Goal: Task Accomplishment & Management: Use online tool/utility

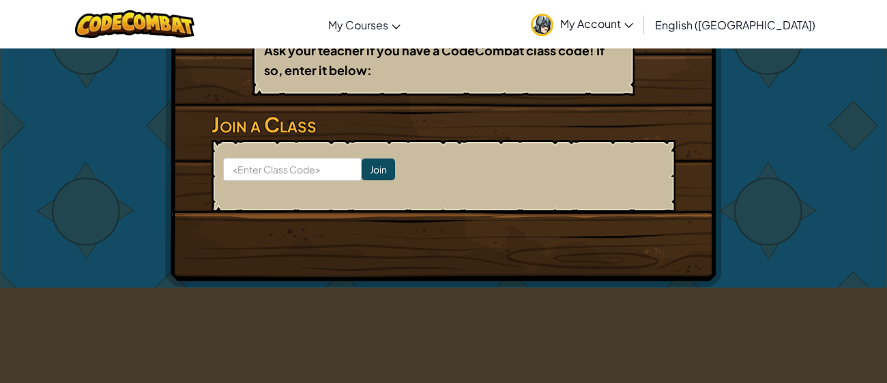
scroll to position [255, 0]
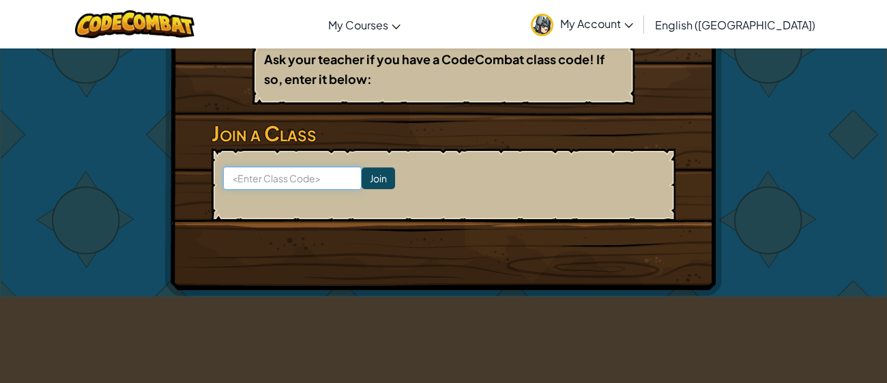
click at [256, 171] on input at bounding box center [292, 177] width 138 height 23
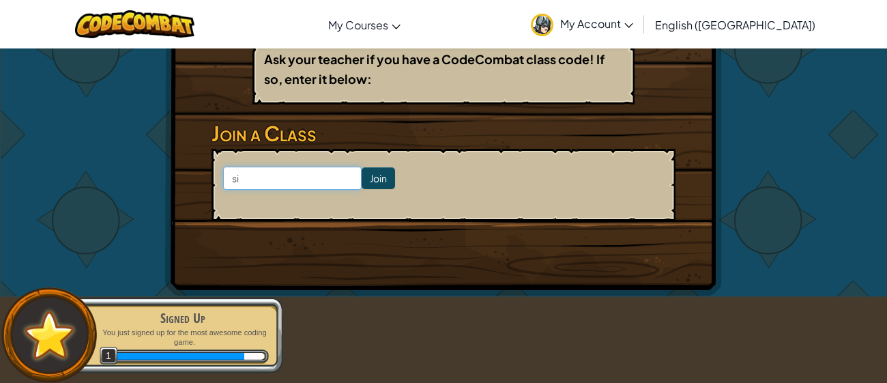
type input "s"
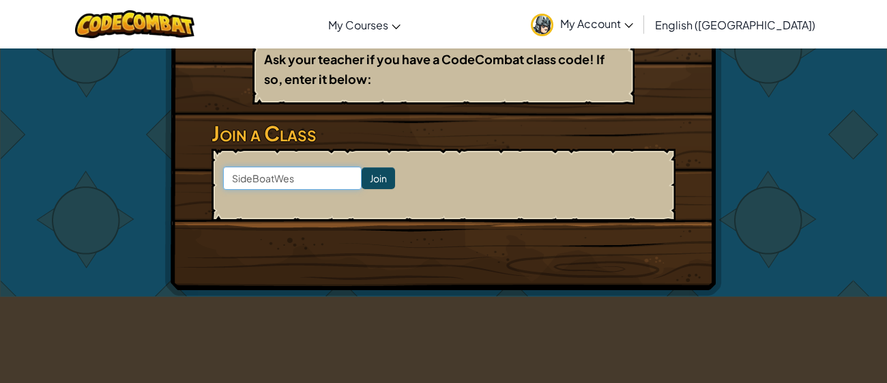
type input "SideBoatWest"
click at [387, 178] on input "Join" at bounding box center [377, 178] width 33 height 22
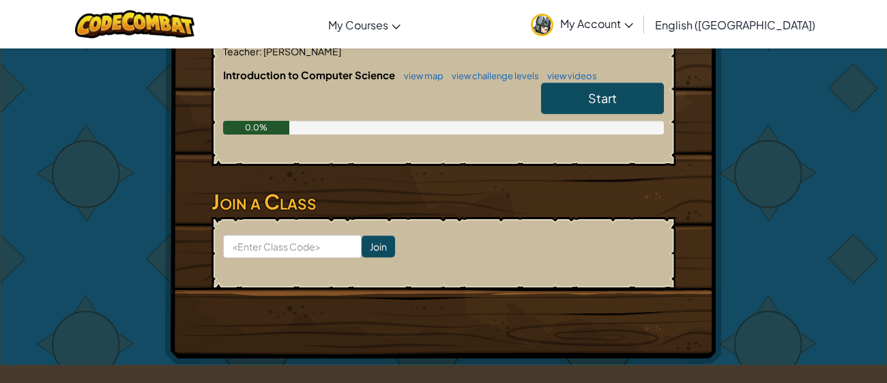
scroll to position [335, 0]
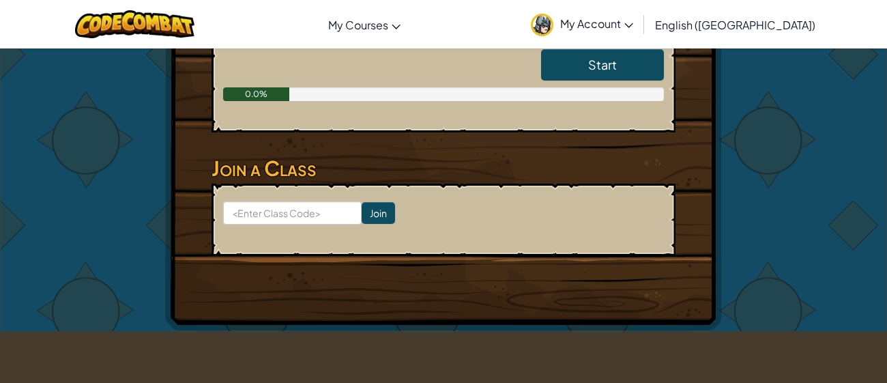
click at [645, 71] on link "Start" at bounding box center [602, 64] width 123 height 31
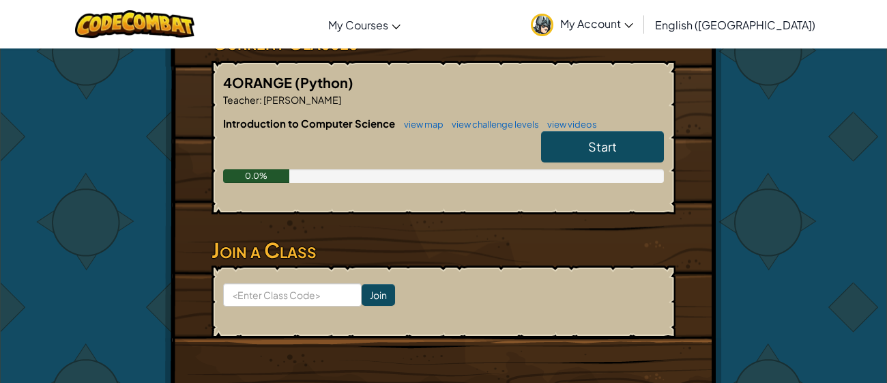
scroll to position [252, 0]
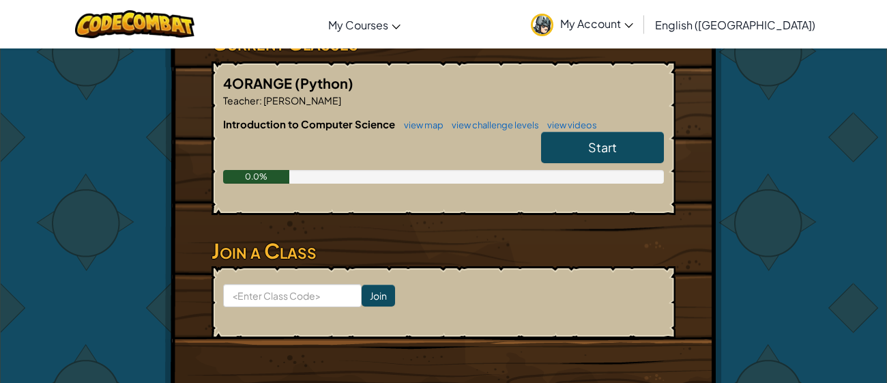
click at [647, 145] on link "Start" at bounding box center [602, 147] width 123 height 31
click at [648, 145] on link "Start" at bounding box center [602, 147] width 123 height 31
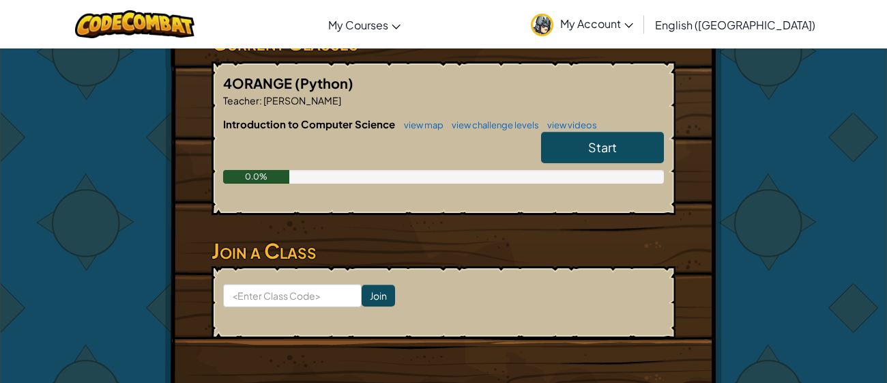
click at [648, 145] on link "Start" at bounding box center [602, 147] width 123 height 31
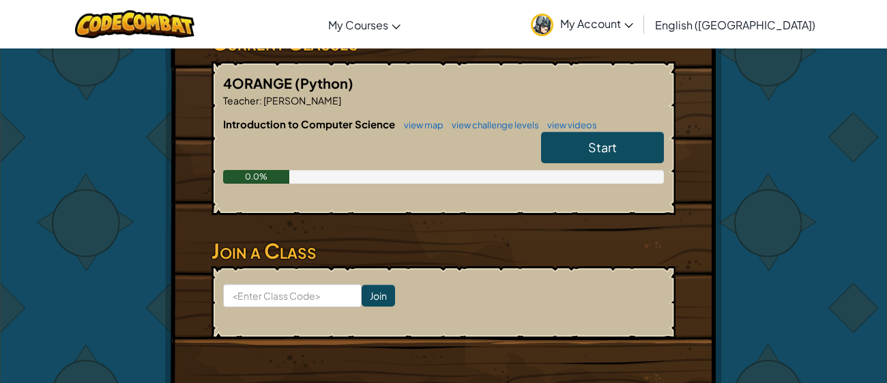
click at [648, 145] on link "Start" at bounding box center [602, 147] width 123 height 31
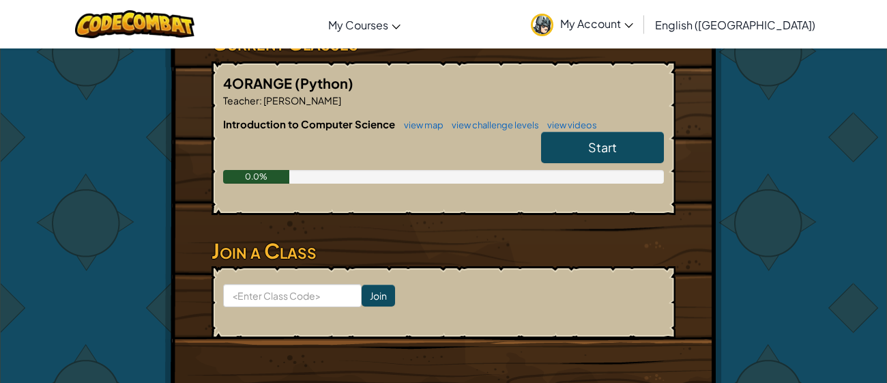
click at [648, 145] on link "Start" at bounding box center [602, 147] width 123 height 31
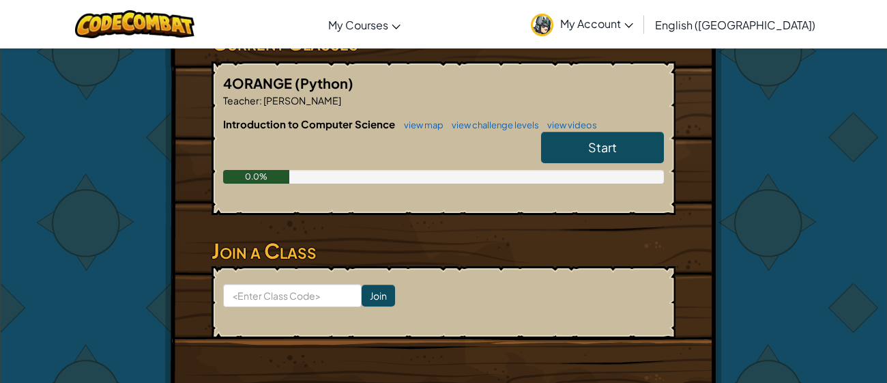
scroll to position [0, 0]
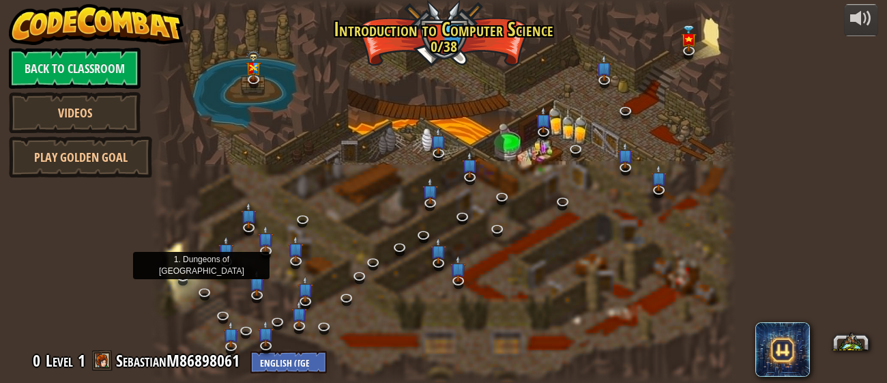
click at [181, 271] on img at bounding box center [182, 258] width 15 height 35
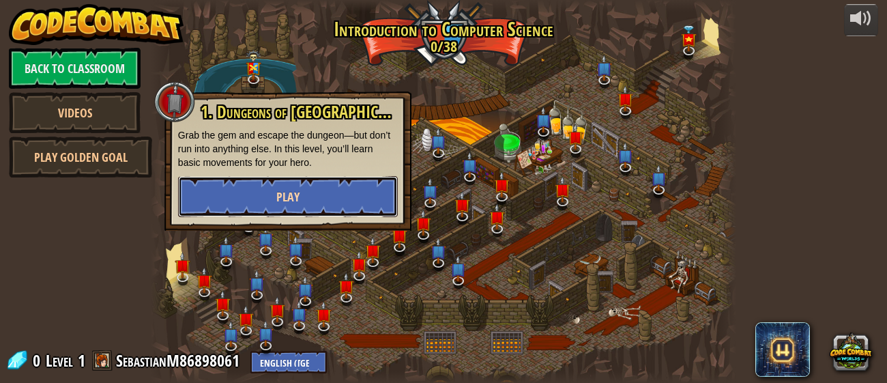
click at [379, 190] on button "Play" at bounding box center [288, 196] width 220 height 41
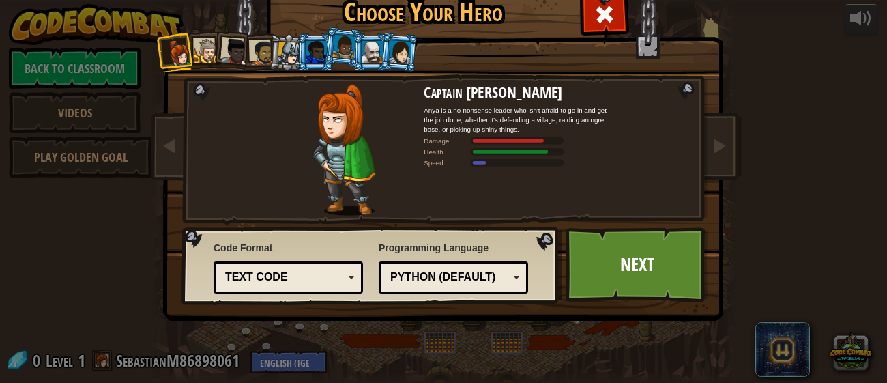
click at [354, 46] on li at bounding box center [371, 52] width 37 height 38
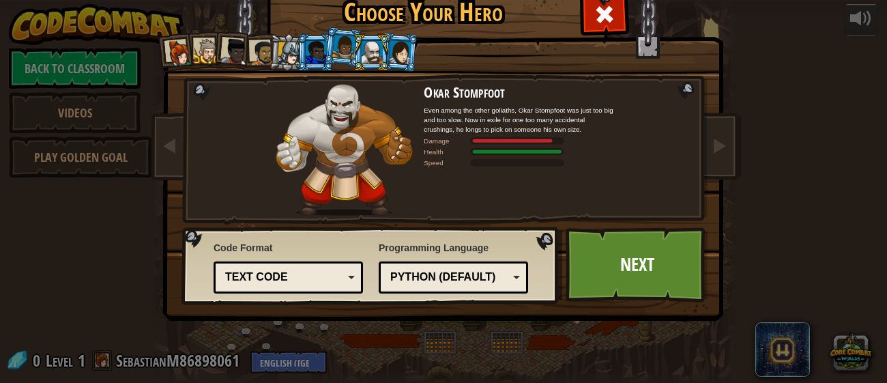
click at [384, 44] on li at bounding box center [371, 52] width 37 height 38
click at [394, 48] on div at bounding box center [399, 51] width 23 height 23
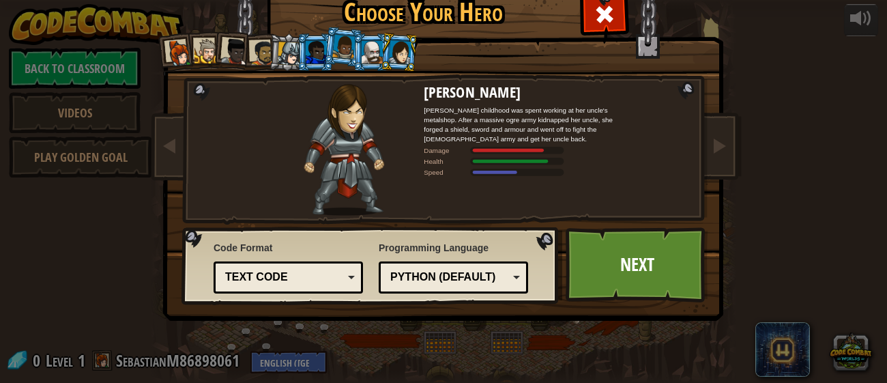
click at [300, 46] on li at bounding box center [315, 52] width 37 height 38
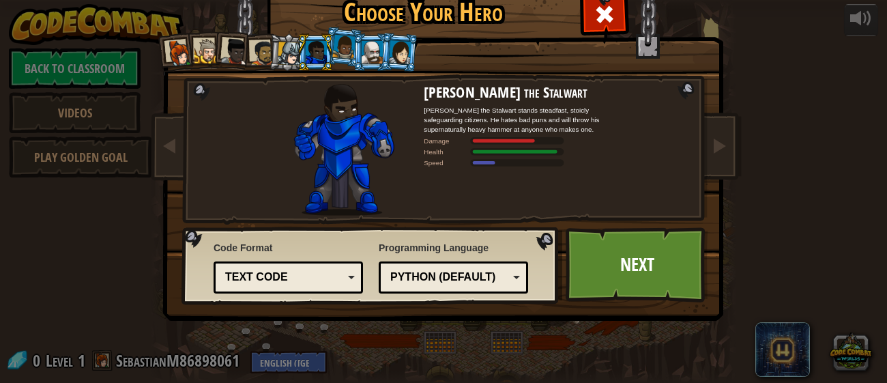
click at [295, 48] on div at bounding box center [289, 53] width 23 height 23
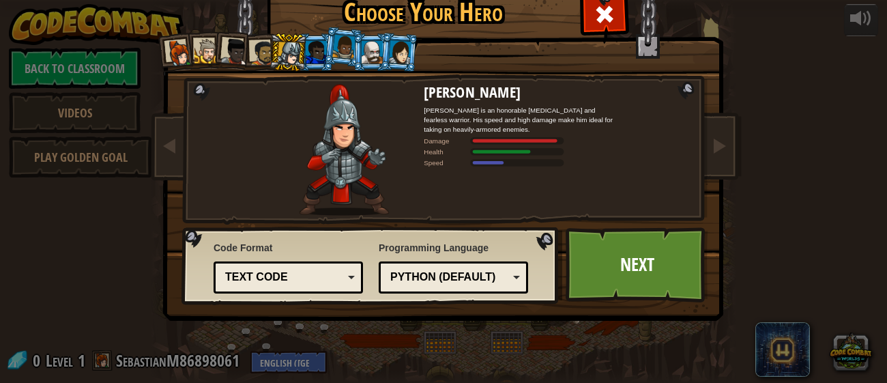
click at [310, 48] on div at bounding box center [316, 52] width 21 height 22
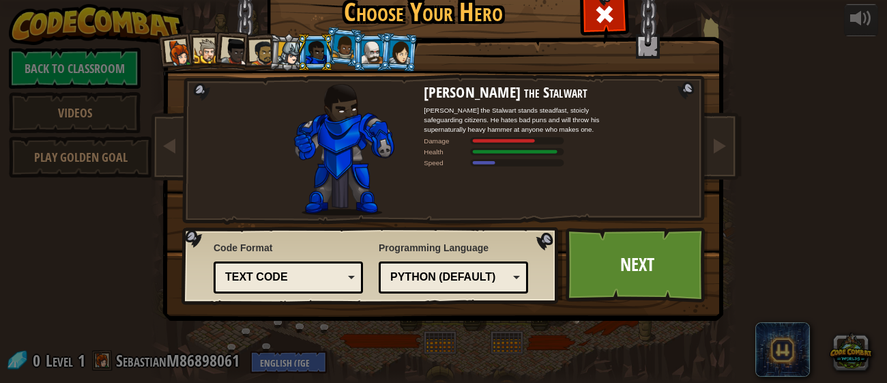
click at [292, 45] on div at bounding box center [289, 53] width 23 height 23
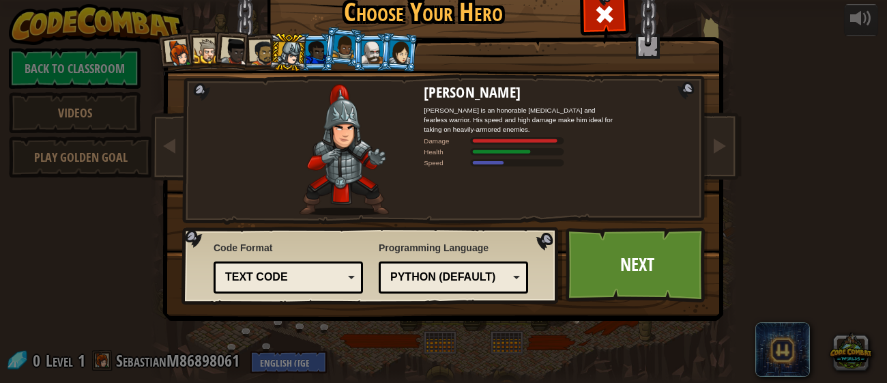
click at [310, 44] on div at bounding box center [316, 52] width 21 height 22
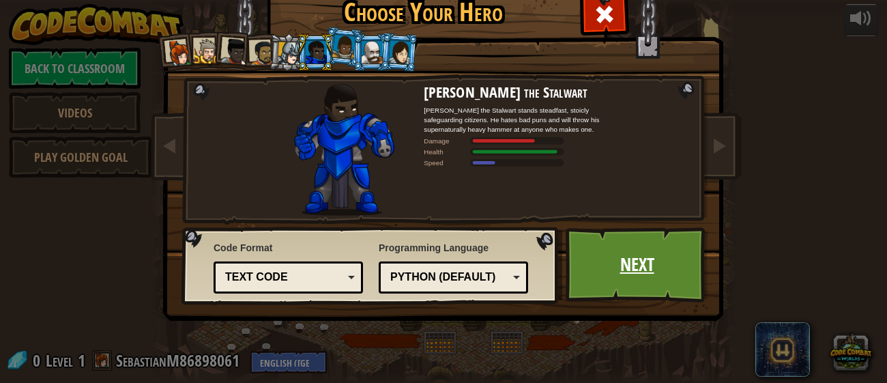
click at [636, 251] on link "Next" at bounding box center [636, 264] width 143 height 75
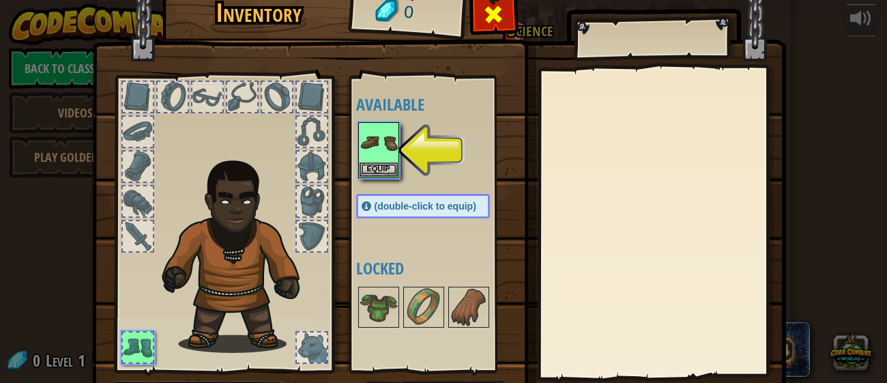
click at [500, 6] on span at bounding box center [493, 14] width 22 height 22
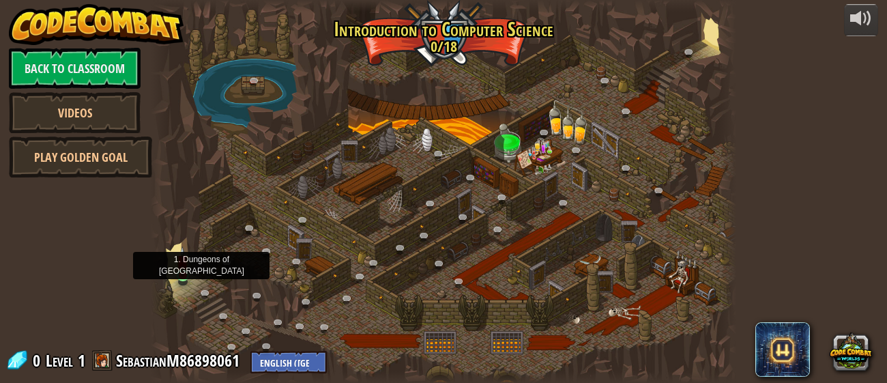
click at [181, 273] on img at bounding box center [182, 260] width 13 height 29
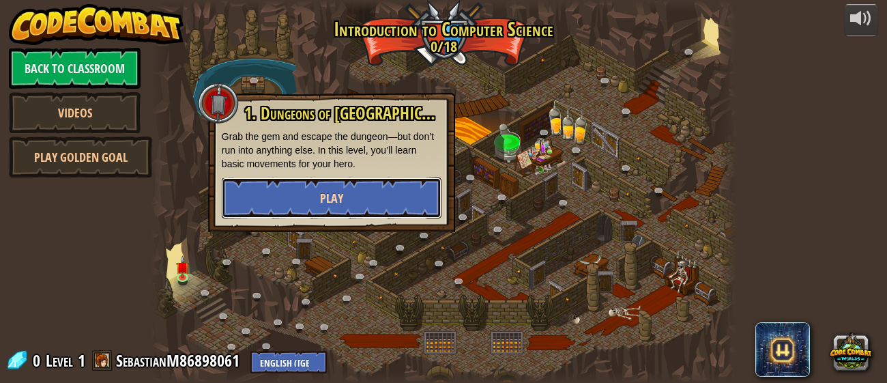
click at [357, 181] on button "Play" at bounding box center [332, 197] width 220 height 41
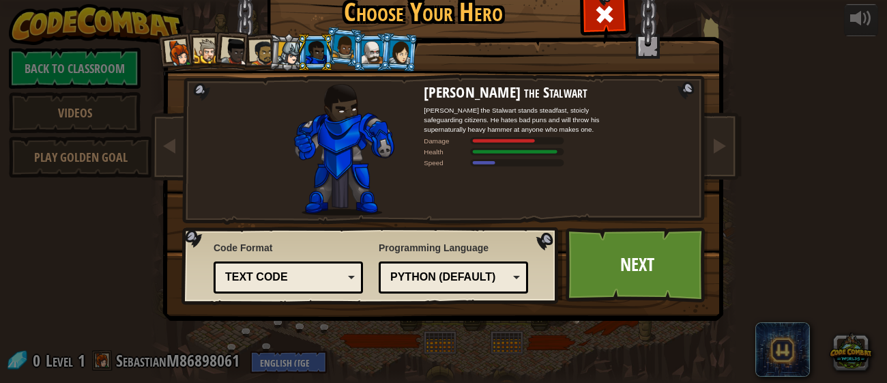
click at [267, 61] on div at bounding box center [262, 52] width 25 height 25
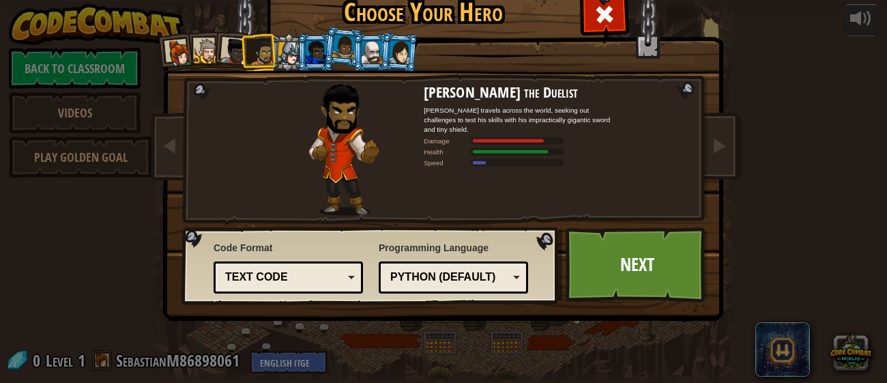
click at [295, 51] on div at bounding box center [289, 53] width 23 height 23
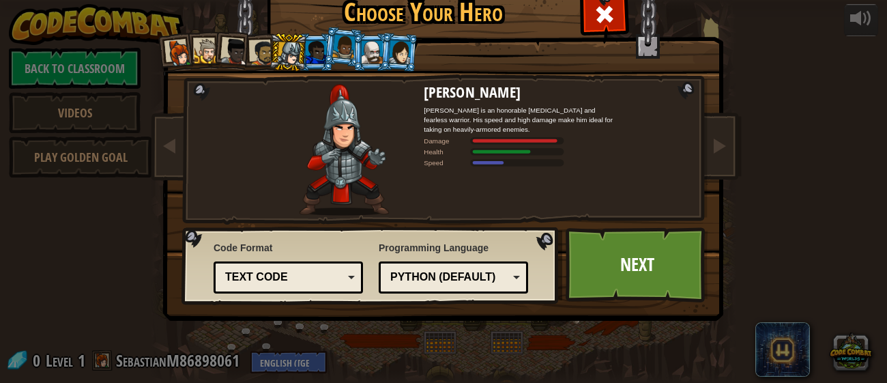
click at [209, 46] on div at bounding box center [206, 51] width 25 height 25
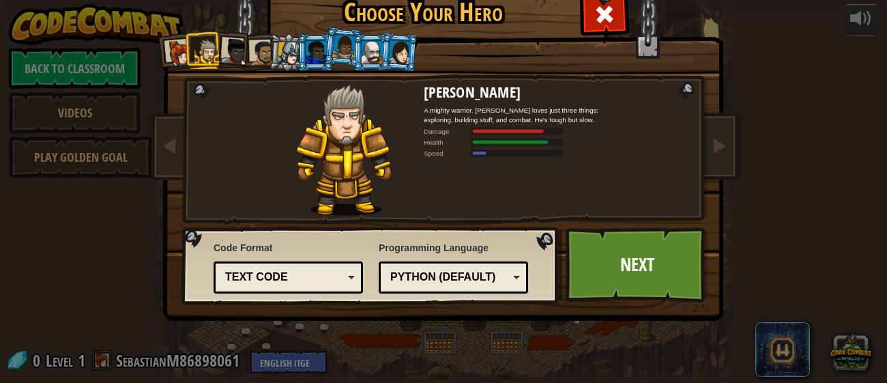
click at [242, 50] on div at bounding box center [234, 51] width 27 height 27
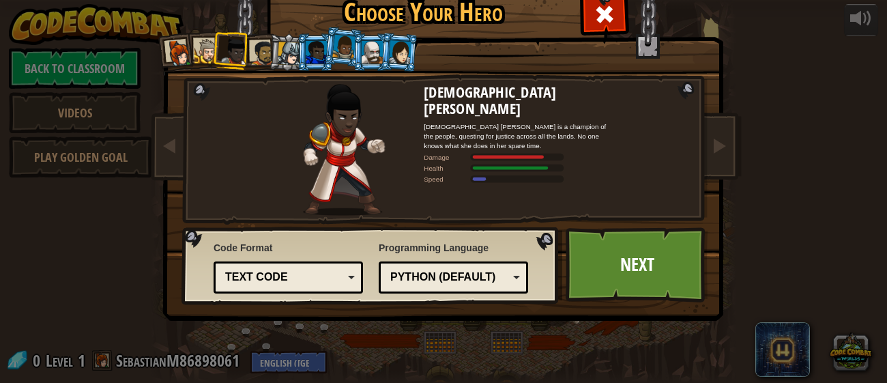
click at [263, 57] on div at bounding box center [262, 52] width 25 height 25
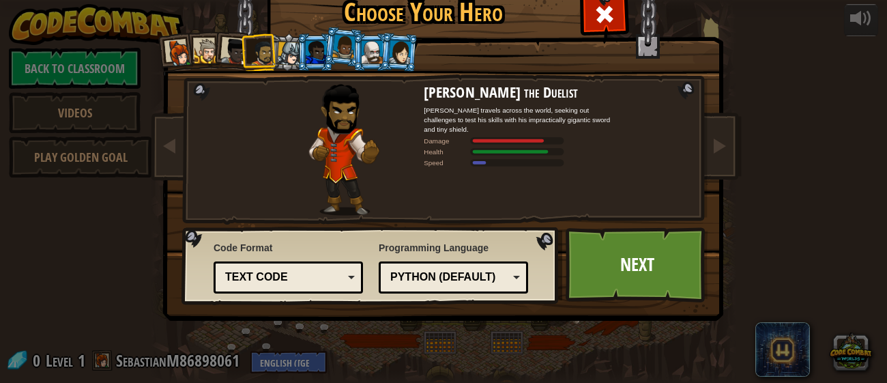
click at [291, 60] on div at bounding box center [289, 53] width 23 height 23
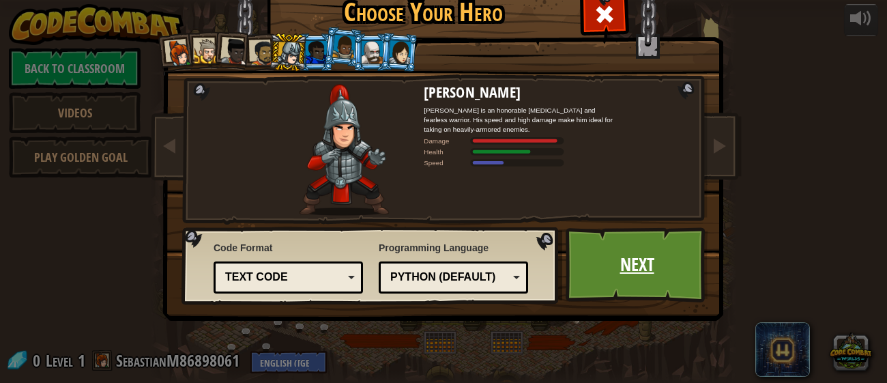
click at [602, 234] on link "Next" at bounding box center [636, 264] width 143 height 75
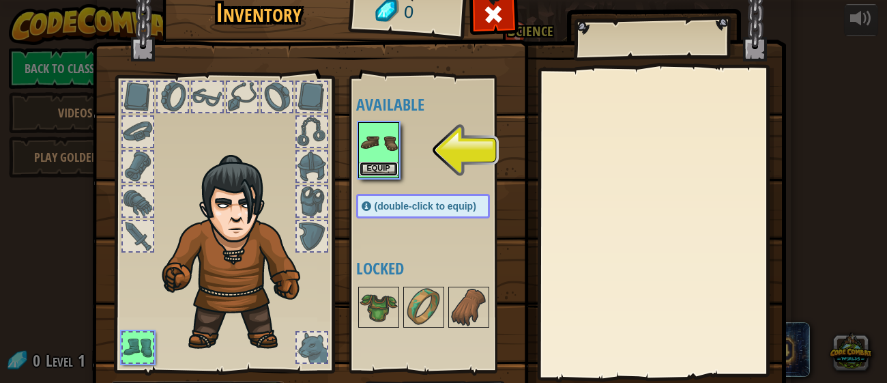
click at [360, 165] on button "Equip" at bounding box center [378, 169] width 38 height 14
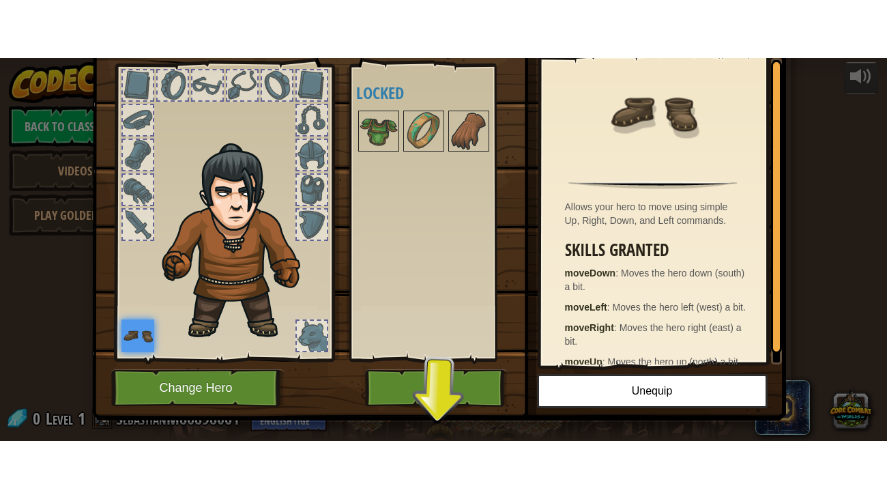
scroll to position [87, 0]
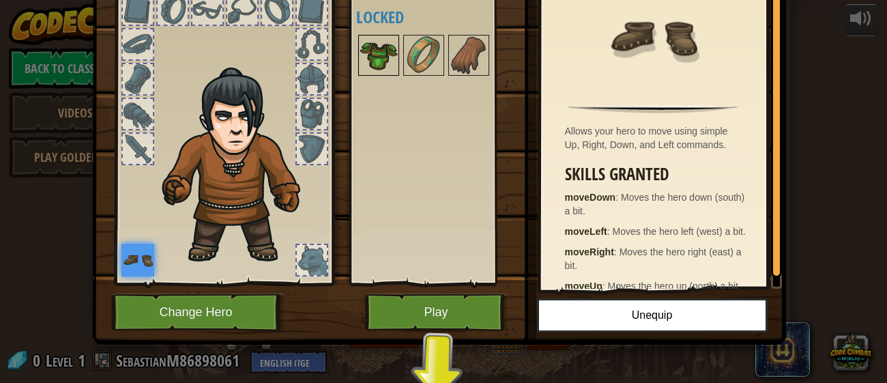
click at [364, 48] on img at bounding box center [378, 55] width 38 height 38
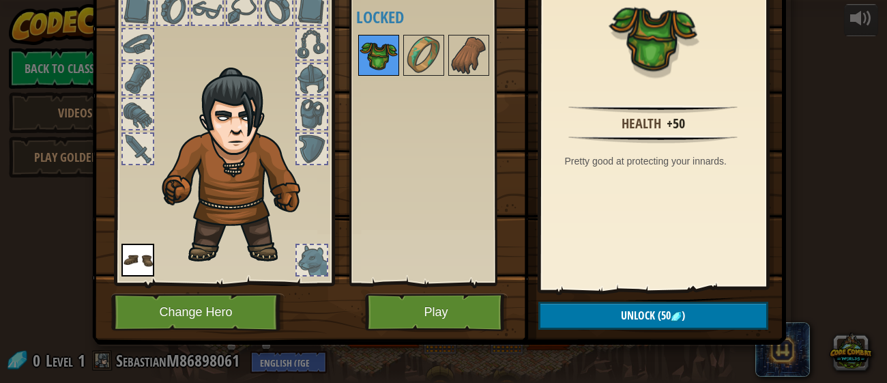
click at [359, 52] on img at bounding box center [378, 55] width 38 height 38
click at [147, 263] on img at bounding box center [137, 259] width 33 height 33
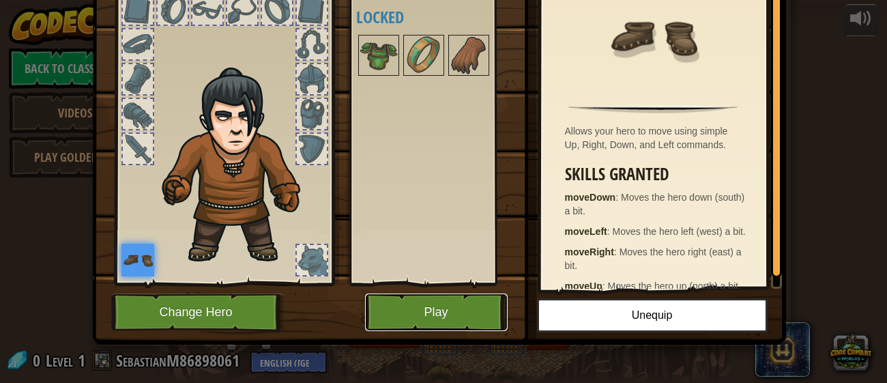
click at [450, 308] on button "Play" at bounding box center [436, 312] width 143 height 38
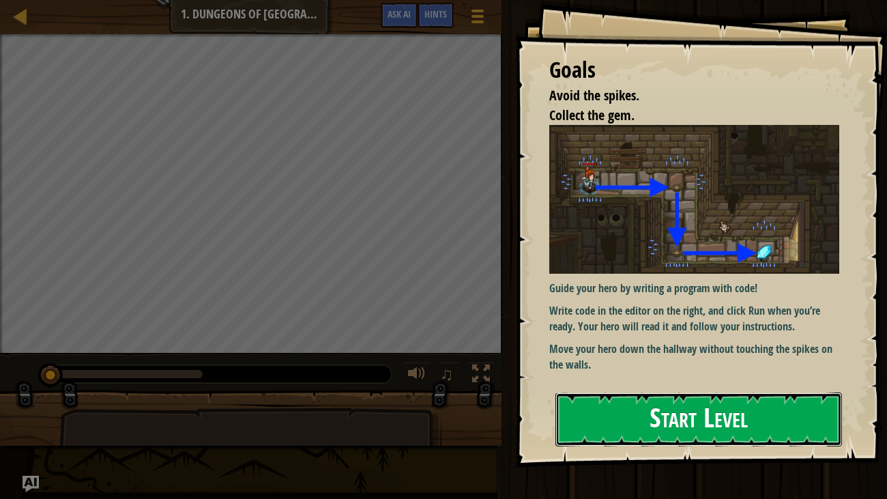
click at [675, 382] on button "Start Level" at bounding box center [698, 419] width 287 height 54
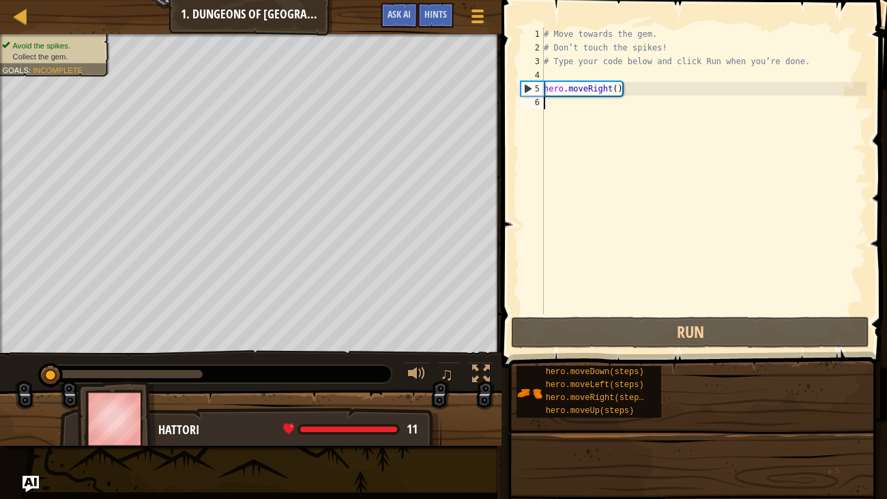
click at [675, 382] on div "hero.moveDown(steps) hero.moveLeft(steps) hero.moveRight(steps) hero.moveUp(ste…" at bounding box center [696, 391] width 361 height 53
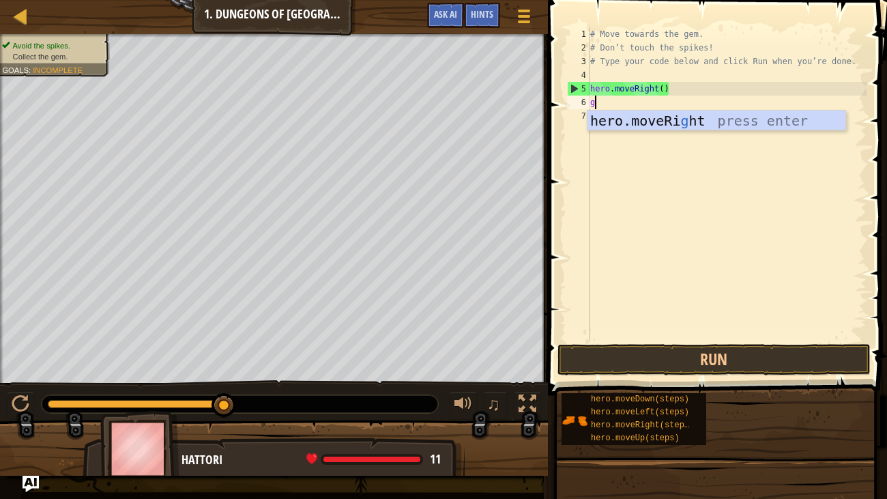
scroll to position [6, 1]
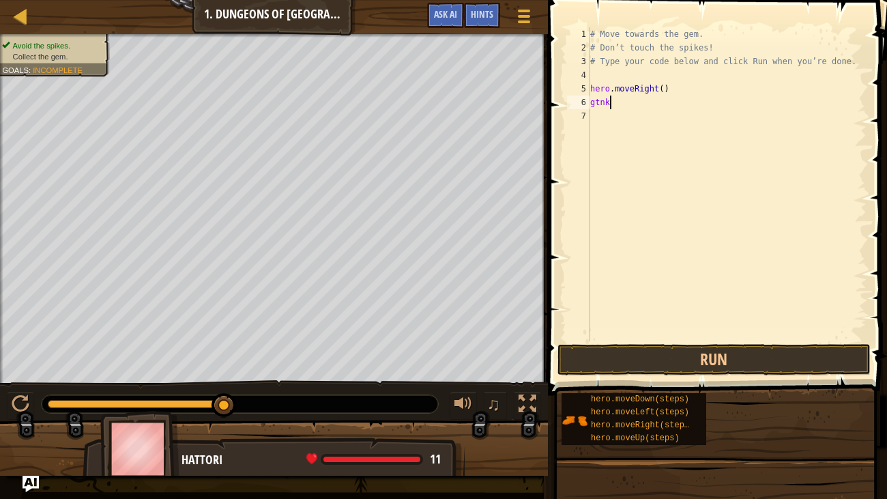
type textarea "g"
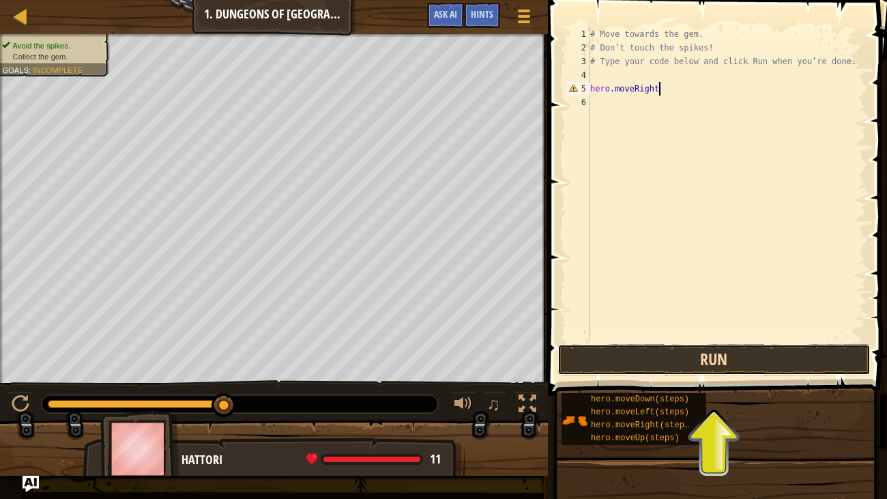
click at [704, 366] on button "Run" at bounding box center [713, 359] width 313 height 31
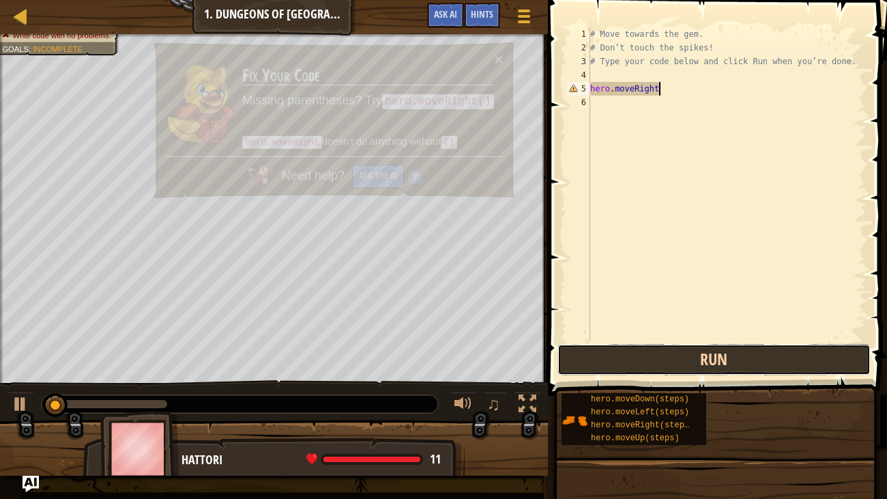
click at [704, 366] on button "Run" at bounding box center [713, 359] width 313 height 31
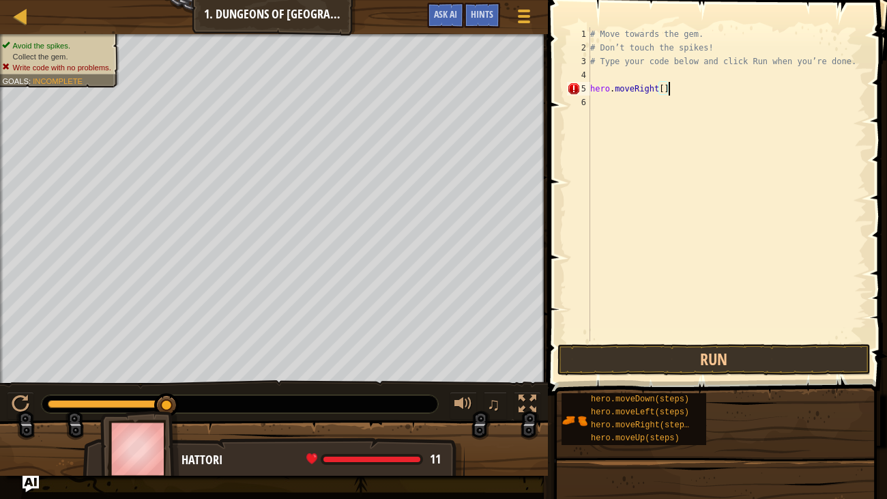
scroll to position [6, 5]
type textarea "hero.moveRight"
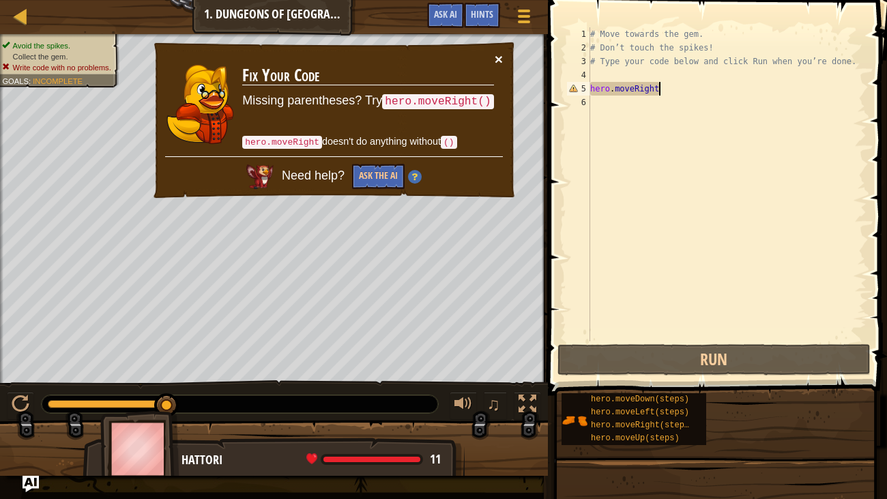
click at [498, 55] on button "×" at bounding box center [498, 59] width 8 height 14
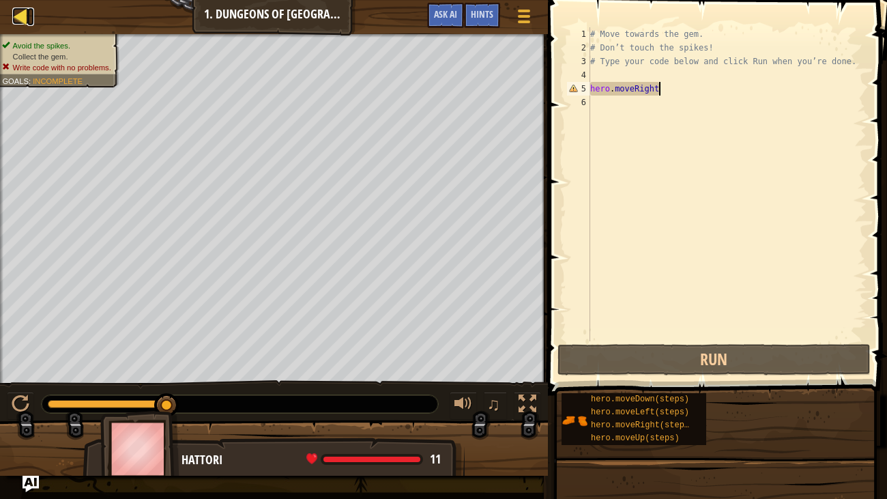
click at [29, 23] on link "Map" at bounding box center [30, 17] width 7 height 18
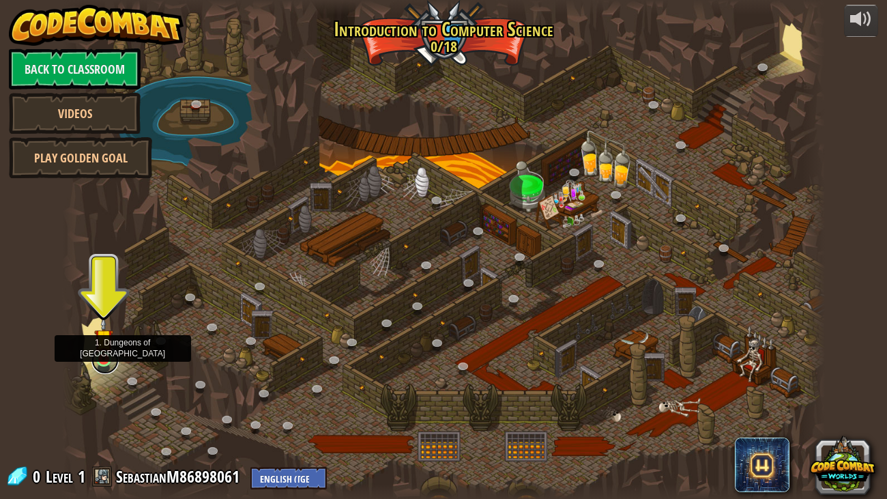
click at [98, 366] on link at bounding box center [104, 359] width 27 height 27
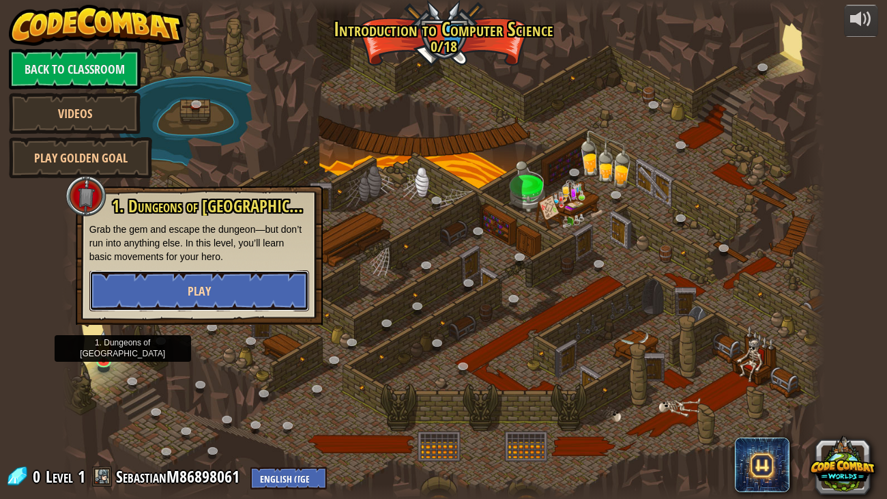
click at [222, 299] on button "Play" at bounding box center [199, 290] width 220 height 41
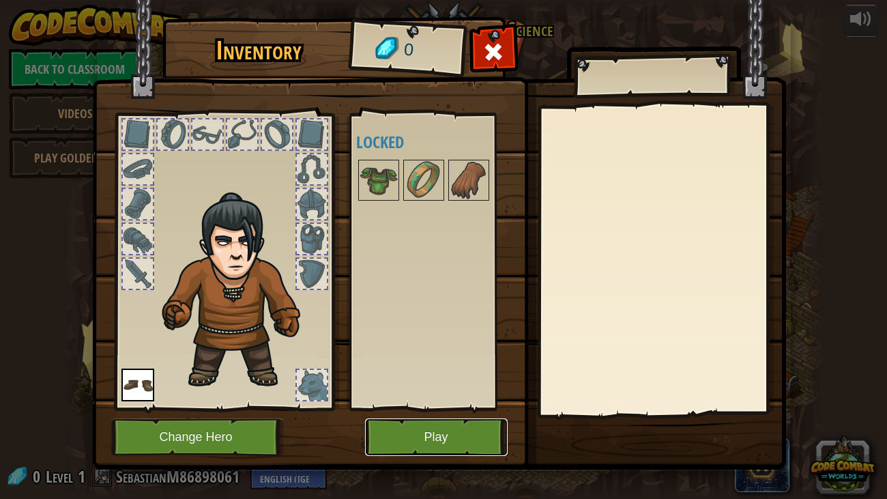
click at [442, 382] on button "Play" at bounding box center [436, 437] width 143 height 38
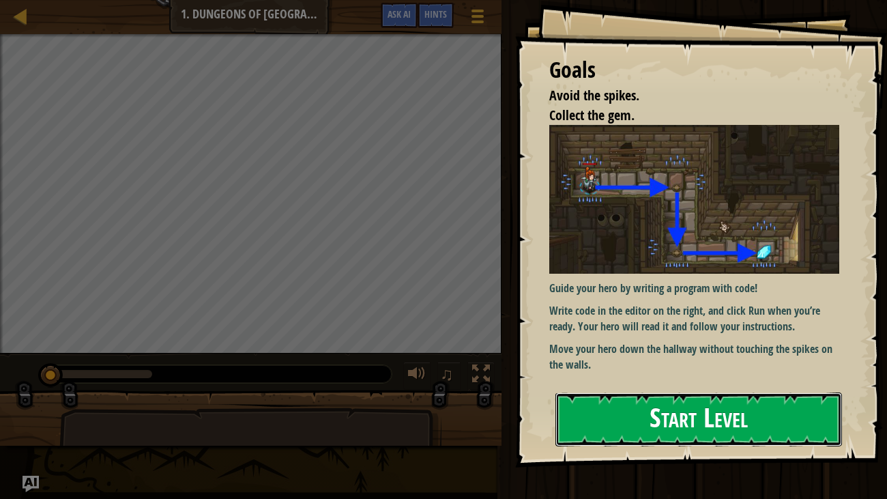
click at [731, 382] on button "Start Level" at bounding box center [698, 419] width 287 height 54
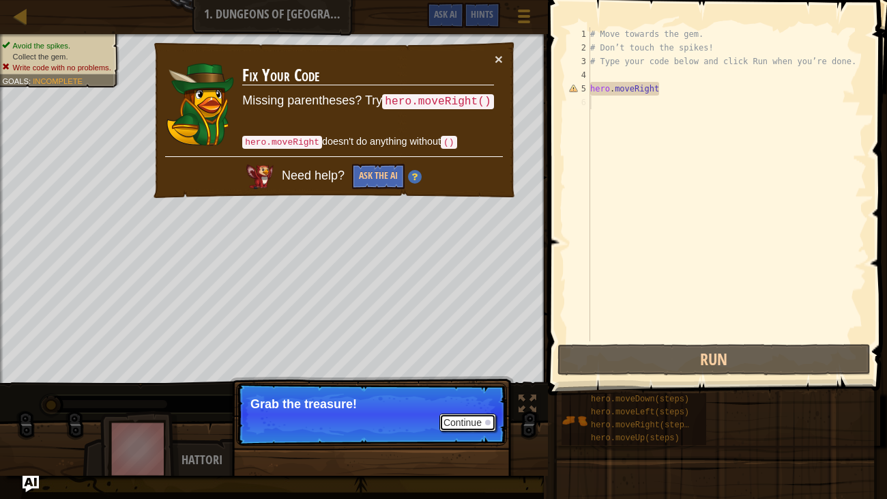
click at [464, 382] on button "Continue" at bounding box center [467, 422] width 57 height 18
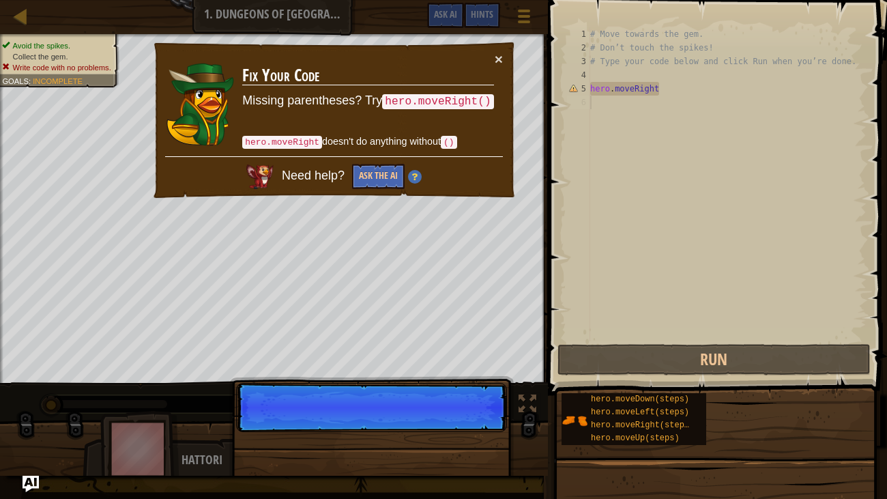
scroll to position [6, 0]
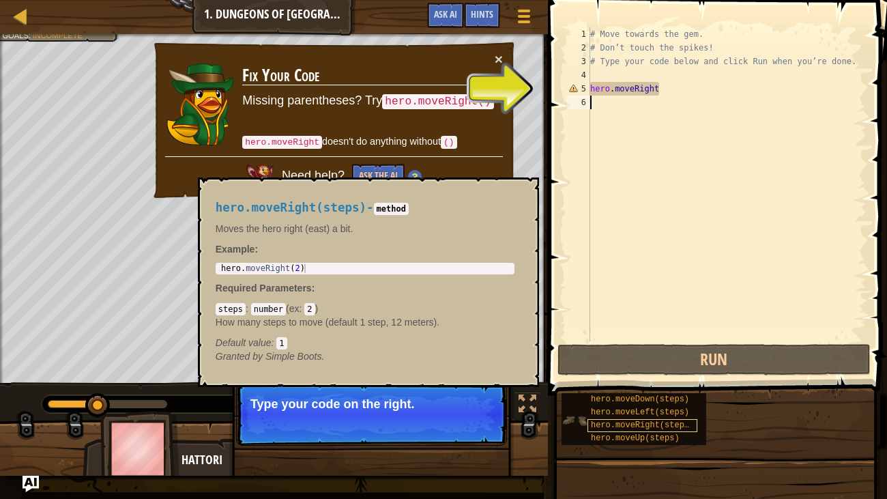
click at [687, 382] on div "hero.moveRight(steps)" at bounding box center [642, 425] width 110 height 13
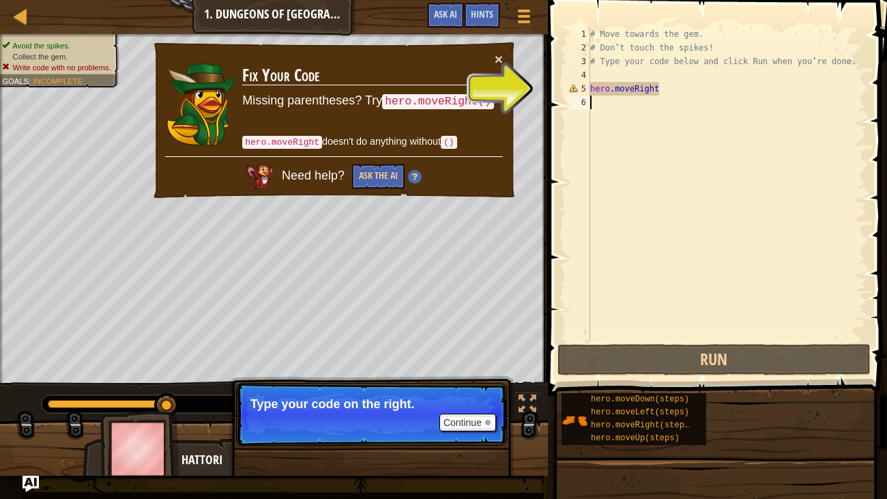
click at [764, 95] on div "# Move towards the gem. # Don’t touch the spikes! # Type your code below and cl…" at bounding box center [726, 197] width 279 height 341
click at [760, 90] on div "# Move towards the gem. # Don’t touch the spikes! # Type your code below and cl…" at bounding box center [726, 197] width 279 height 341
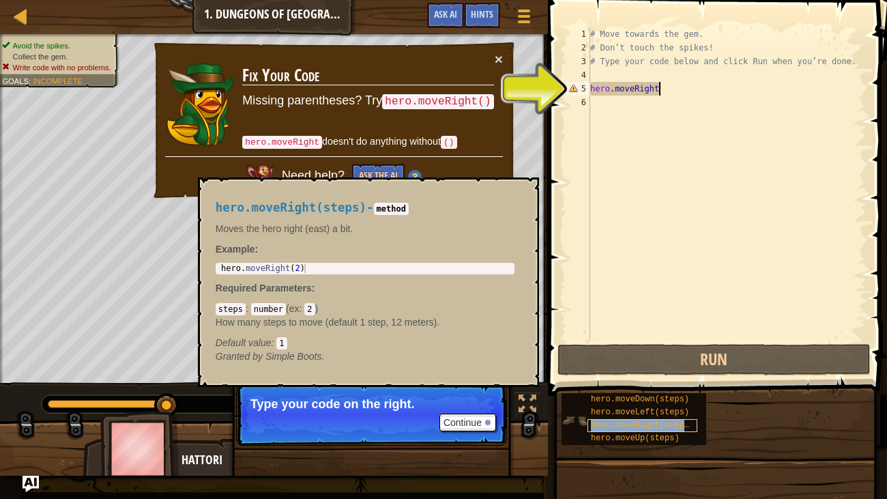
click at [680, 382] on span "hero.moveRight(steps)" at bounding box center [642, 425] width 103 height 10
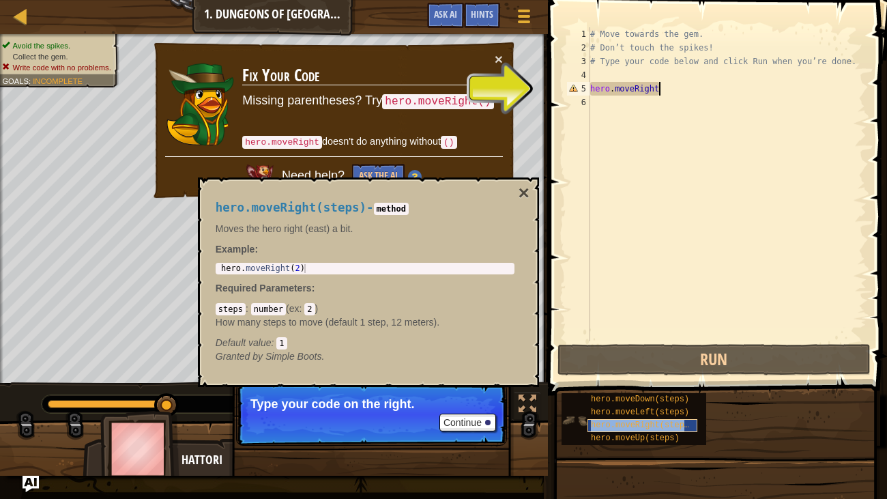
click at [680, 382] on span "hero.moveRight(steps)" at bounding box center [642, 425] width 103 height 10
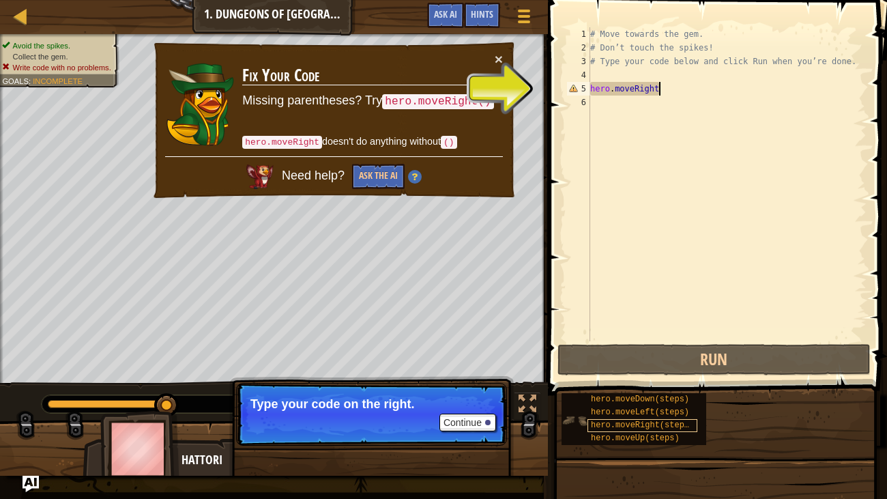
click at [680, 382] on span "hero.moveRight(steps)" at bounding box center [642, 425] width 103 height 10
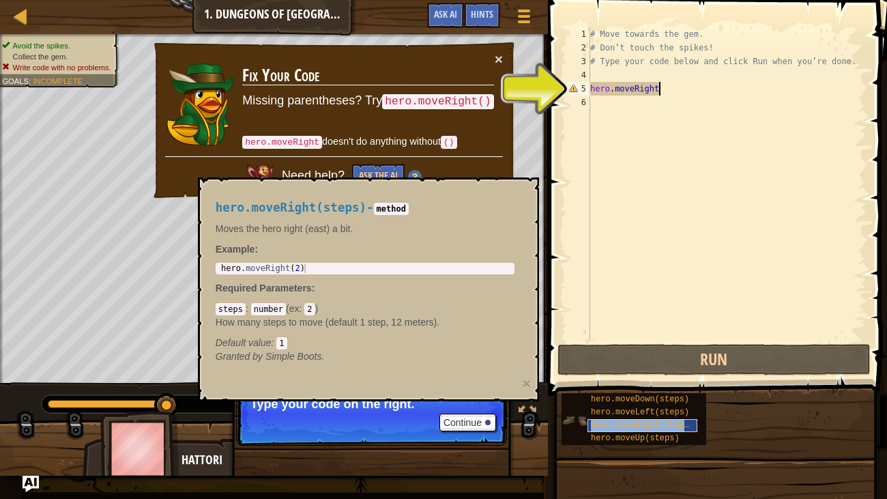
click at [680, 382] on span "hero.moveRight(steps)" at bounding box center [642, 425] width 103 height 10
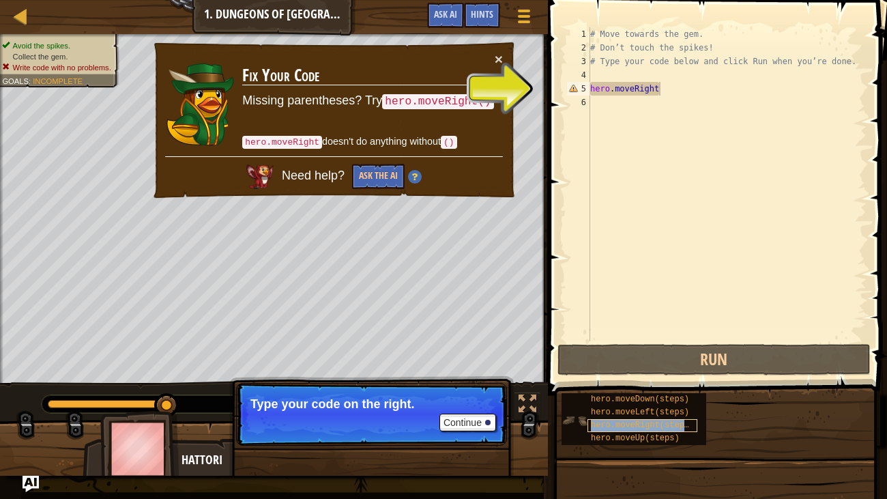
click at [680, 382] on span "hero.moveRight(steps)" at bounding box center [642, 425] width 103 height 10
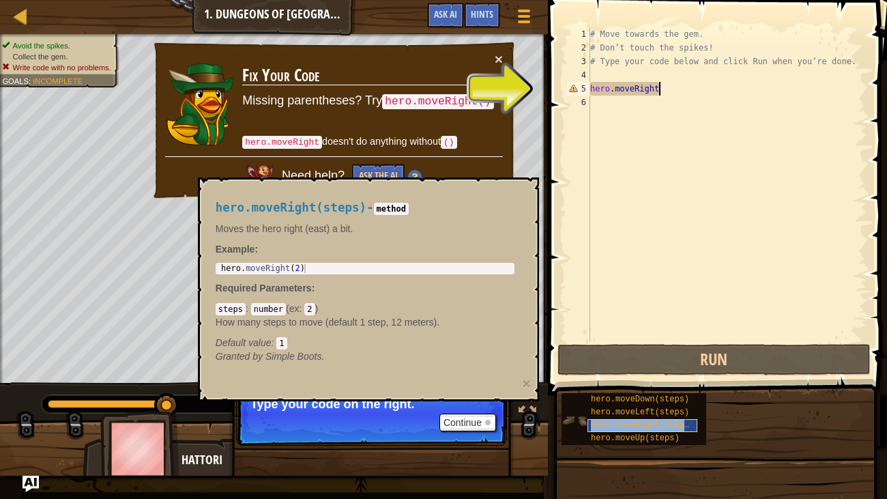
click at [680, 382] on span "hero.moveRight(steps)" at bounding box center [642, 425] width 103 height 10
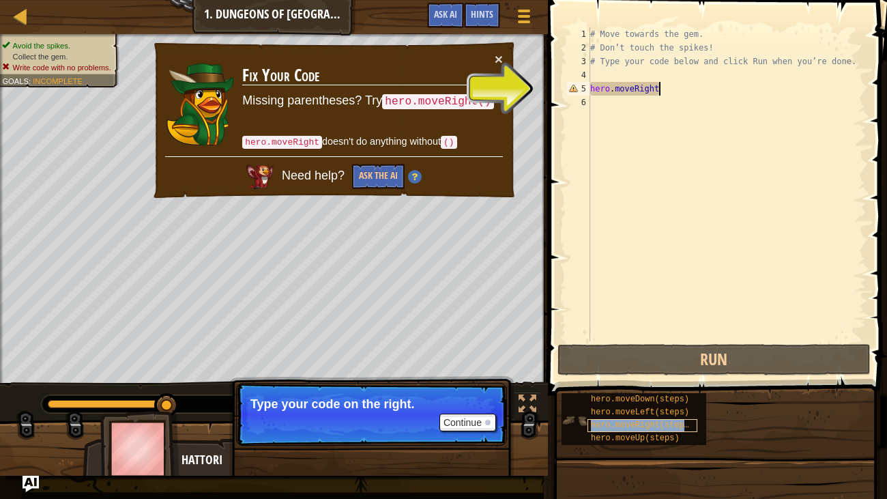
click at [680, 382] on span "hero.moveRight(steps)" at bounding box center [642, 425] width 103 height 10
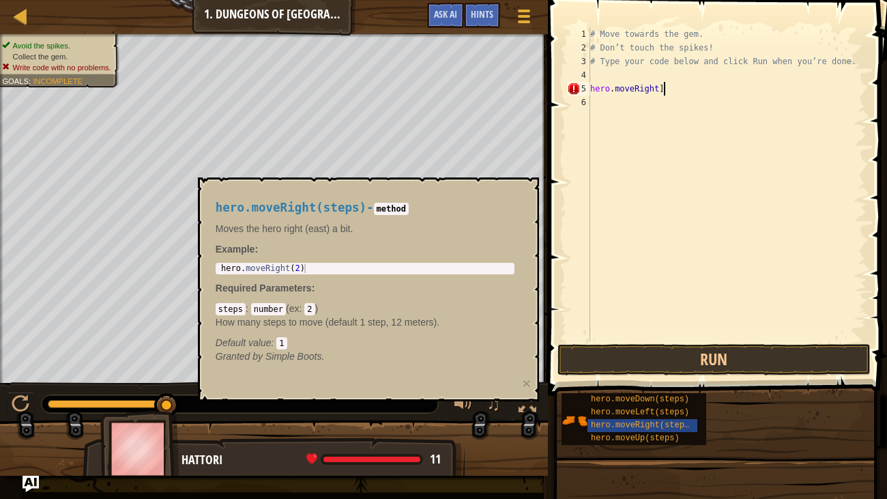
scroll to position [6, 5]
click at [713, 367] on button "Run" at bounding box center [713, 359] width 313 height 31
type textarea "h"
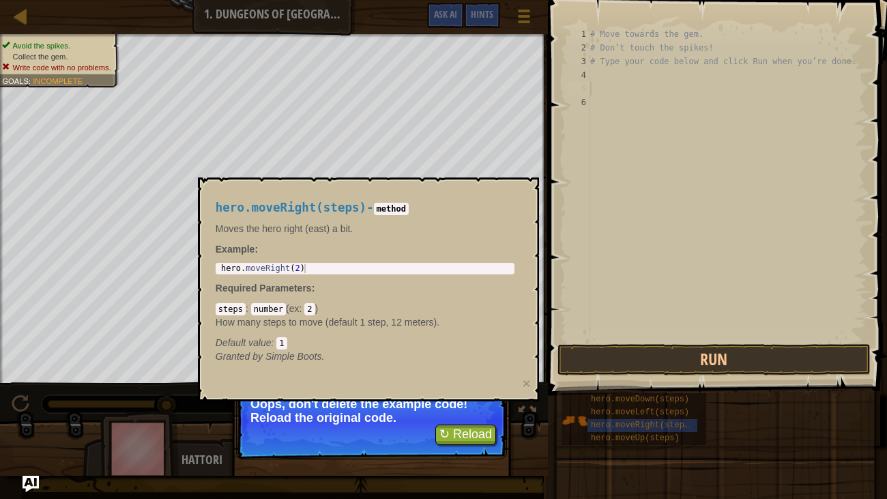
click at [611, 69] on div "# Move towards the gem. # Don’t touch the spikes! # Type your code below and cl…" at bounding box center [726, 197] width 279 height 341
click at [484, 207] on h4 "hero.moveRight(steps) - method" at bounding box center [365, 207] width 299 height 13
click at [626, 71] on div "# Move towards the gem. # Don’t touch the spikes! # Type your code below and cl…" at bounding box center [726, 197] width 279 height 341
click at [623, 89] on div "# Move towards the gem. # Don’t touch the spikes! # Type your code below and cl…" at bounding box center [726, 197] width 279 height 341
click at [612, 92] on div "# Move towards the gem. # Don’t touch the spikes! # Type your code below and cl…" at bounding box center [726, 197] width 279 height 341
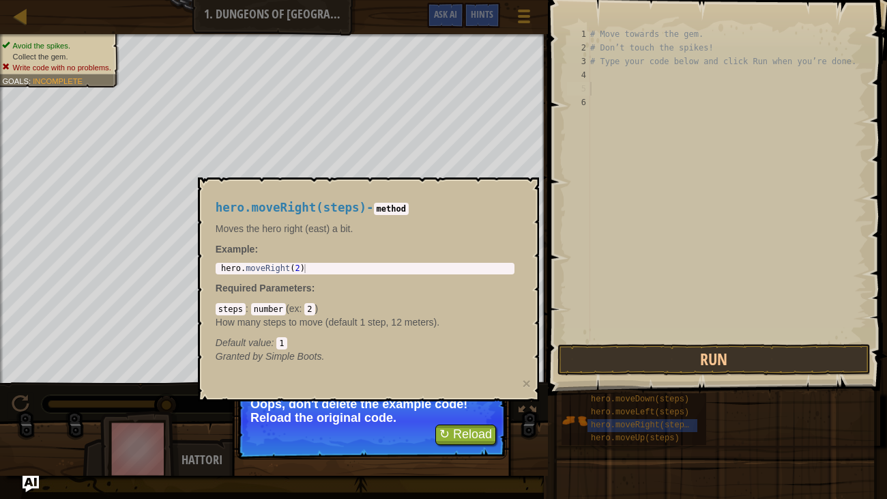
click at [611, 88] on div "# Move towards the gem. # Don’t touch the spikes! # Type your code below and cl…" at bounding box center [726, 197] width 279 height 341
click at [591, 73] on div "# Move towards the gem. # Don’t touch the spikes! # Type your code below and cl…" at bounding box center [726, 197] width 279 height 341
click at [591, 83] on div "# Move towards the gem. # Don’t touch the spikes! # Type your code below and cl…" at bounding box center [726, 197] width 279 height 341
click at [394, 209] on code "method" at bounding box center [391, 209] width 35 height 12
click at [243, 374] on div "hero.moveRight(steps) - method Moves the hero right (east) a bit. Example : 1 h…" at bounding box center [368, 289] width 341 height 224
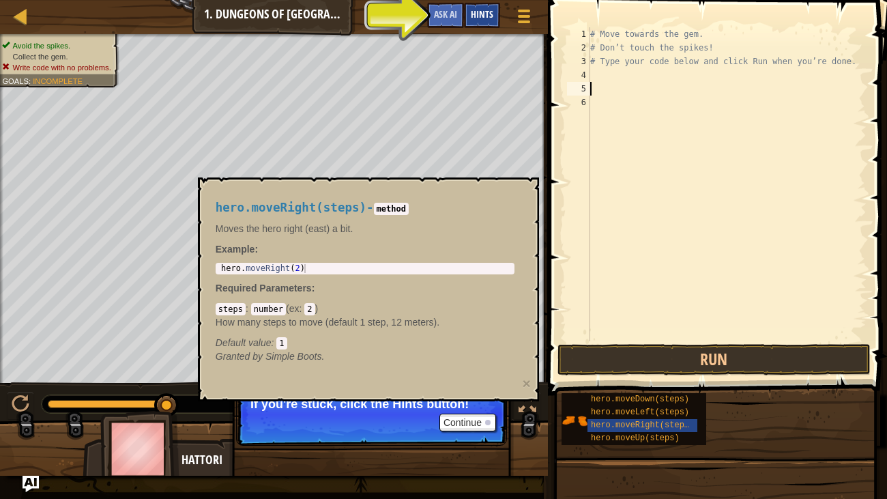
click at [469, 16] on div "Hints" at bounding box center [482, 15] width 36 height 25
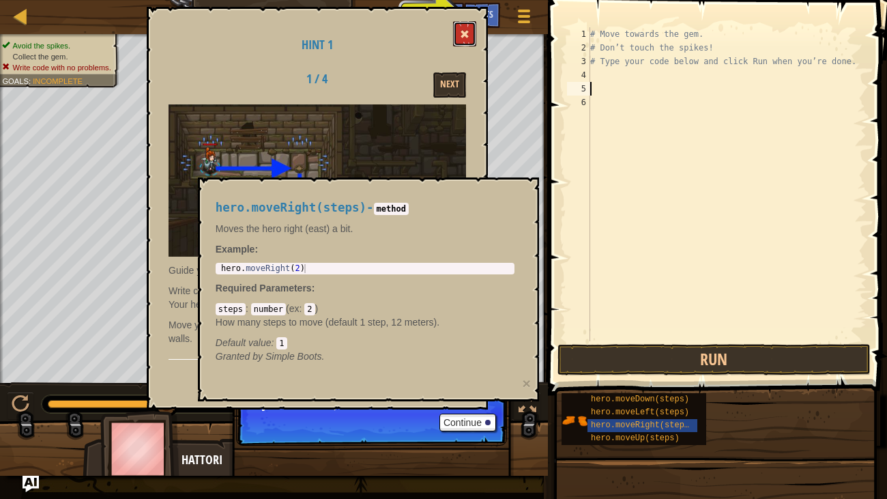
click at [471, 28] on button at bounding box center [464, 33] width 23 height 25
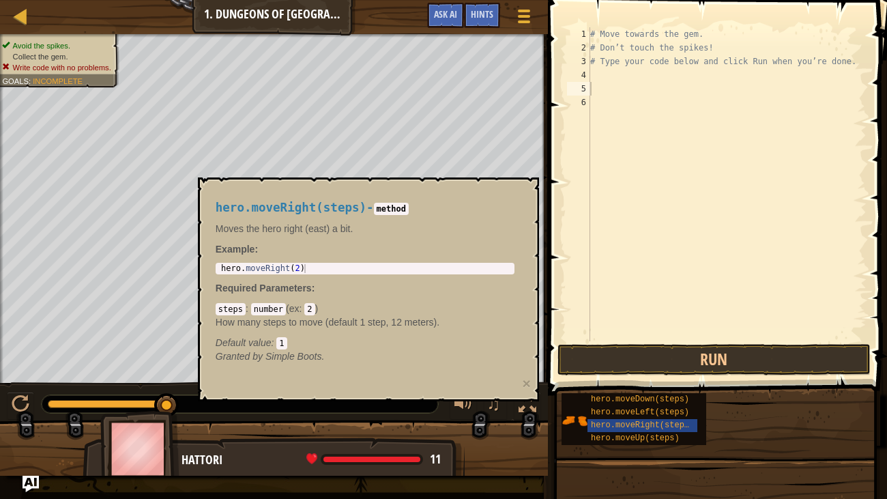
click at [464, 382] on div at bounding box center [274, 453] width 548 height 68
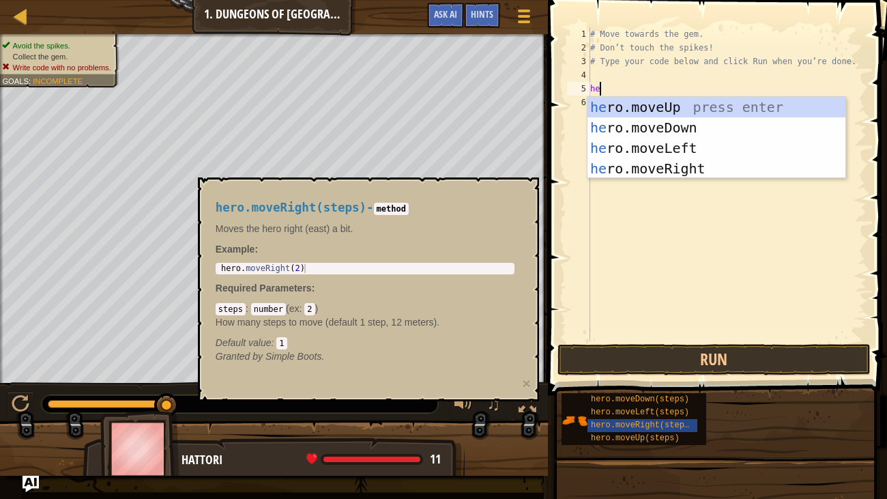
type textarea "hero"
click at [691, 107] on div "hero .moveUp press enter hero .moveDown press enter hero .moveLeft press enter …" at bounding box center [716, 158] width 258 height 123
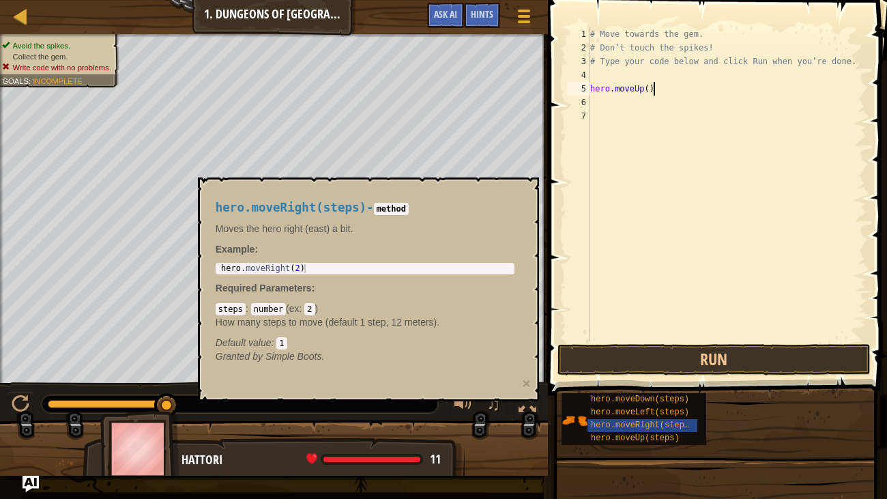
click at [664, 87] on div "# Move towards the gem. # Don’t touch the spikes! # Type your code below and cl…" at bounding box center [726, 197] width 279 height 341
type textarea "h"
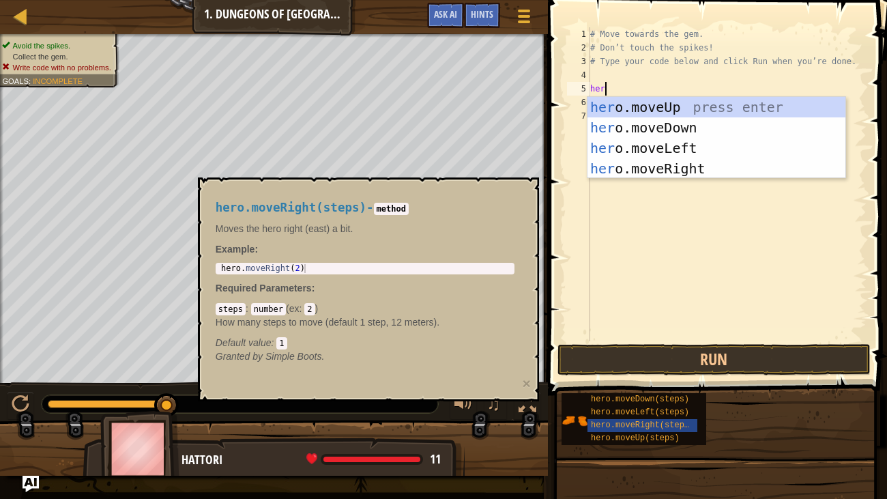
type textarea "hero"
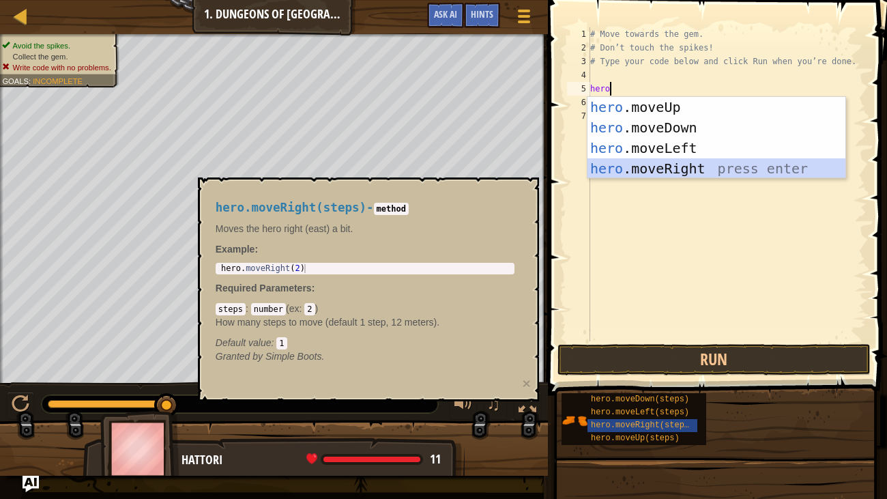
click at [713, 169] on div "hero .moveUp press enter hero .moveDown press enter hero .moveLeft press enter …" at bounding box center [716, 158] width 258 height 123
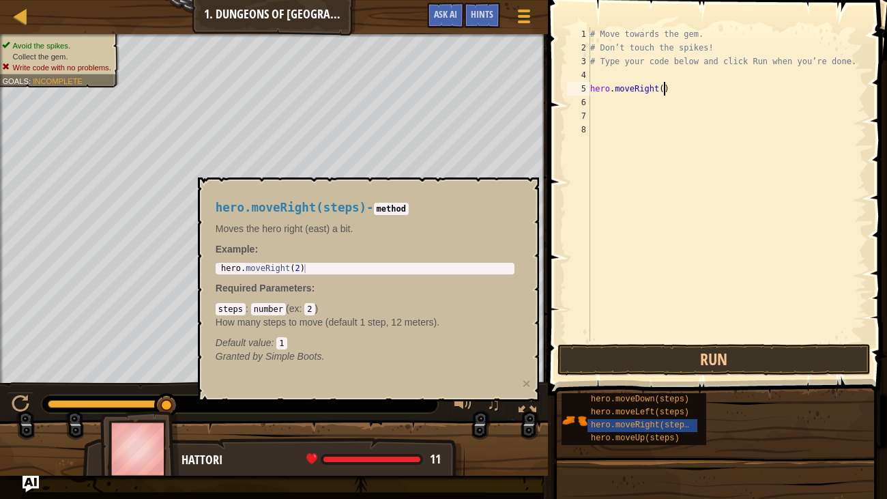
click at [662, 90] on div "# Move towards the gem. # Don’t touch the spikes! # Type your code below and cl…" at bounding box center [726, 197] width 279 height 341
type textarea "hero.moveRight(2)"
click at [590, 109] on div "# Move towards the gem. # Don’t touch the spikes! # Type your code below and cl…" at bounding box center [726, 197] width 279 height 341
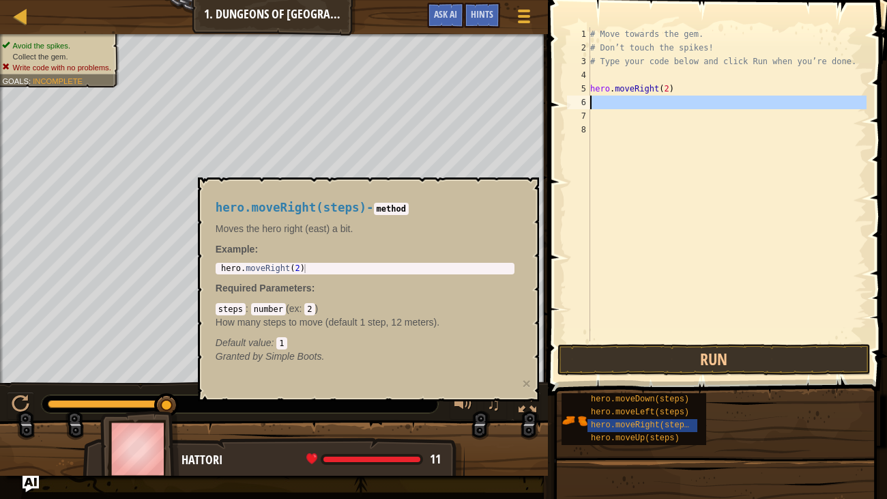
click at [589, 100] on div "6" at bounding box center [578, 102] width 23 height 14
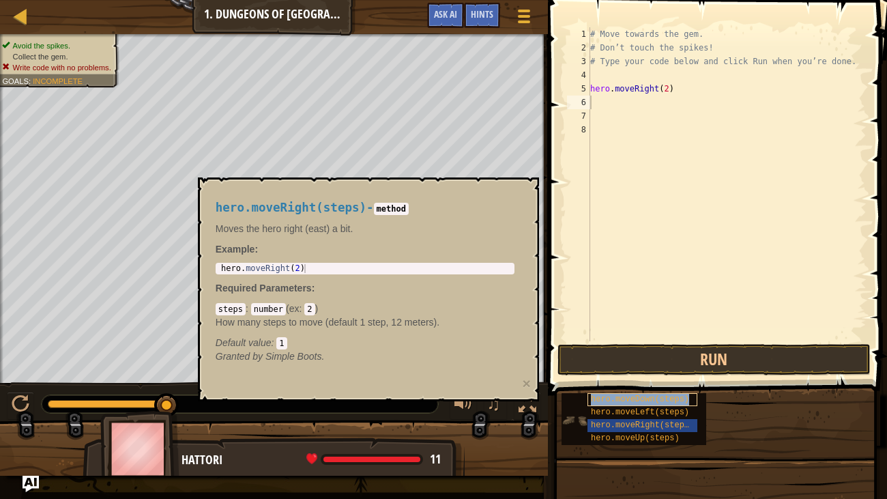
click at [609, 382] on span "hero.moveDown(steps)" at bounding box center [640, 399] width 98 height 10
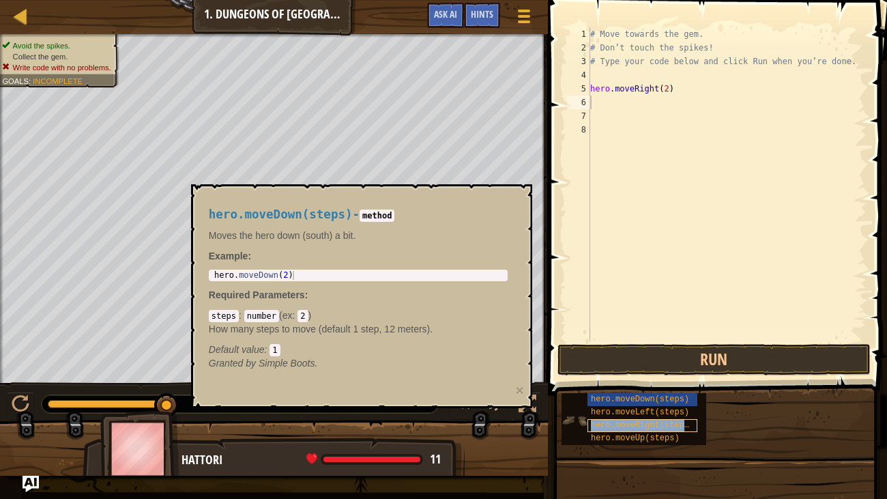
click at [669, 382] on span "hero.moveRight(steps)" at bounding box center [642, 425] width 103 height 10
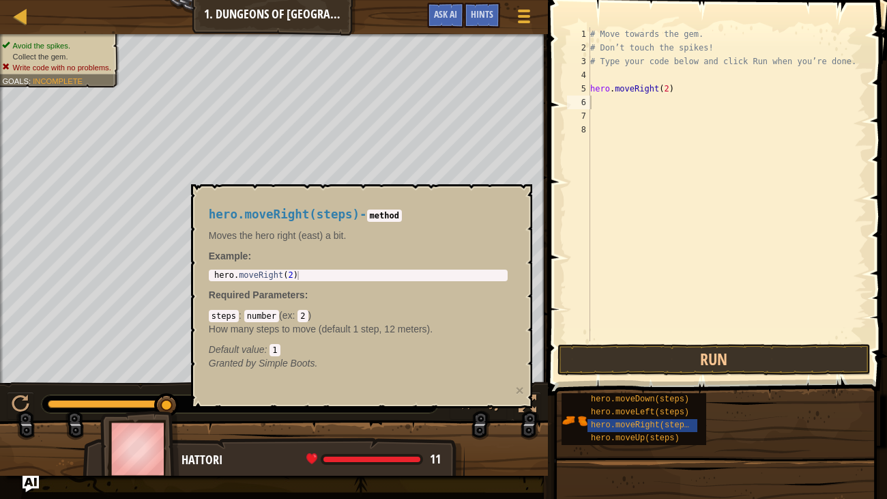
click at [664, 382] on span "hero.moveUp(steps)" at bounding box center [635, 438] width 89 height 10
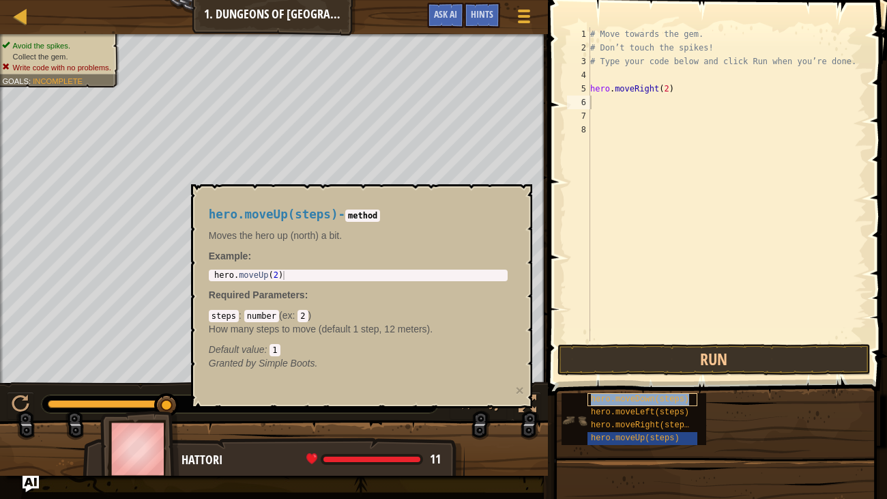
click at [682, 382] on span "hero.moveDown(steps)" at bounding box center [640, 399] width 98 height 10
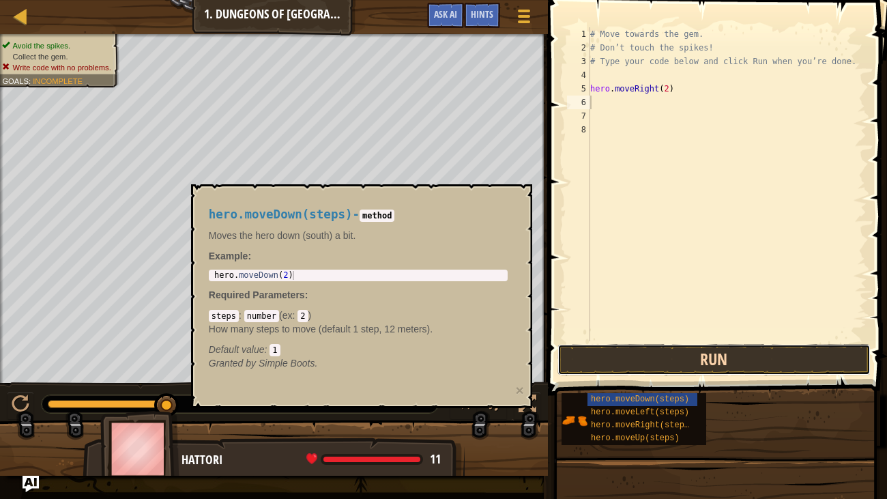
click at [696, 352] on button "Run" at bounding box center [713, 359] width 313 height 31
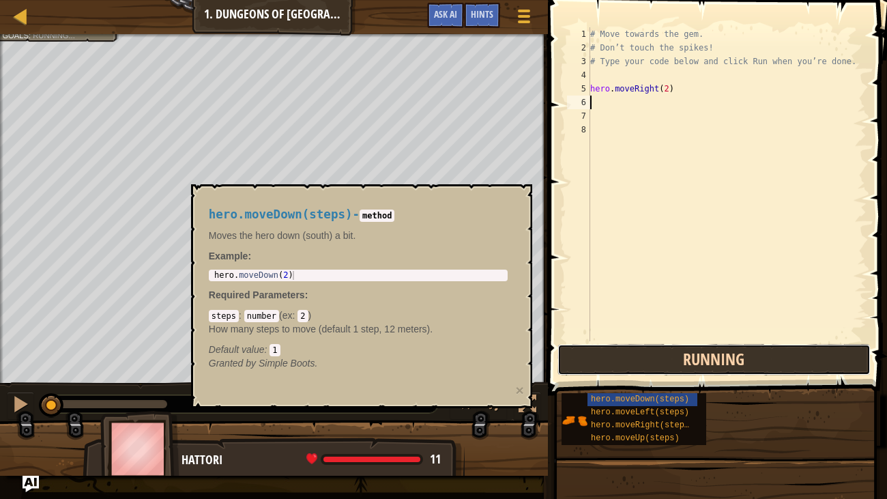
click at [696, 352] on button "Running" at bounding box center [713, 359] width 313 height 31
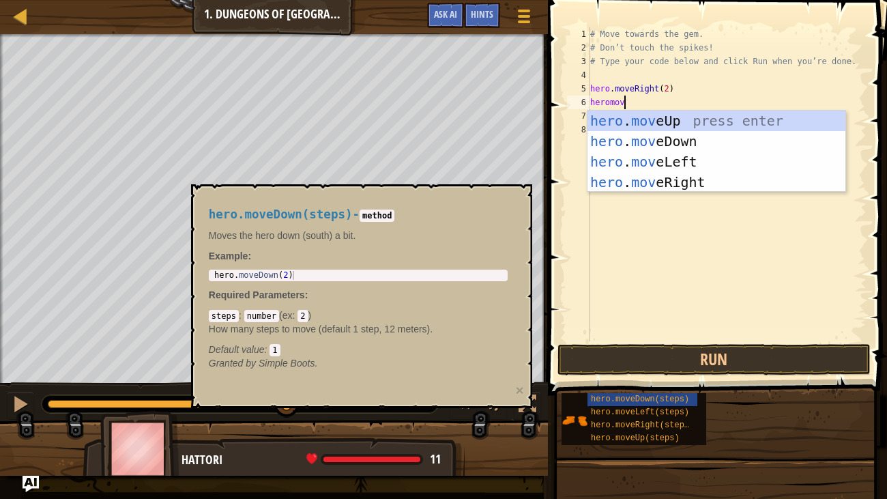
type textarea "heromove"
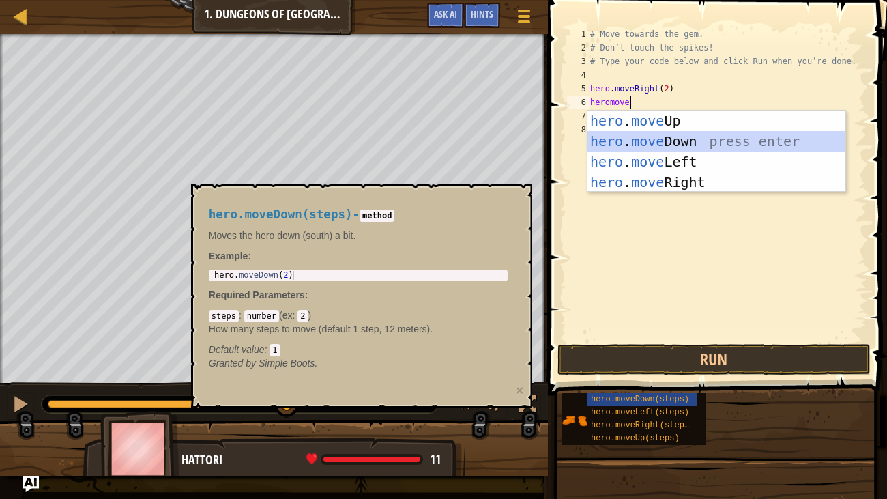
click at [698, 139] on div "hero . move Up press enter hero . move Down press enter hero . move Left press …" at bounding box center [716, 171] width 258 height 123
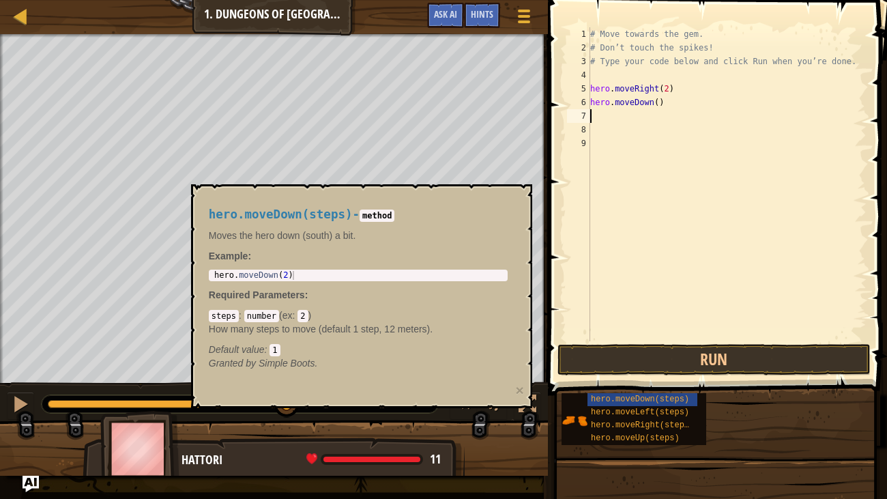
click at [614, 117] on div "# Move towards the gem. # Don’t touch the spikes! # Type your code below and cl…" at bounding box center [726, 197] width 279 height 341
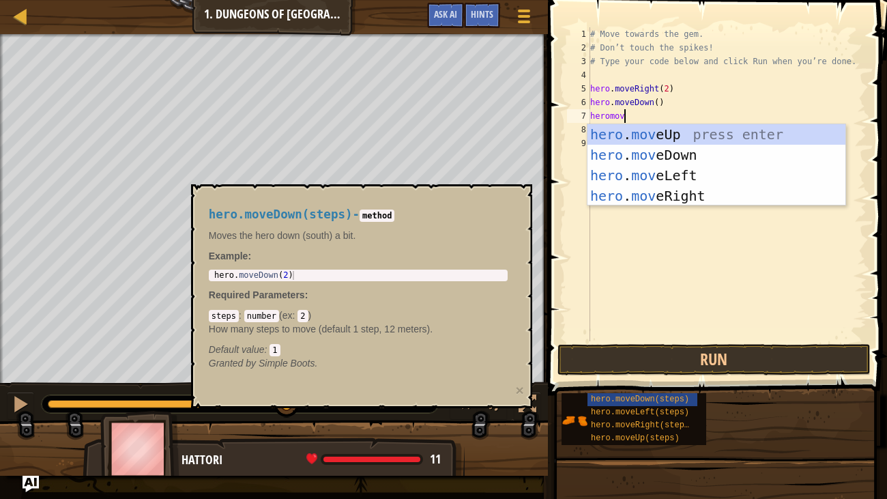
type textarea "heromove"
click at [689, 192] on div "hero . move Up press enter hero . move Down press enter hero . move Left press …" at bounding box center [716, 185] width 258 height 123
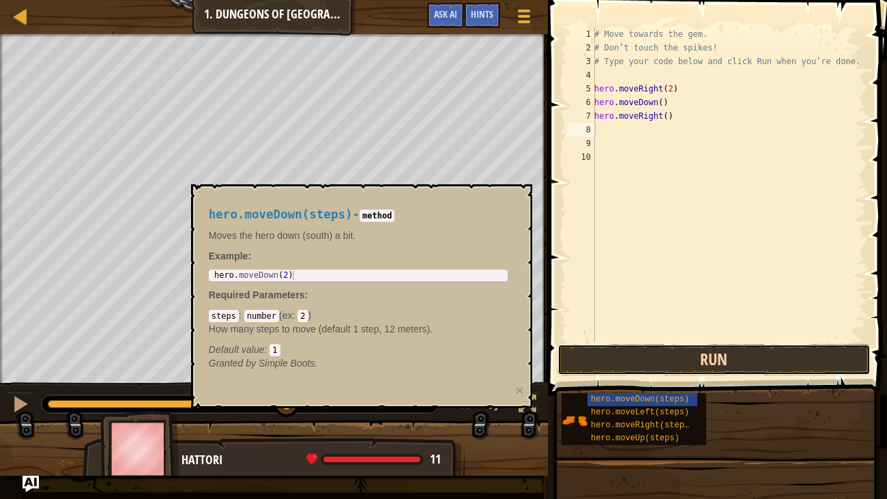
click at [680, 350] on button "Run" at bounding box center [713, 359] width 313 height 31
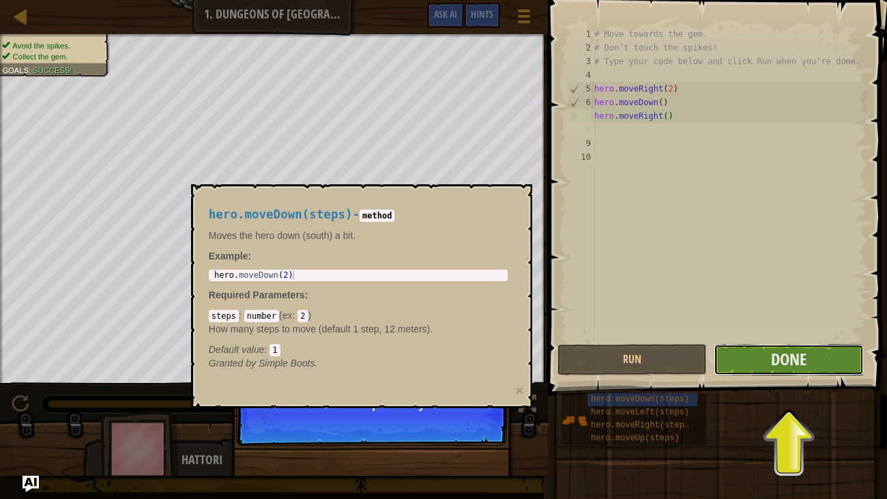
click at [780, 370] on button "Done" at bounding box center [787, 359] width 149 height 31
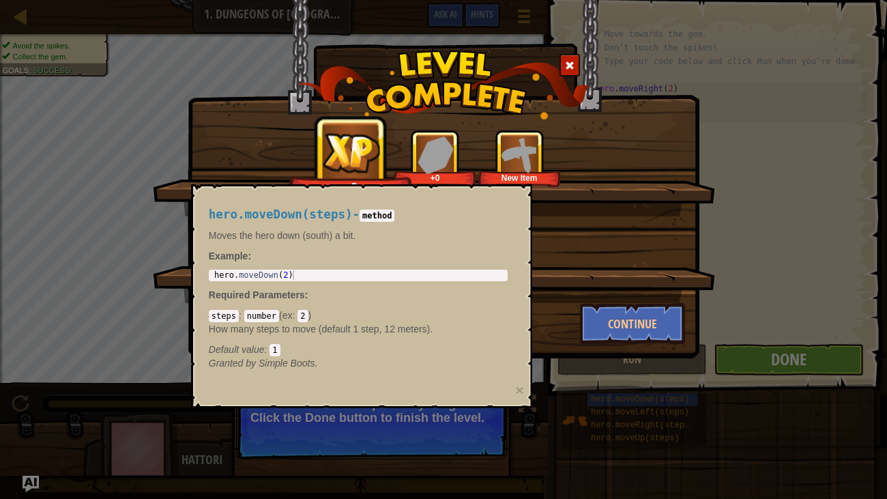
click at [618, 382] on div "You completed Dungeons of Kithgard! +3 +0 New Item Clean code: no code errors o…" at bounding box center [443, 249] width 887 height 499
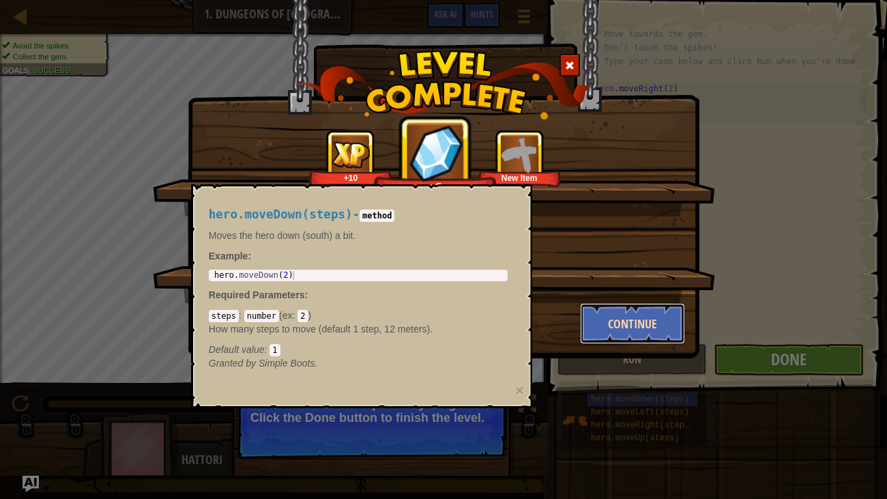
click at [654, 315] on button "Continue" at bounding box center [633, 323] width 106 height 41
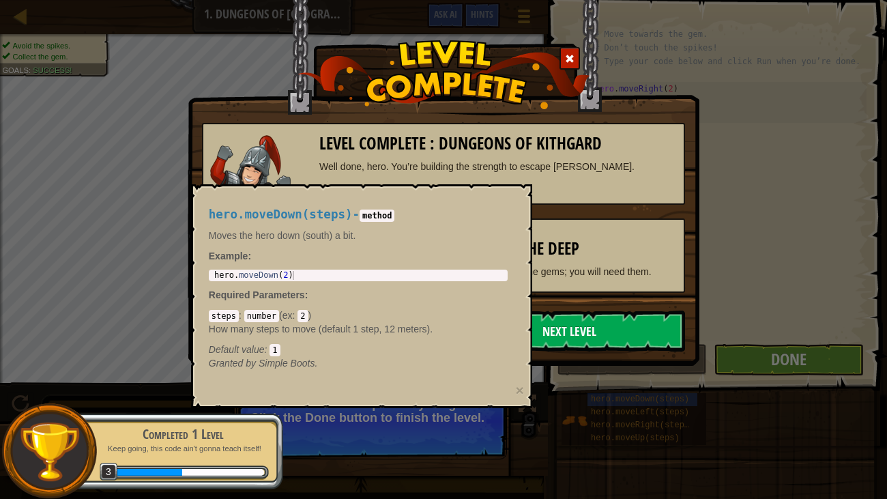
click at [636, 330] on link "Next Level" at bounding box center [569, 330] width 231 height 41
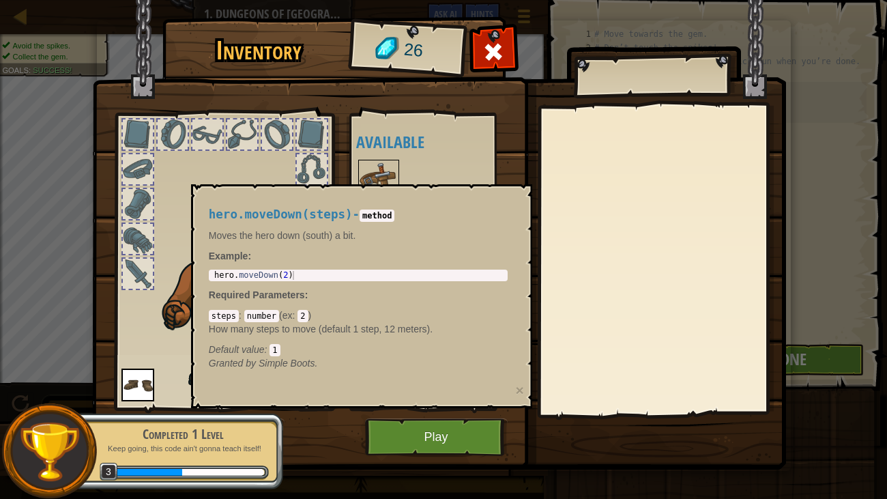
click at [325, 233] on p "Moves the hero down (south) a bit." at bounding box center [358, 235] width 299 height 14
click at [454, 382] on button "Play" at bounding box center [436, 437] width 143 height 38
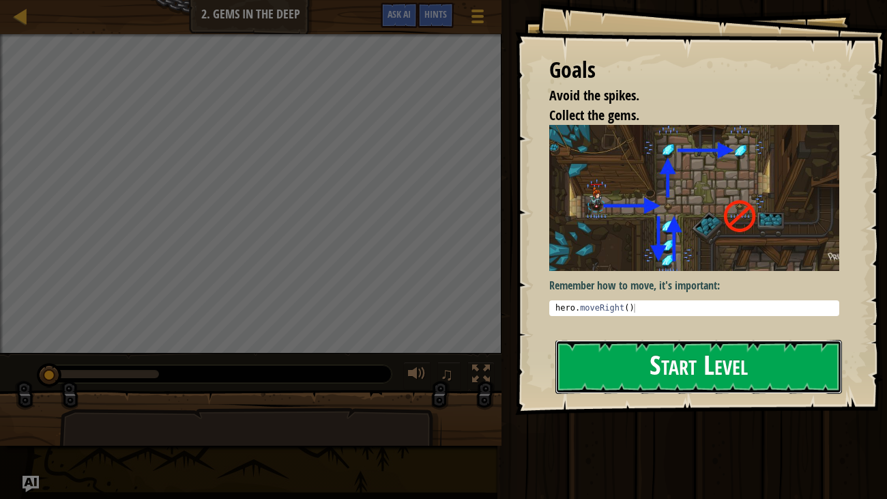
click at [707, 376] on button "Start Level" at bounding box center [698, 367] width 287 height 54
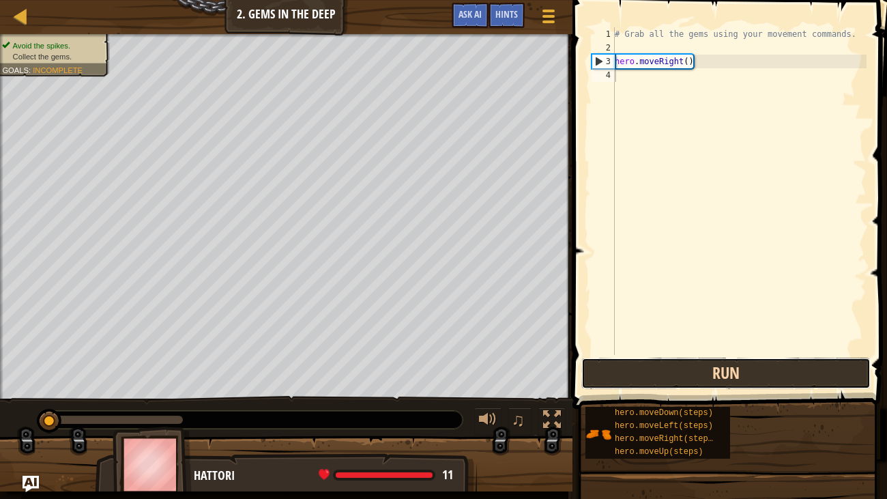
click at [754, 379] on button "Run" at bounding box center [725, 372] width 289 height 31
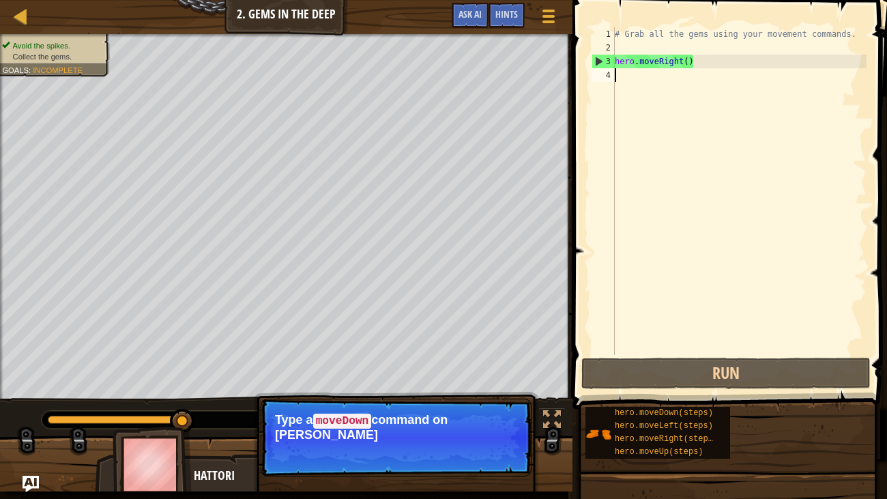
click at [636, 77] on div "# Grab all the gems using your movement commands. hero . moveRight ( )" at bounding box center [739, 204] width 254 height 355
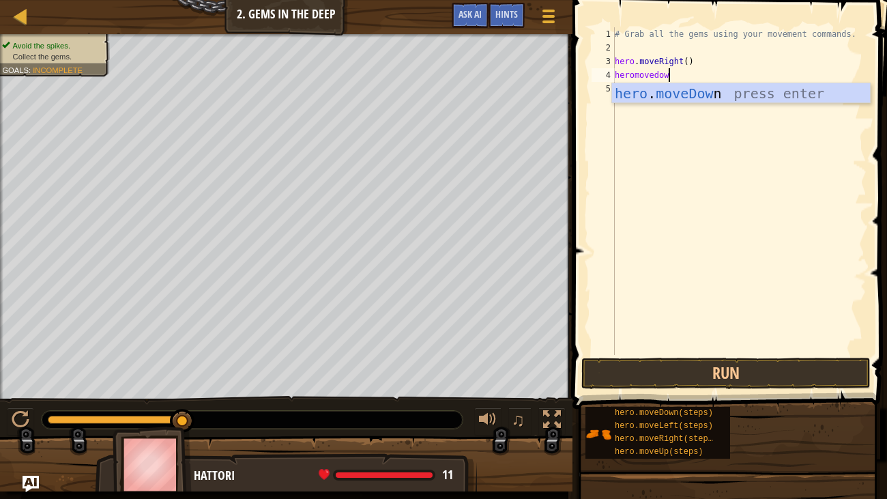
scroll to position [6, 3]
type textarea "heromovedown"
click at [730, 95] on div "hero . moveDown press enter" at bounding box center [741, 113] width 258 height 61
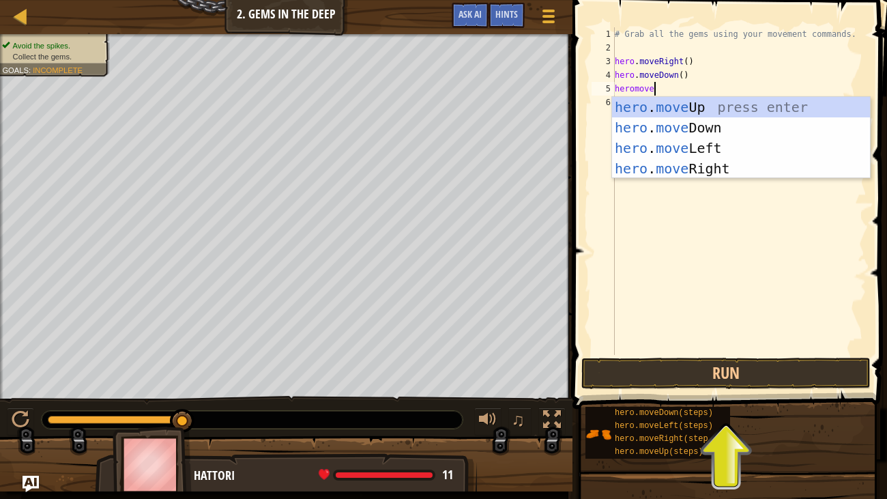
scroll to position [6, 2]
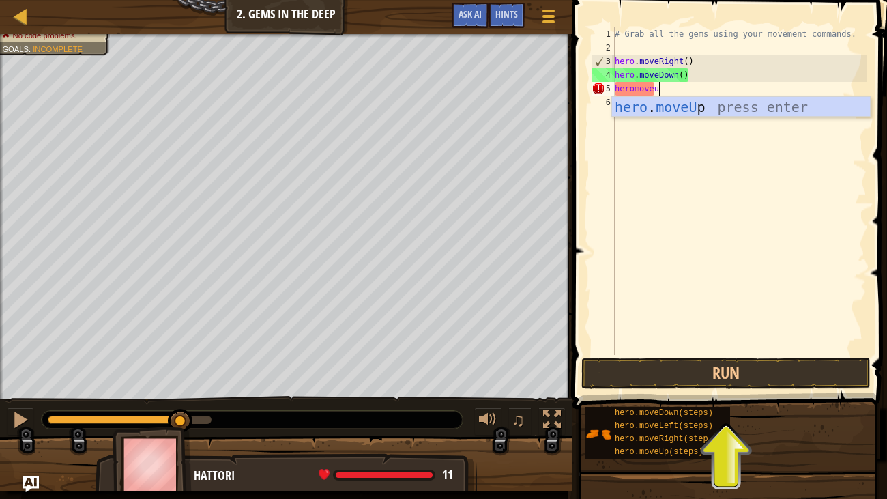
type textarea "heromoveup"
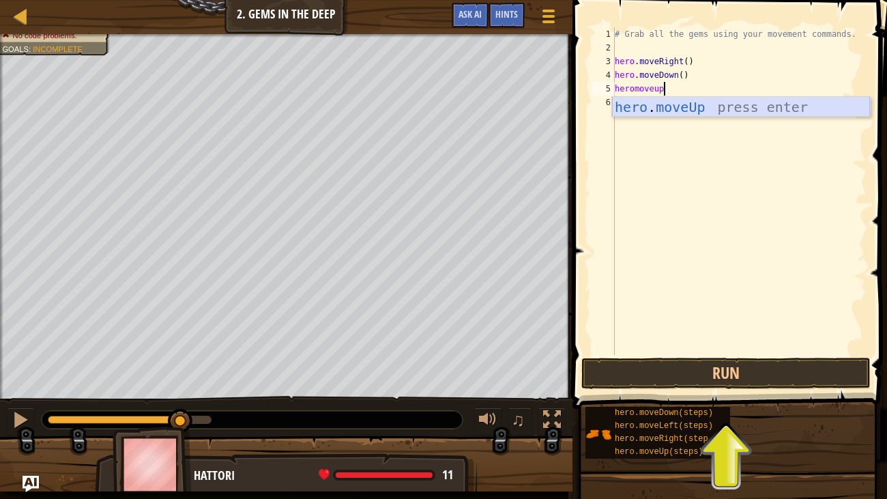
click at [799, 103] on div "hero . moveUp press enter" at bounding box center [741, 127] width 258 height 61
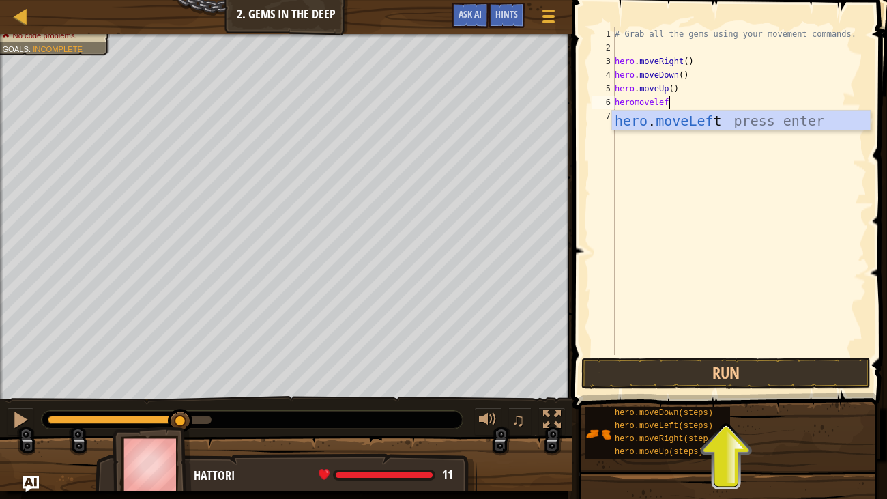
scroll to position [6, 3]
type textarea "heromoveleft"
click at [790, 128] on div "hero . moveLeft press enter" at bounding box center [741, 140] width 258 height 61
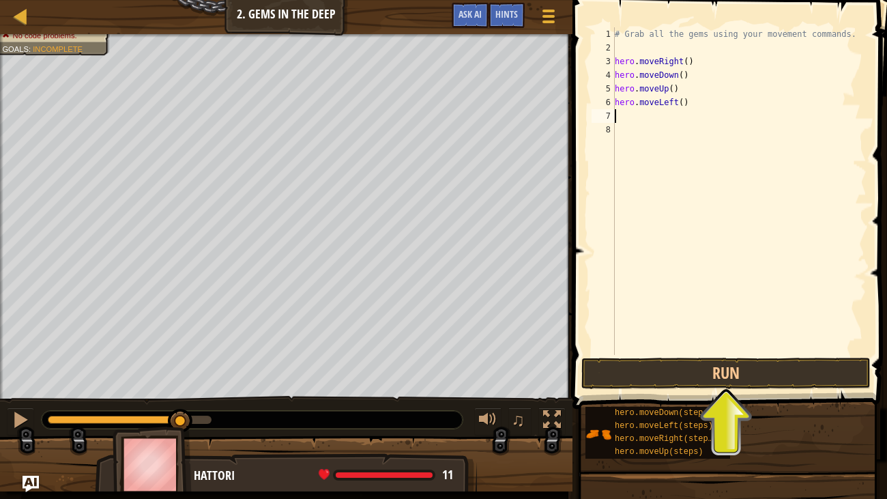
scroll to position [6, 0]
click at [743, 357] on button "Run" at bounding box center [725, 372] width 289 height 31
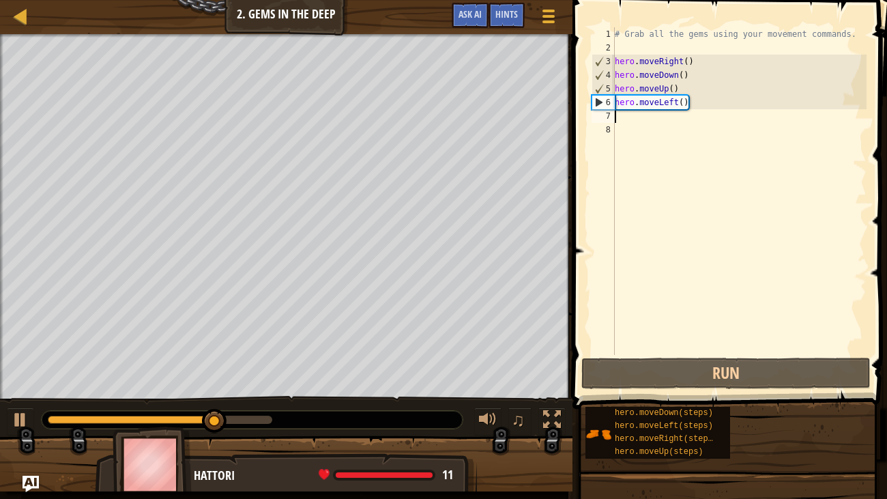
click at [720, 108] on div "# Grab all the gems using your movement commands. hero . moveRight ( ) hero . m…" at bounding box center [739, 204] width 254 height 355
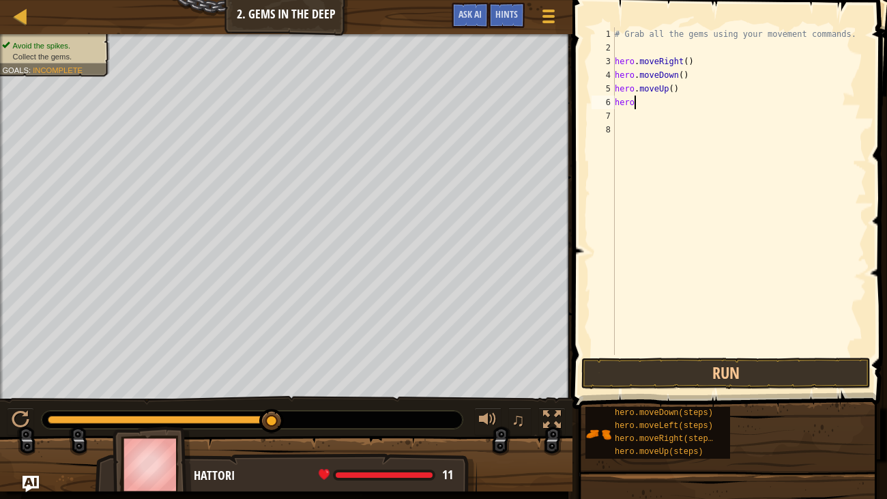
scroll to position [6, 1]
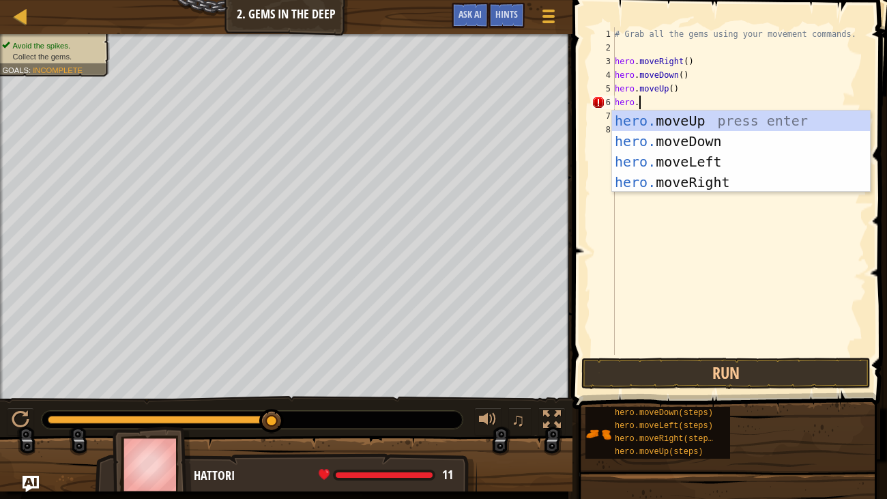
type textarea "hero"
click at [721, 187] on div "hero .moveUp press enter hero .moveDown press enter hero .moveLeft press enter …" at bounding box center [741, 171] width 258 height 123
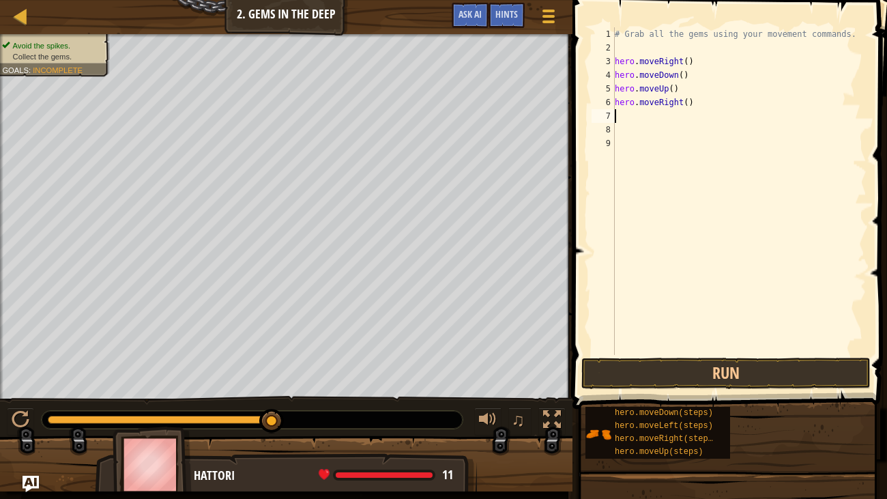
scroll to position [6, 0]
click at [722, 374] on button "Run" at bounding box center [725, 372] width 289 height 31
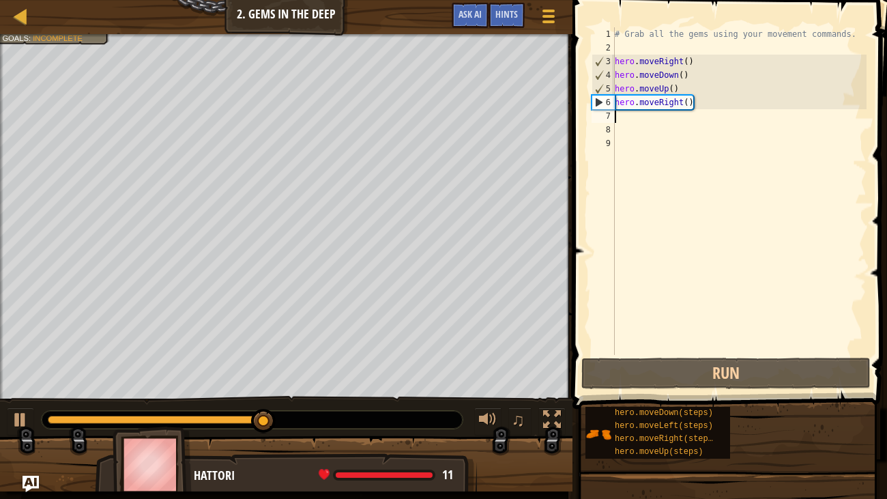
click at [700, 104] on div "# Grab all the gems using your movement commands. hero . moveRight ( ) hero . m…" at bounding box center [739, 204] width 254 height 355
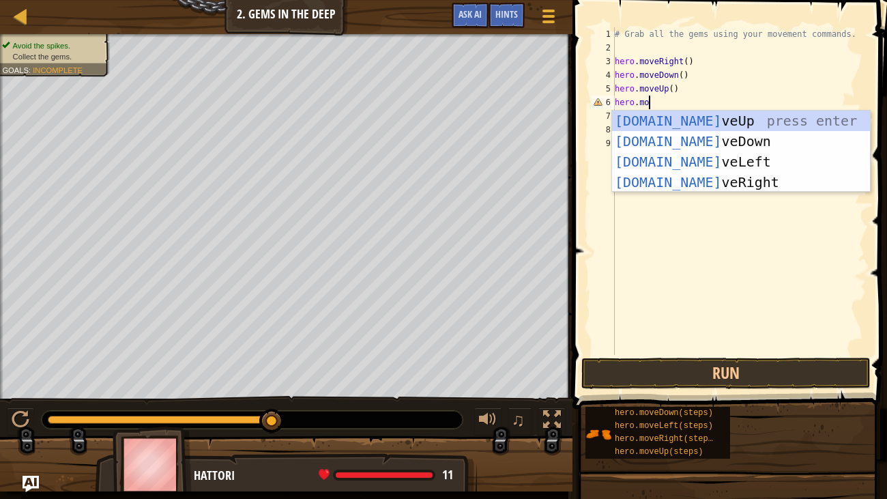
scroll to position [6, 2]
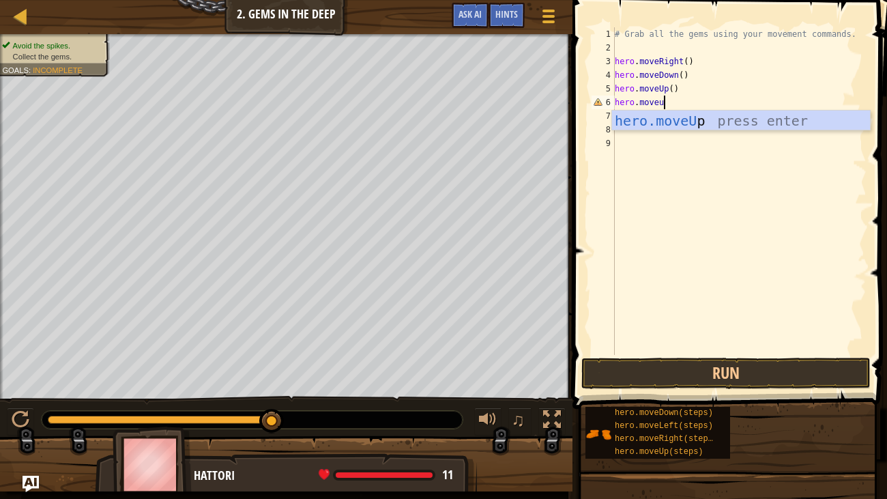
type textarea "hero.moveup"
click at [737, 120] on div "hero.moveUp press enter" at bounding box center [741, 140] width 258 height 61
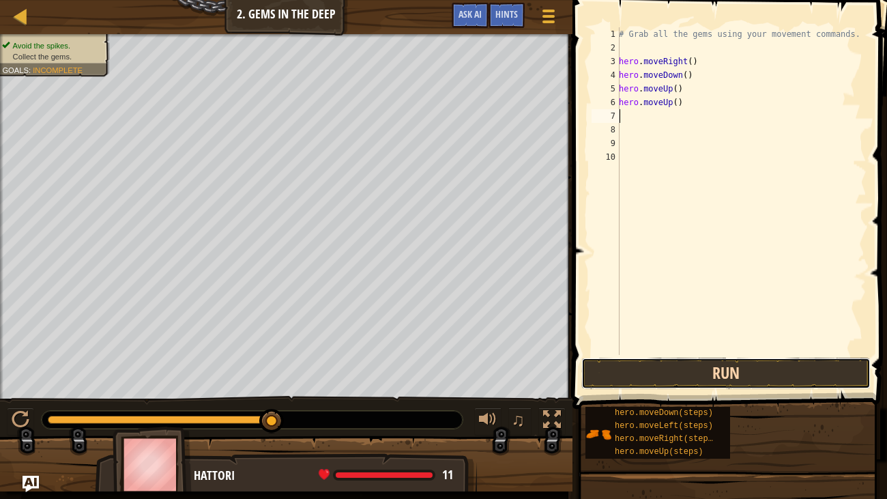
click at [731, 368] on button "Run" at bounding box center [725, 372] width 289 height 31
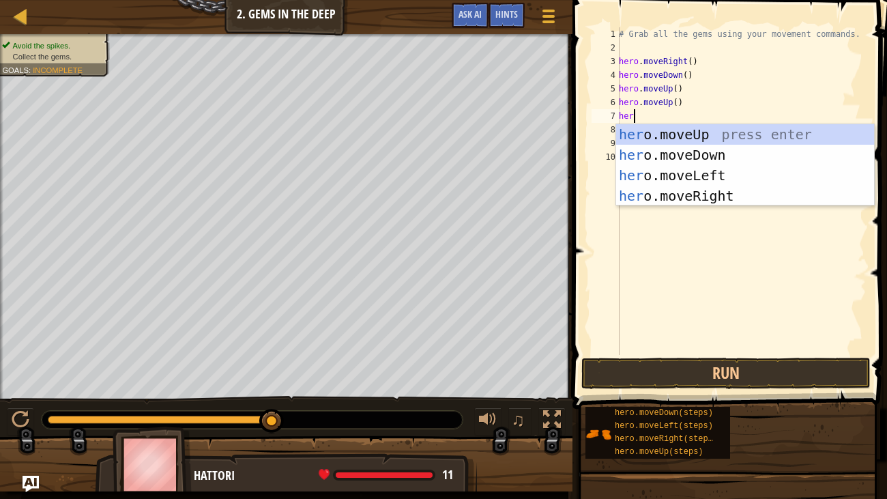
type textarea "hero"
click at [716, 192] on div "hero .moveUp press enter hero .moveDown press enter hero .moveLeft press enter …" at bounding box center [745, 185] width 258 height 123
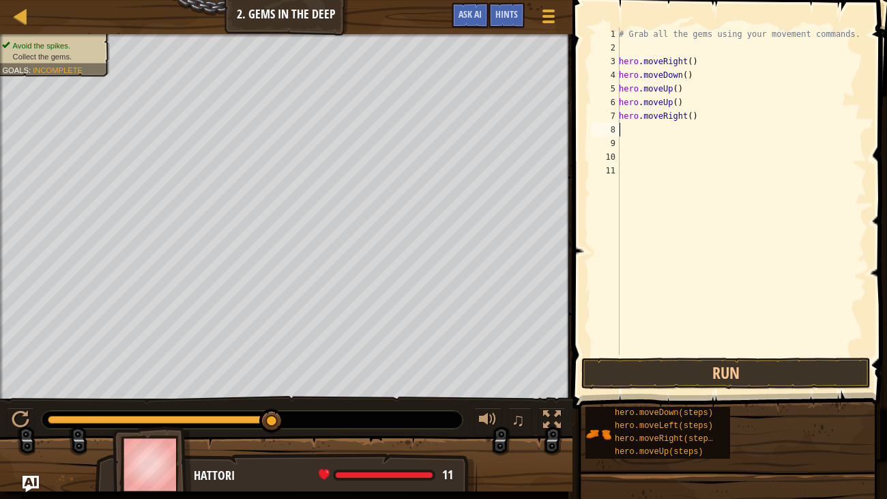
scroll to position [6, 0]
click at [707, 373] on button "Run" at bounding box center [725, 372] width 289 height 31
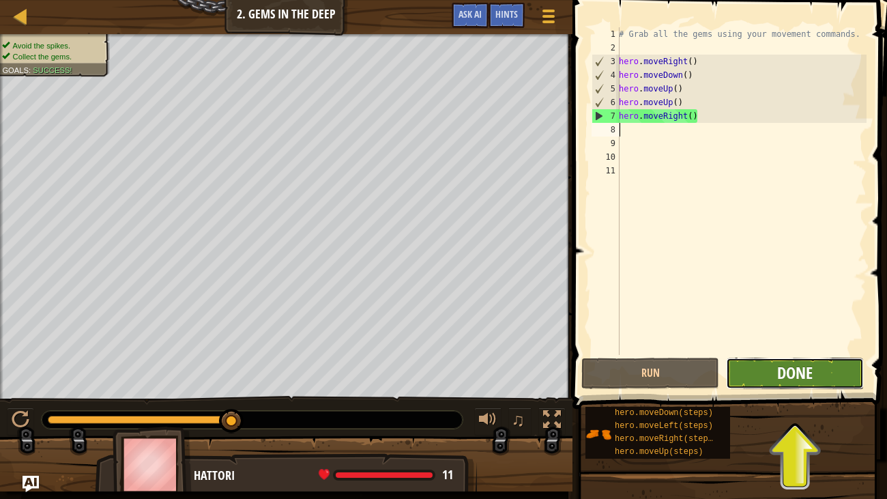
click at [799, 379] on span "Done" at bounding box center [794, 372] width 35 height 22
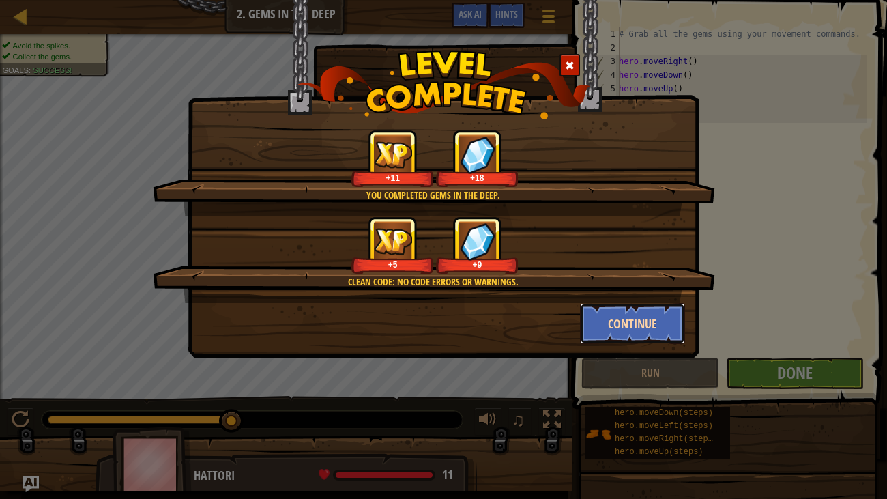
click at [628, 306] on button "Continue" at bounding box center [633, 323] width 106 height 41
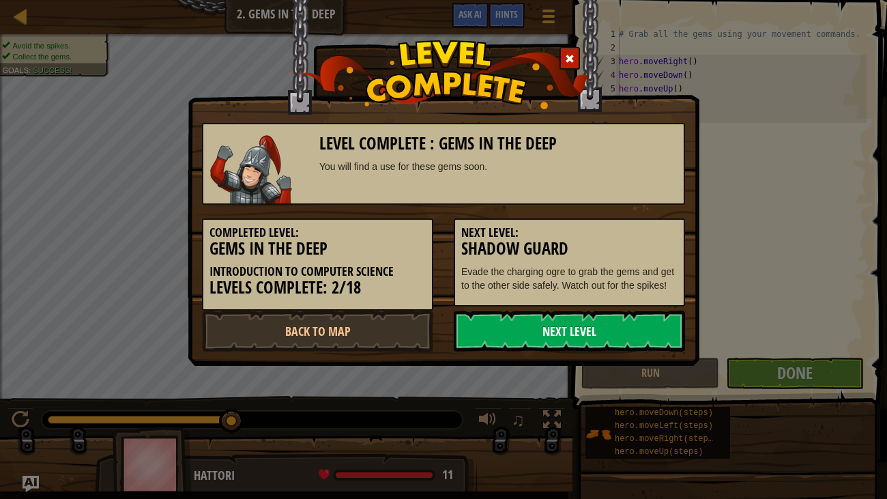
click at [642, 323] on link "Next Level" at bounding box center [569, 330] width 231 height 41
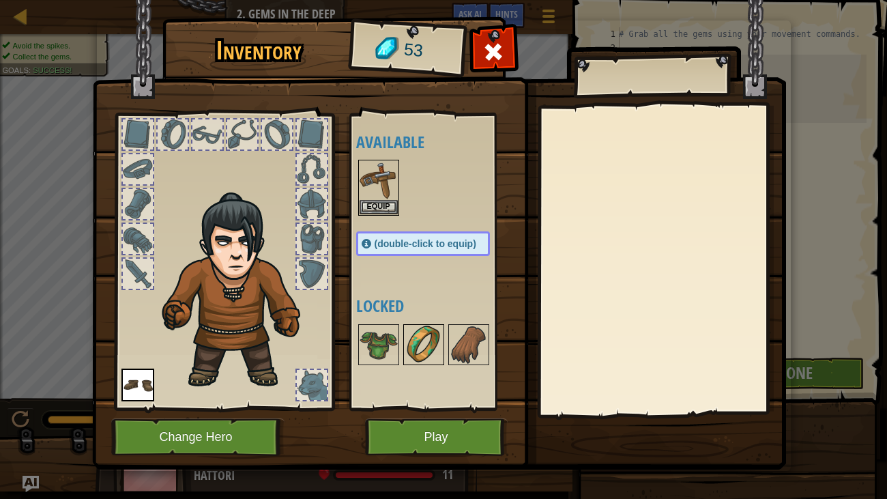
click at [415, 346] on img at bounding box center [423, 344] width 38 height 38
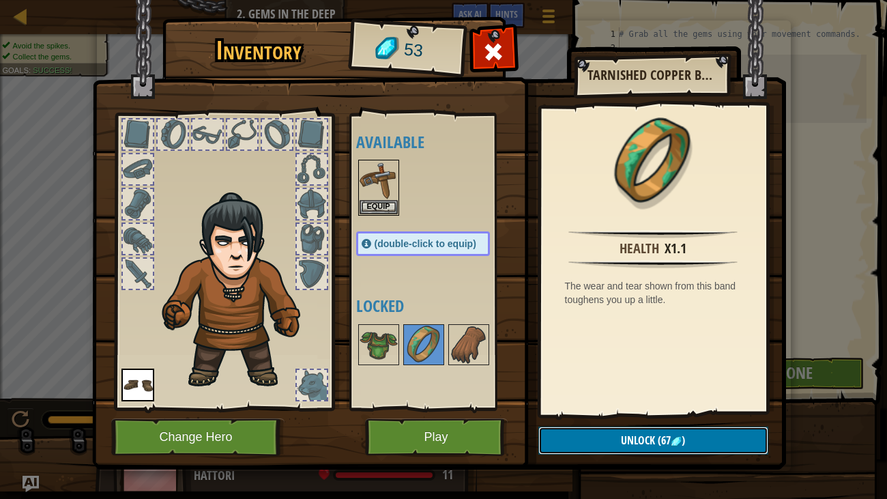
click at [650, 382] on span "Unlock" at bounding box center [638, 439] width 34 height 15
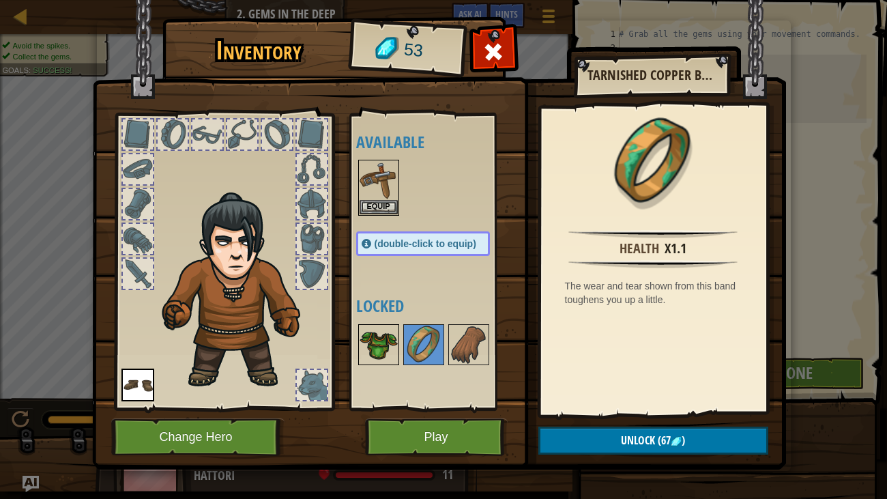
click at [383, 331] on img at bounding box center [378, 344] width 38 height 38
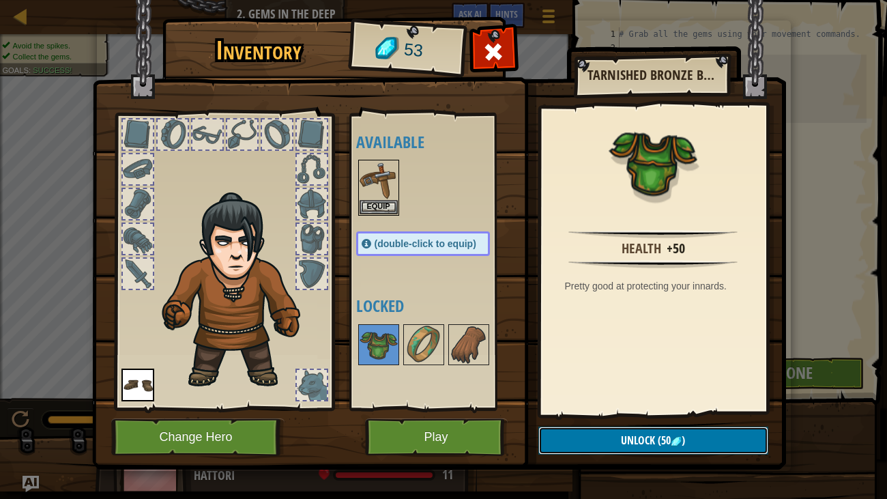
click at [604, 382] on button "Unlock (50 )" at bounding box center [653, 440] width 230 height 28
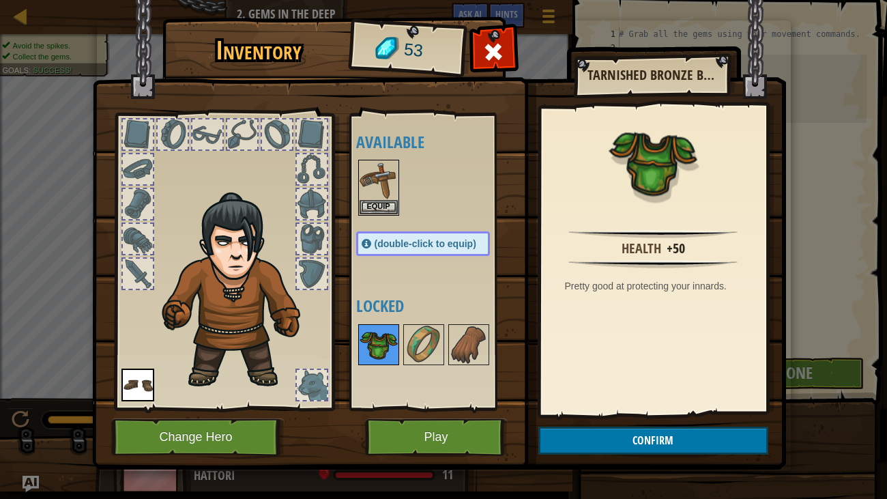
click at [370, 359] on img at bounding box center [378, 344] width 38 height 38
click at [385, 214] on div "Equip" at bounding box center [378, 188] width 41 height 56
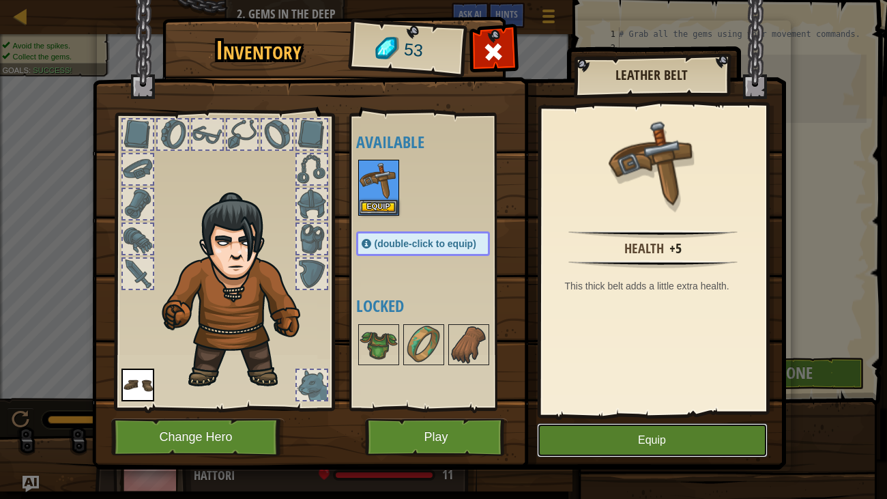
click at [608, 382] on button "Equip" at bounding box center [652, 440] width 231 height 34
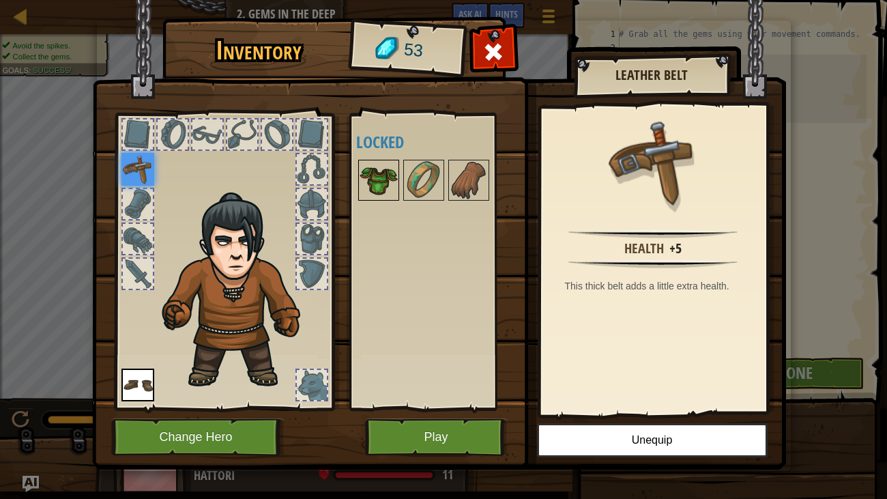
click at [374, 177] on img at bounding box center [378, 180] width 38 height 38
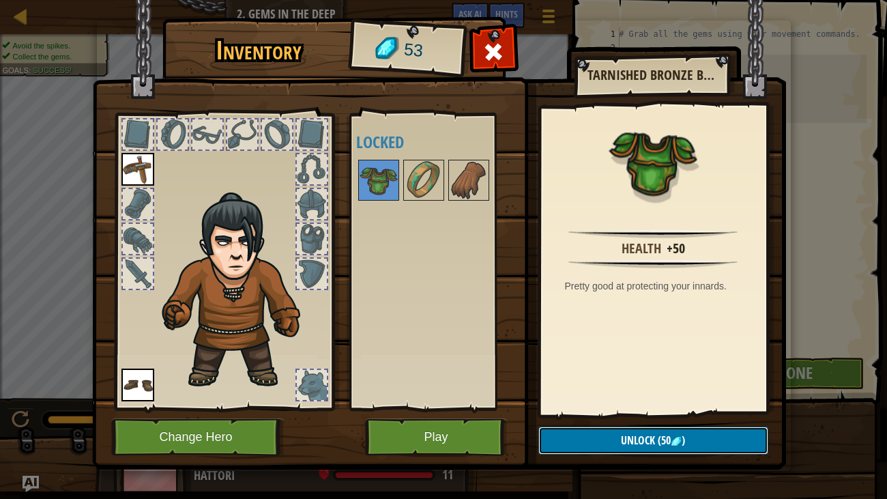
click at [614, 382] on button "Unlock (50 )" at bounding box center [653, 440] width 230 height 28
click at [623, 382] on button "Confirm" at bounding box center [653, 440] width 230 height 28
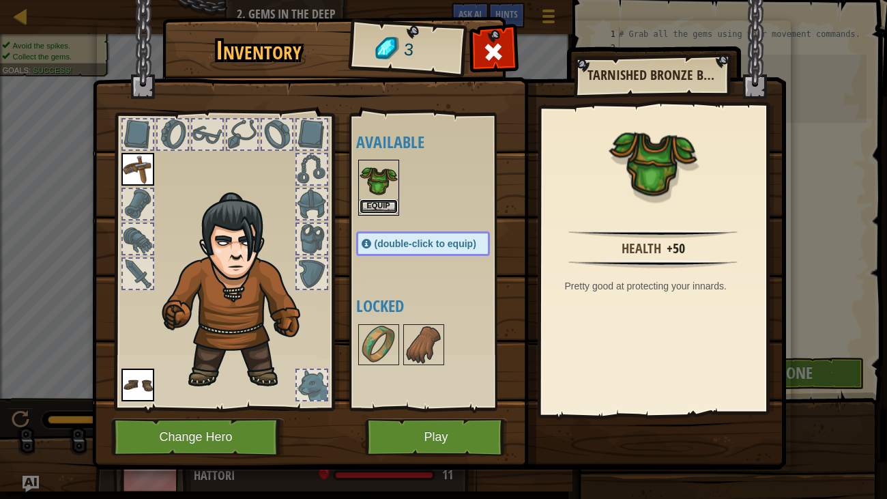
click at [379, 199] on button "Equip" at bounding box center [378, 206] width 38 height 14
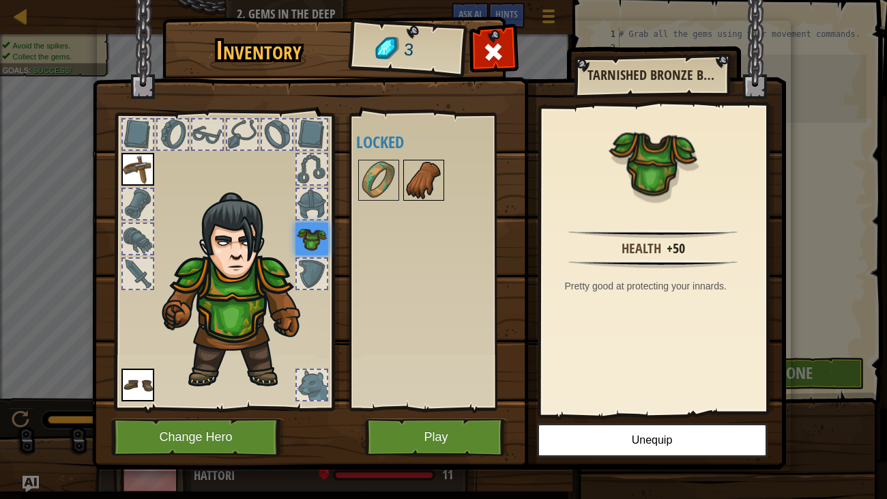
click at [426, 170] on img at bounding box center [423, 180] width 38 height 38
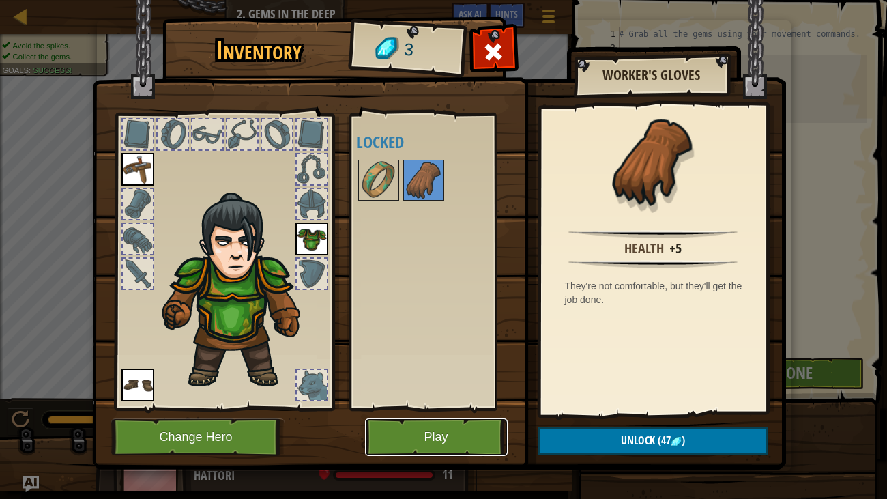
click at [436, 382] on button "Play" at bounding box center [436, 437] width 143 height 38
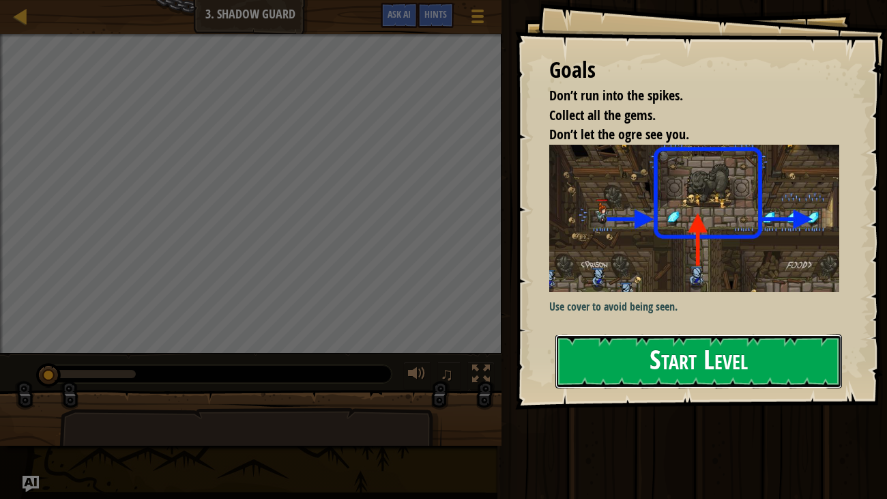
click at [648, 382] on button "Start Level" at bounding box center [698, 361] width 287 height 54
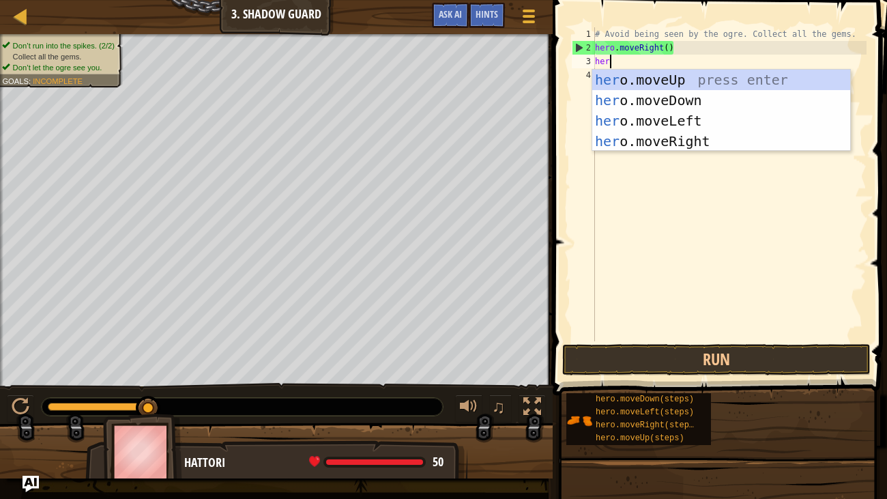
scroll to position [6, 0]
type textarea "hero"
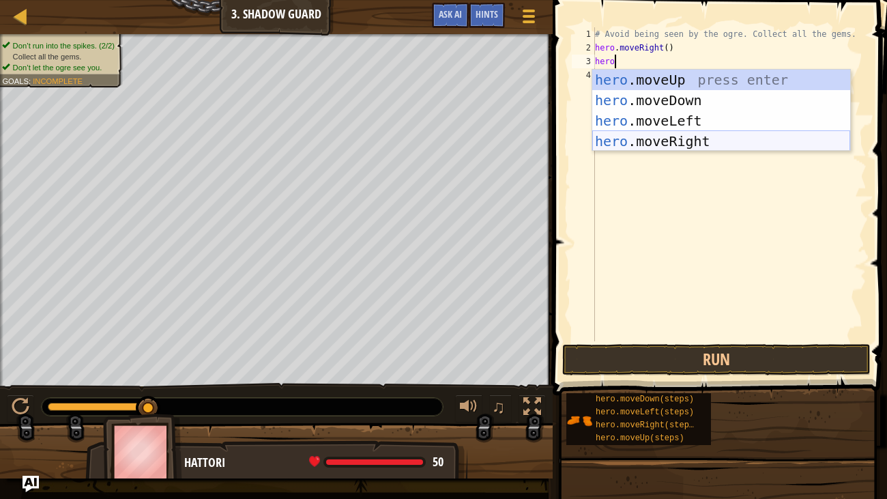
click at [693, 139] on div "hero .moveUp press enter hero .moveDown press enter hero .moveLeft press enter …" at bounding box center [721, 131] width 258 height 123
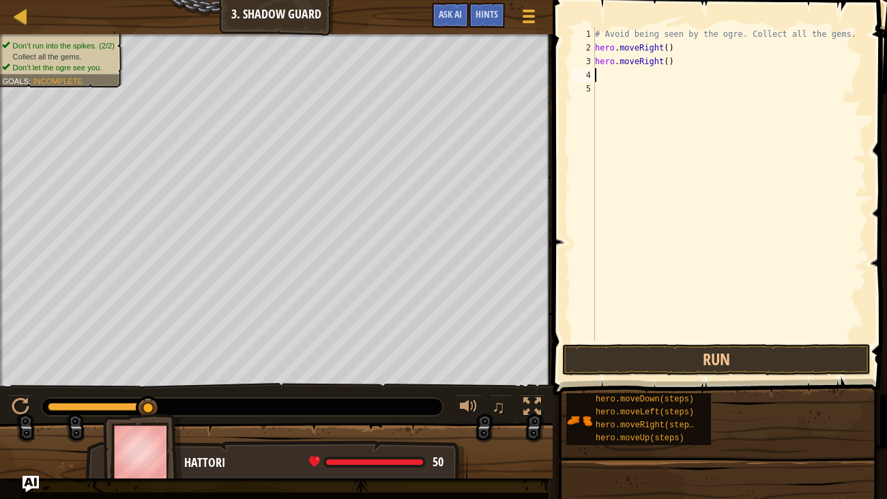
click at [693, 139] on div "# Avoid being seen by the ogre. Collect all the gems. hero . moveRight ( ) hero…" at bounding box center [729, 197] width 274 height 341
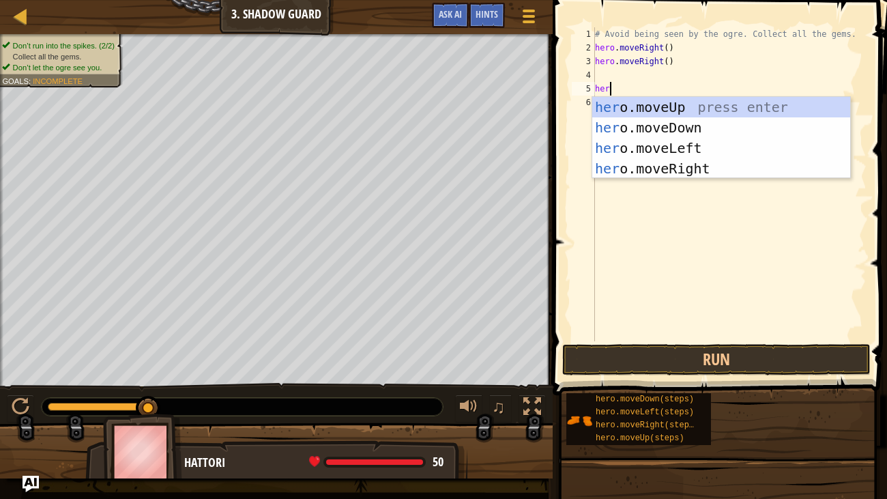
type textarea "hero"
click at [729, 156] on div "hero .moveUp press enter hero .moveDown press enter hero .moveLeft press enter …" at bounding box center [721, 158] width 258 height 123
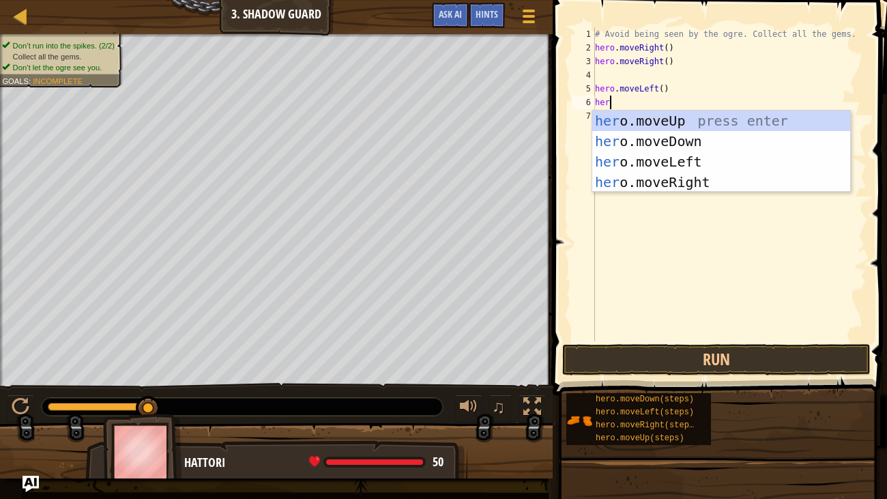
type textarea "hero"
click at [726, 176] on div "hero .moveUp press enter hero .moveDown press enter hero .moveLeft press enter …" at bounding box center [721, 171] width 258 height 123
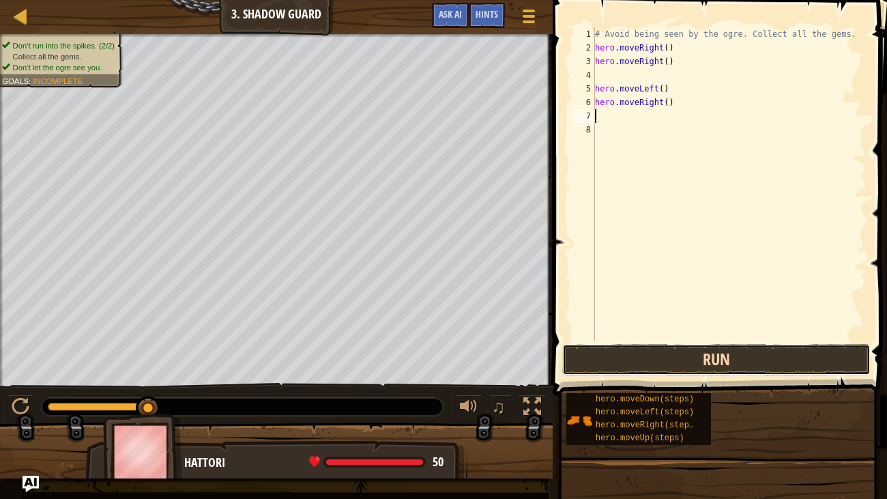
click at [726, 365] on button "Run" at bounding box center [716, 359] width 308 height 31
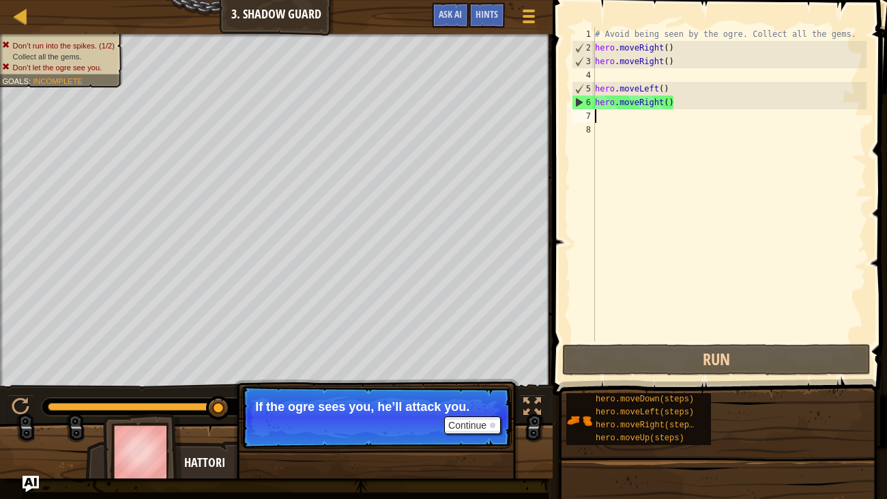
click at [685, 94] on div "# Avoid being seen by the ogre. Collect all the gems. hero . moveRight ( ) hero…" at bounding box center [729, 197] width 274 height 341
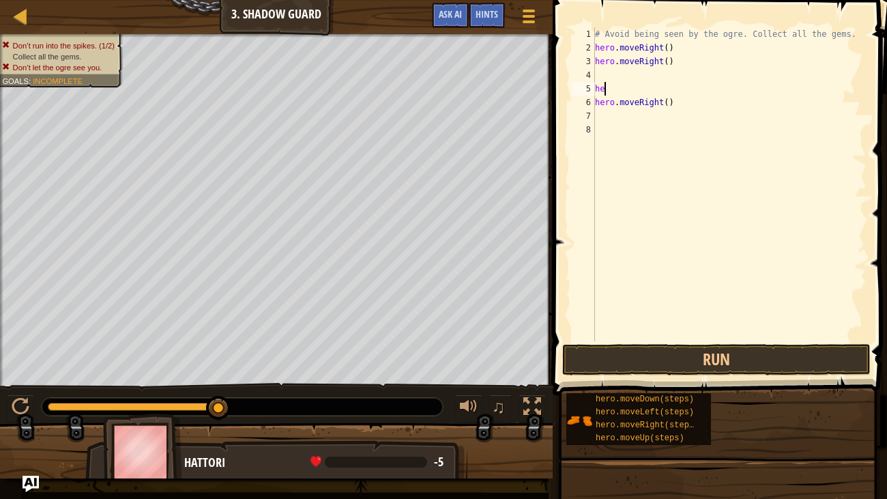
type textarea "h"
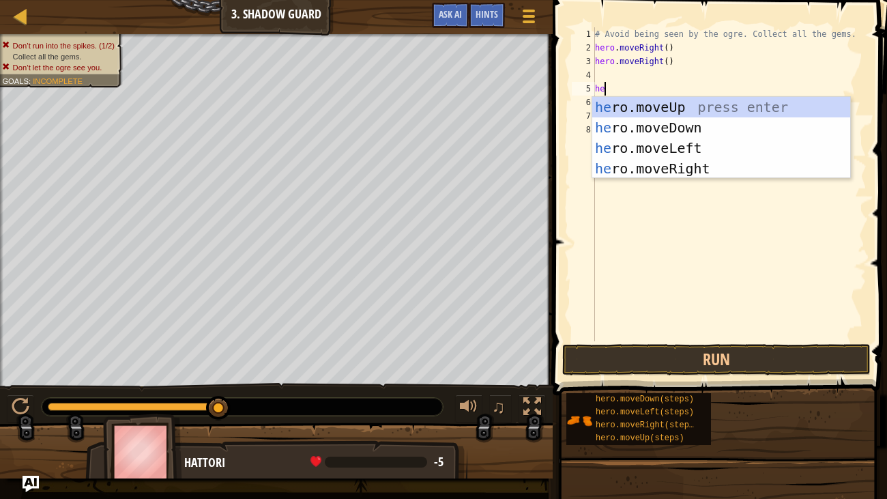
type textarea "heo"
click at [722, 172] on div "he r o .moveUp press enter he r o .moveDown press enter he r o .moveLeft press …" at bounding box center [721, 158] width 258 height 123
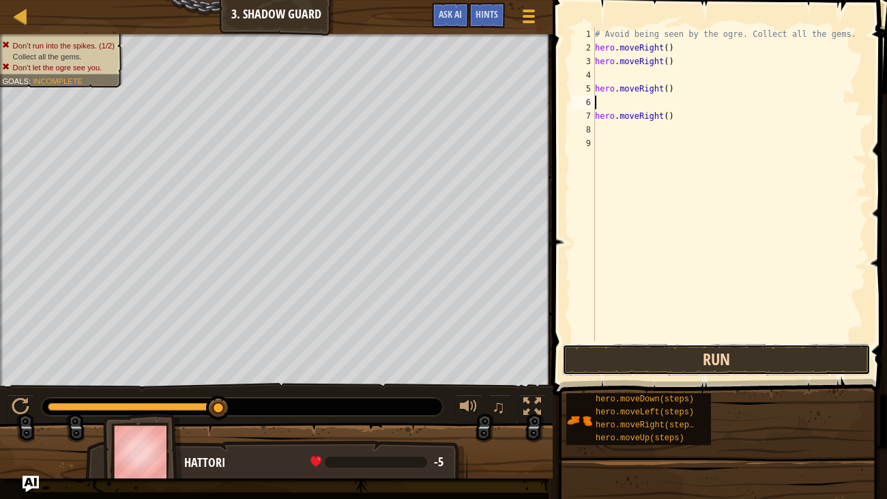
click at [737, 361] on button "Run" at bounding box center [716, 359] width 308 height 31
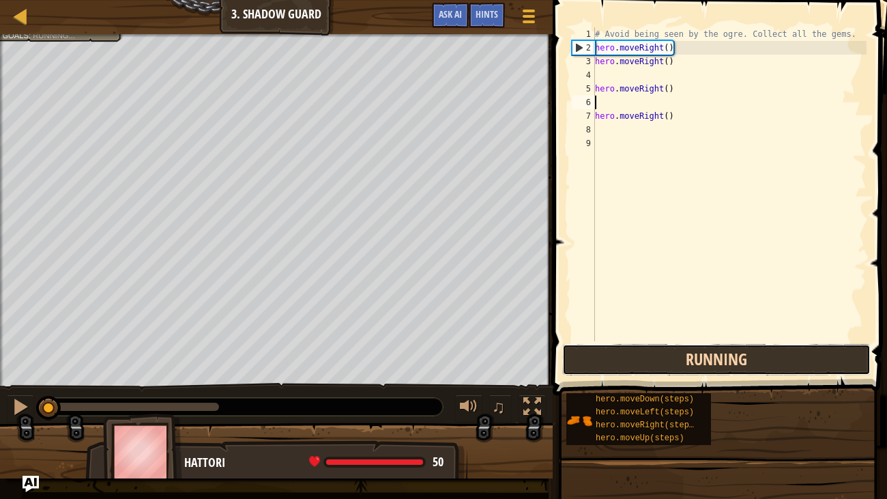
click at [737, 361] on button "Running" at bounding box center [716, 359] width 308 height 31
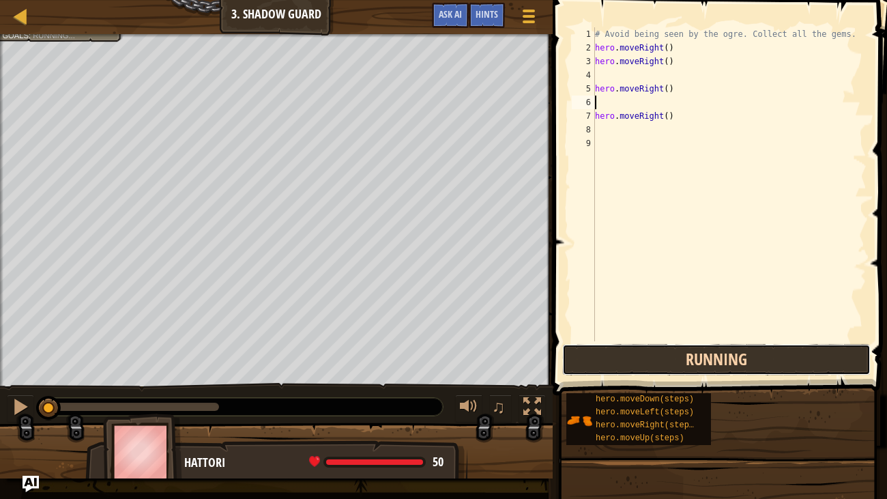
click at [737, 361] on button "Running" at bounding box center [716, 359] width 308 height 31
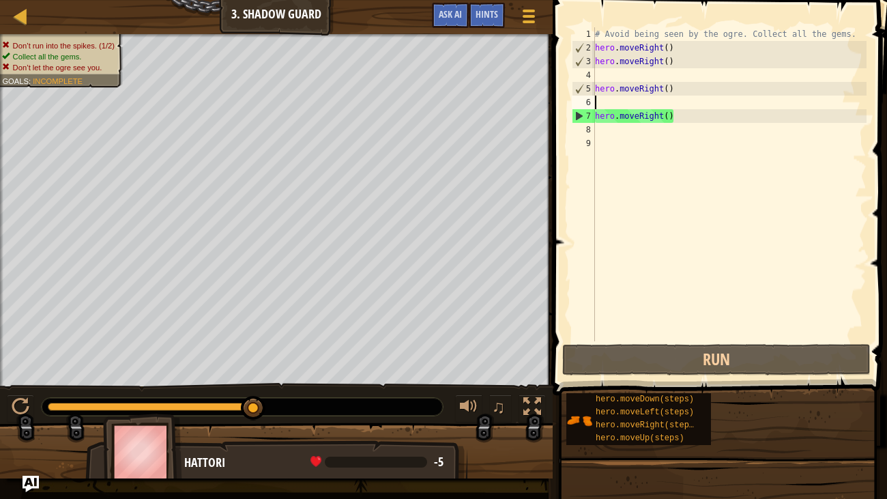
click at [680, 70] on div "# Avoid being seen by the ogre. Collect all the gems. hero . moveRight ( ) hero…" at bounding box center [729, 197] width 274 height 341
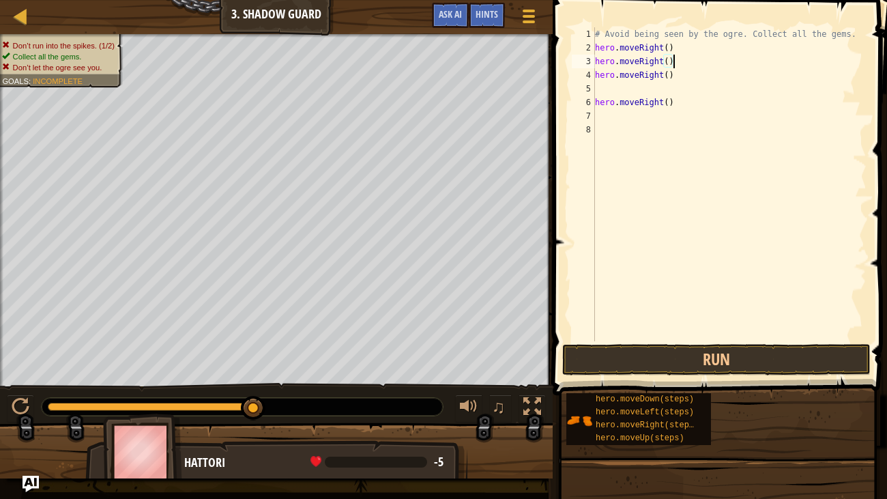
click at [700, 99] on div "# Avoid being seen by the ogre. Collect all the gems. hero . moveRight ( ) hero…" at bounding box center [729, 197] width 274 height 341
type textarea "h"
click at [680, 70] on div "# Avoid being seen by the ogre. Collect all the gems. hero . moveRight ( ) hero…" at bounding box center [729, 197] width 274 height 341
type textarea "h"
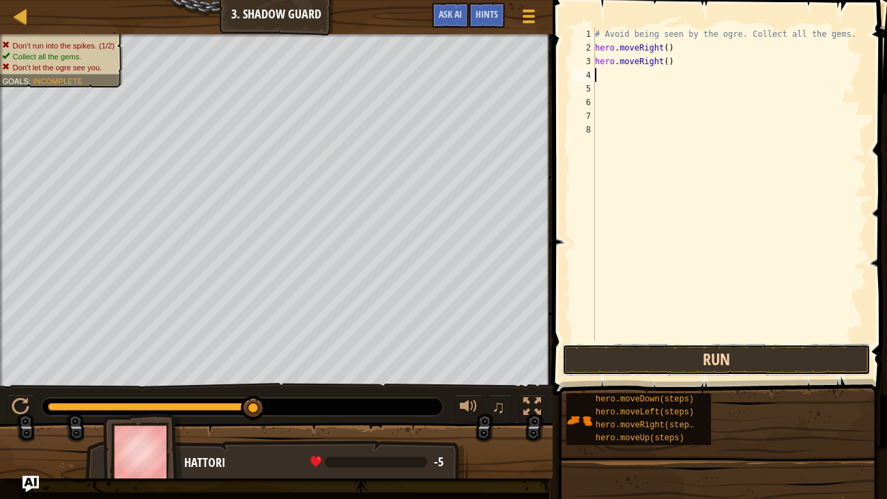
click at [671, 352] on button "Run" at bounding box center [716, 359] width 308 height 31
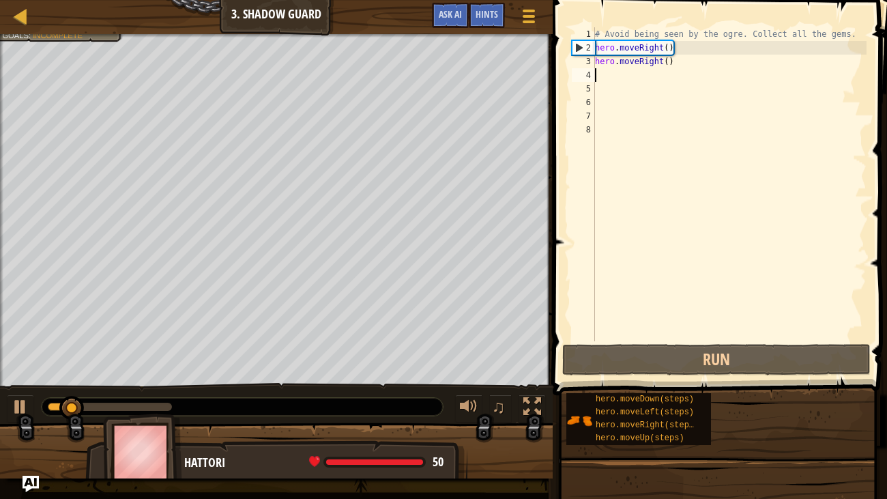
click at [689, 55] on div "# Avoid being seen by the ogre. Collect all the gems. hero . moveRight ( ) hero…" at bounding box center [729, 197] width 274 height 341
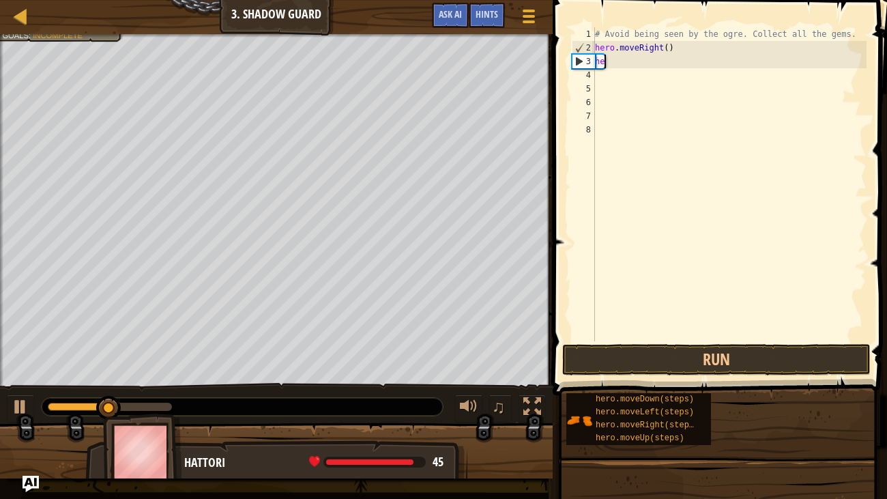
type textarea "h"
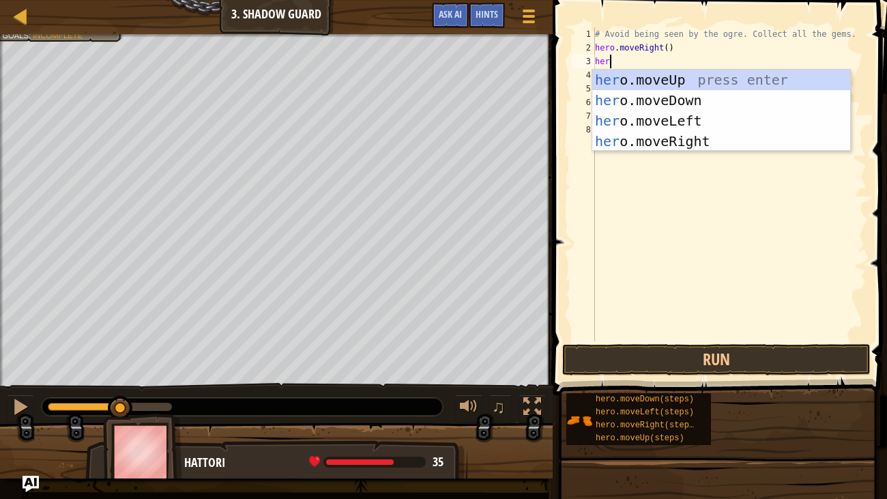
type textarea "hero"
click at [720, 74] on div "hero .moveUp press enter hero .moveDown press enter hero .moveLeft press enter …" at bounding box center [721, 131] width 258 height 123
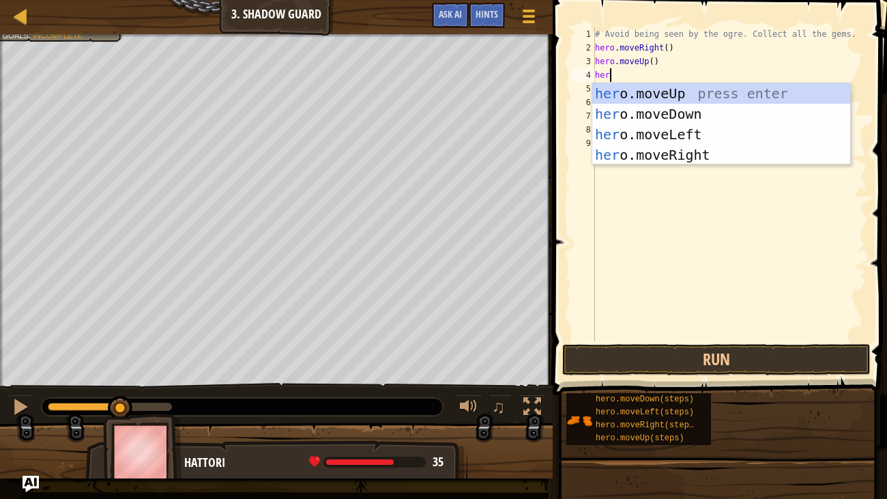
type textarea "hero"
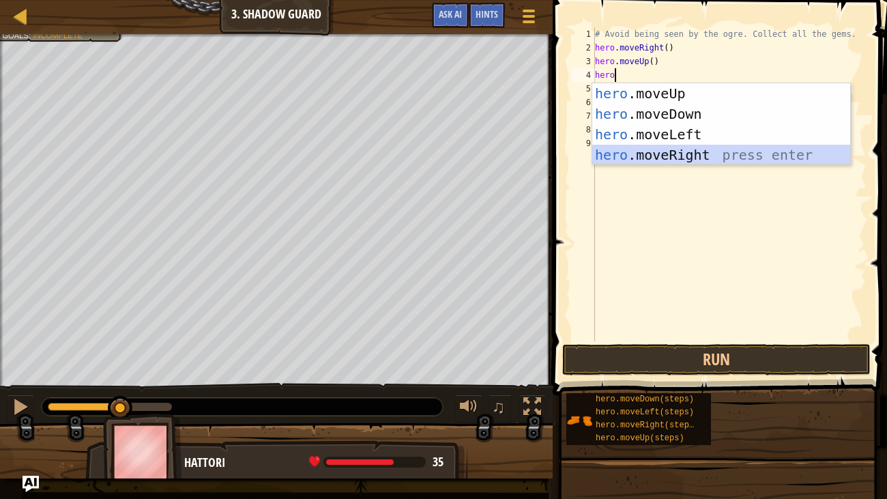
click at [765, 158] on div "hero .moveUp press enter hero .moveDown press enter hero .moveLeft press enter …" at bounding box center [721, 144] width 258 height 123
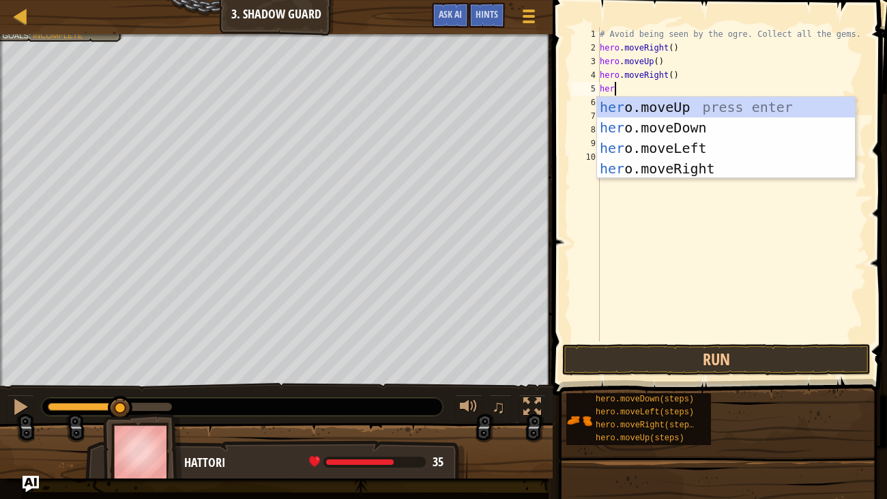
type textarea "hero"
click at [735, 125] on div "hero .moveUp press enter hero .moveDown press enter hero .moveLeft press enter …" at bounding box center [726, 158] width 258 height 123
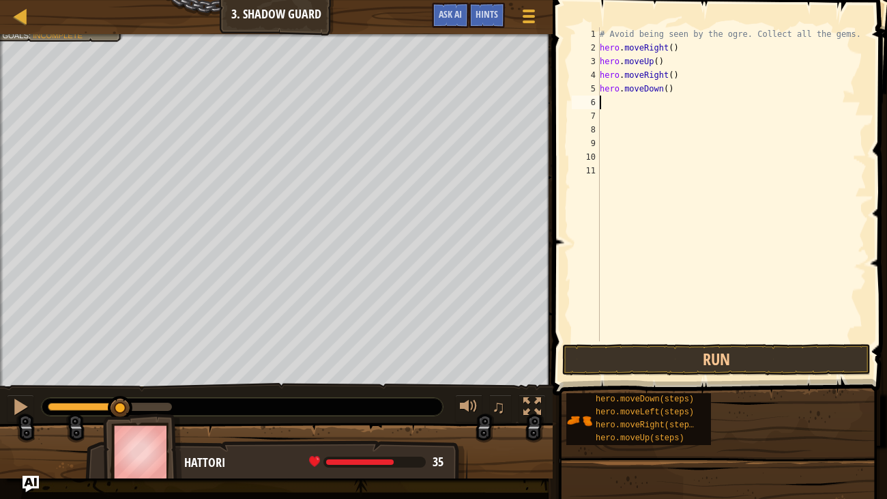
click at [735, 129] on div "# Avoid being seen by the ogre. Collect all the gems. hero . moveRight ( ) hero…" at bounding box center [732, 197] width 270 height 341
click at [710, 105] on div "# Avoid being seen by the ogre. Collect all the gems. hero . moveRight ( ) hero…" at bounding box center [732, 197] width 270 height 341
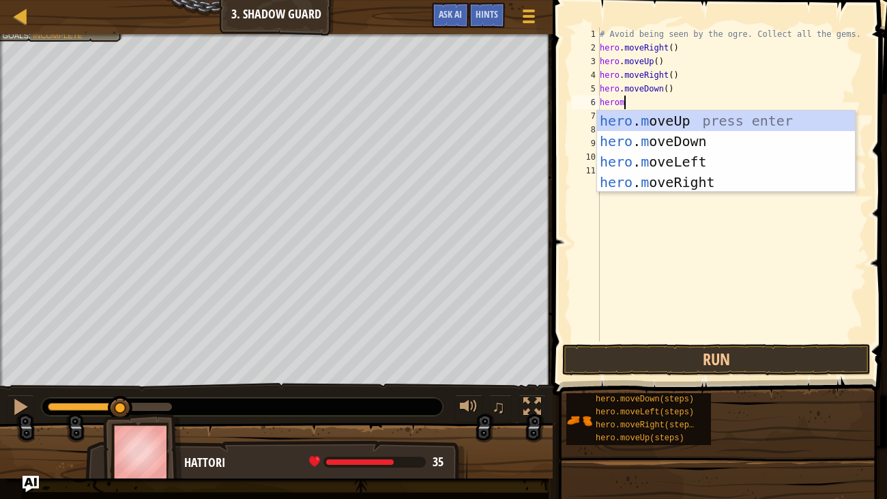
scroll to position [6, 1]
type textarea "heromove"
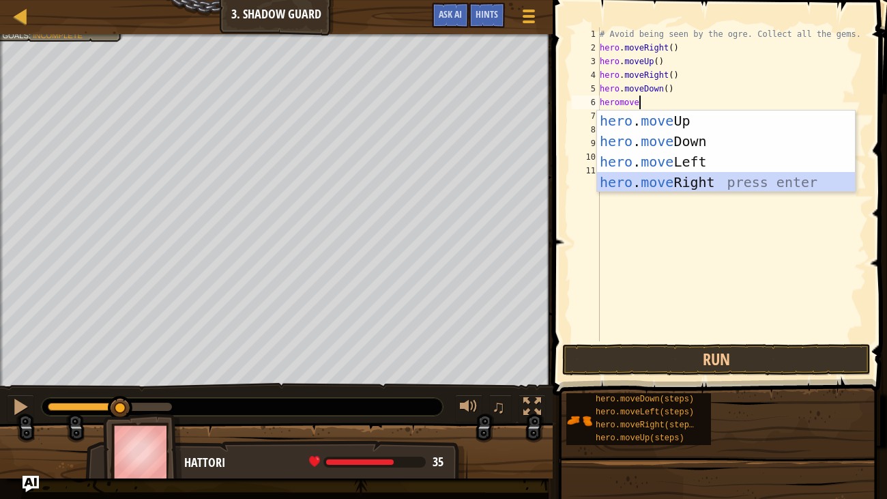
click at [739, 181] on div "hero . move Up press enter hero . move Down press enter hero . move Left press …" at bounding box center [726, 171] width 258 height 123
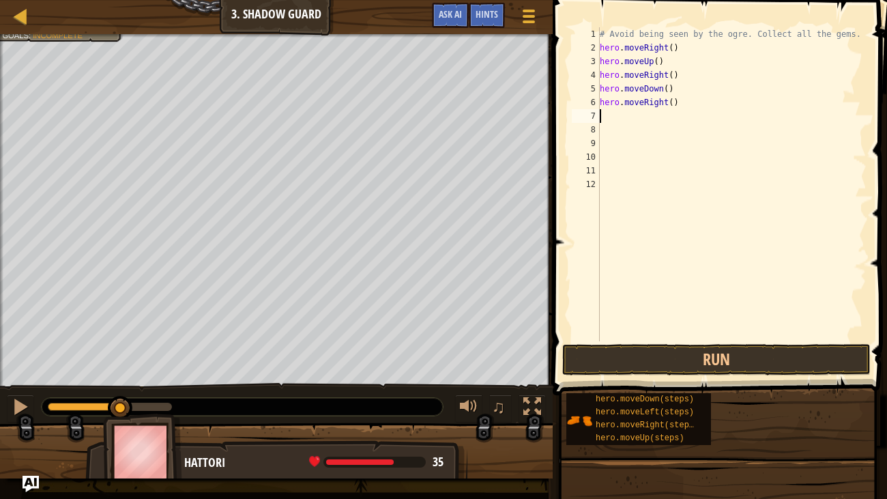
click at [644, 110] on div "# Avoid being seen by the ogre. Collect all the gems. hero . moveRight ( ) hero…" at bounding box center [732, 197] width 270 height 341
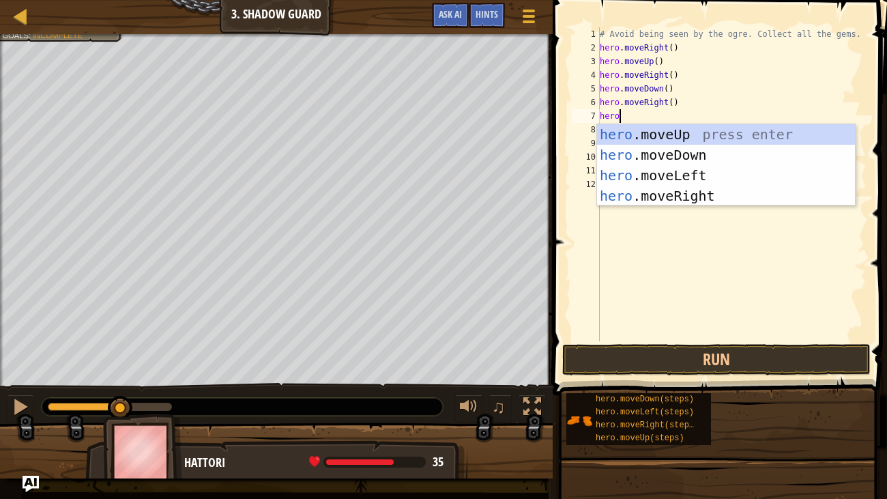
scroll to position [6, 1]
type textarea "heromo"
click at [709, 193] on div "hero . mo veUp press enter hero . mo veDown press enter hero . mo veLeft press …" at bounding box center [726, 185] width 258 height 123
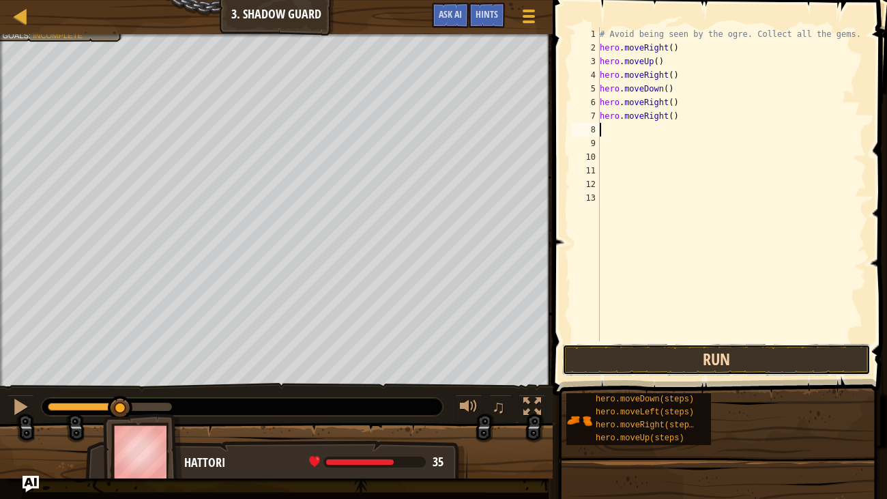
click at [692, 348] on button "Run" at bounding box center [716, 359] width 308 height 31
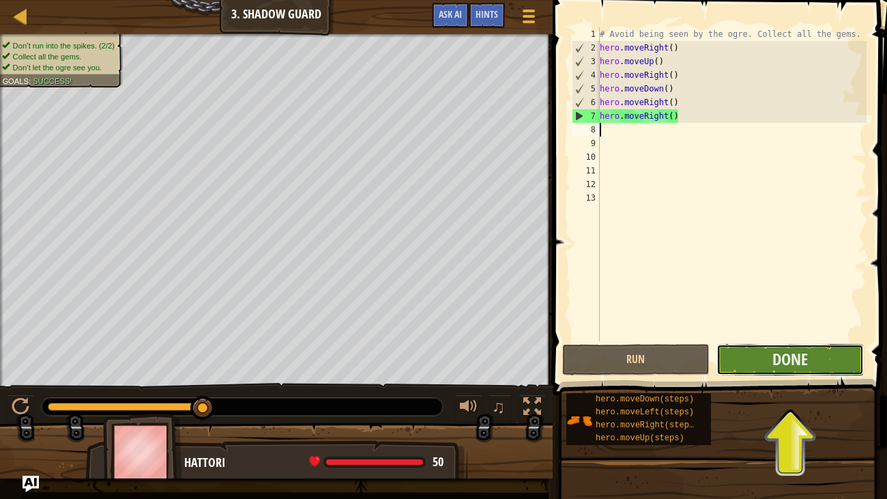
click at [849, 372] on button "Done" at bounding box center [789, 359] width 147 height 31
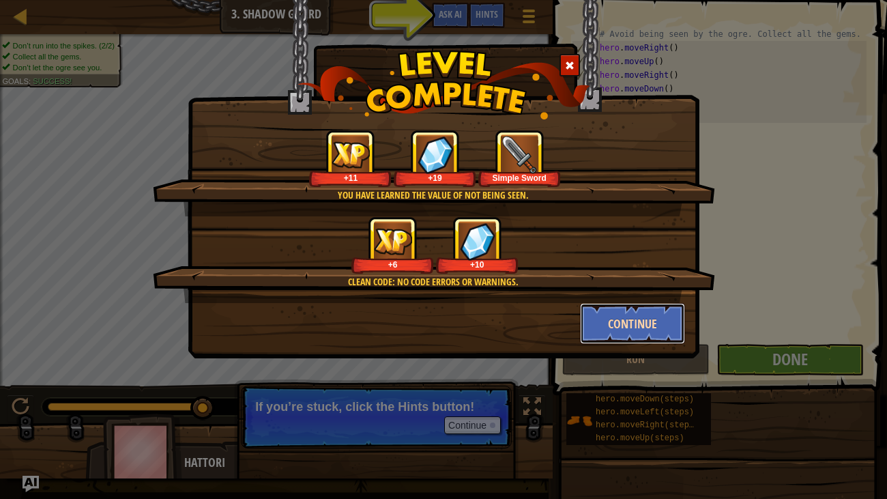
click at [620, 317] on button "Continue" at bounding box center [633, 323] width 106 height 41
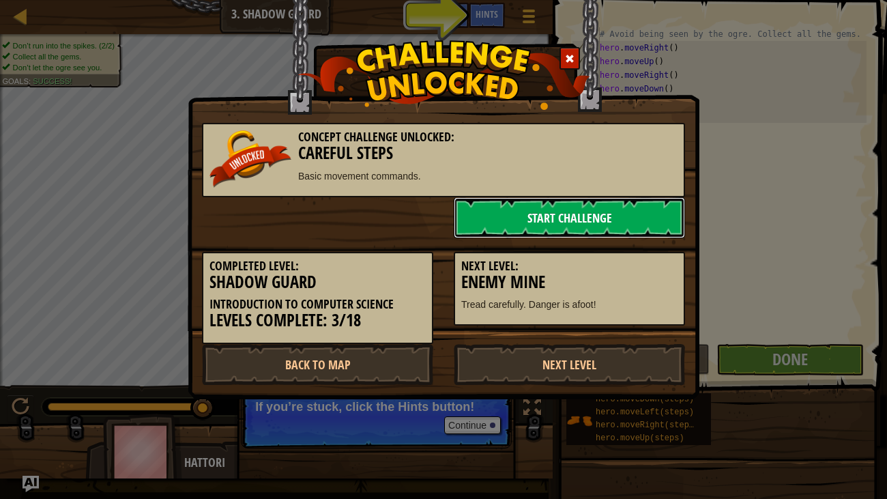
click at [642, 225] on link "Start Challenge" at bounding box center [569, 217] width 231 height 41
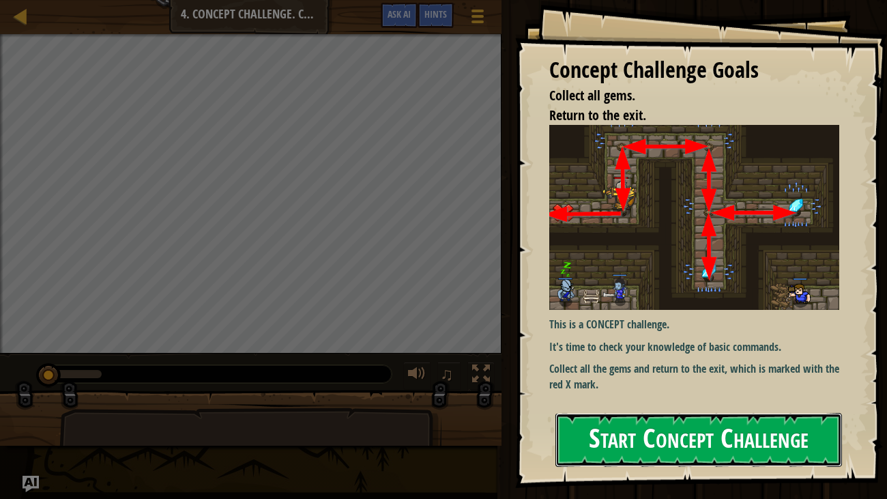
click at [686, 382] on button "Start Concept Challenge" at bounding box center [698, 440] width 287 height 54
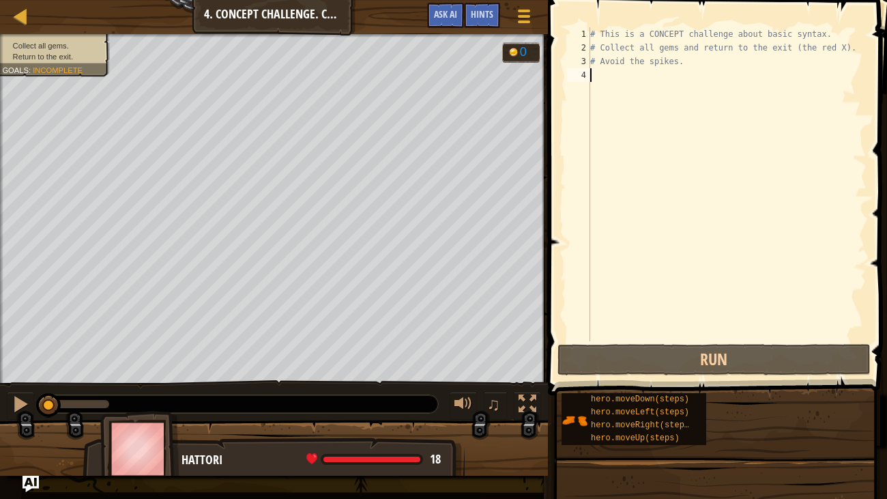
scroll to position [6, 0]
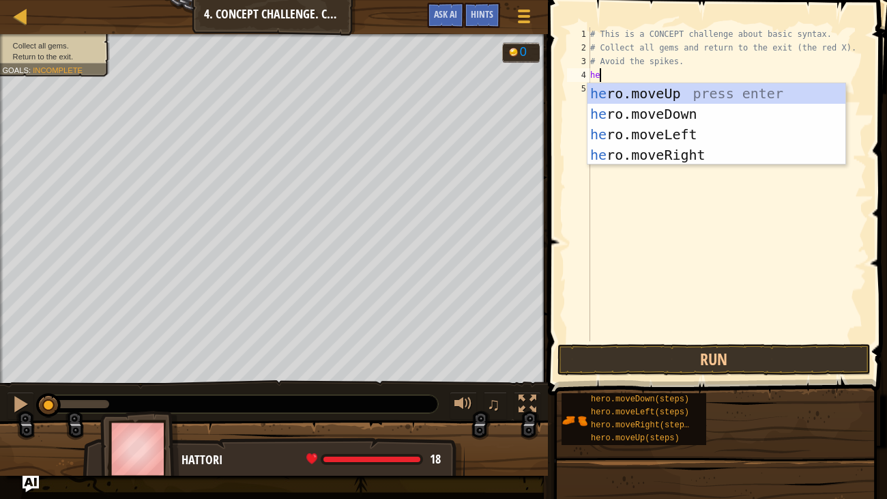
type textarea "her"
click at [670, 95] on div "her o.moveUp press enter her o.moveDown press enter her o.moveLeft press enter …" at bounding box center [716, 144] width 258 height 123
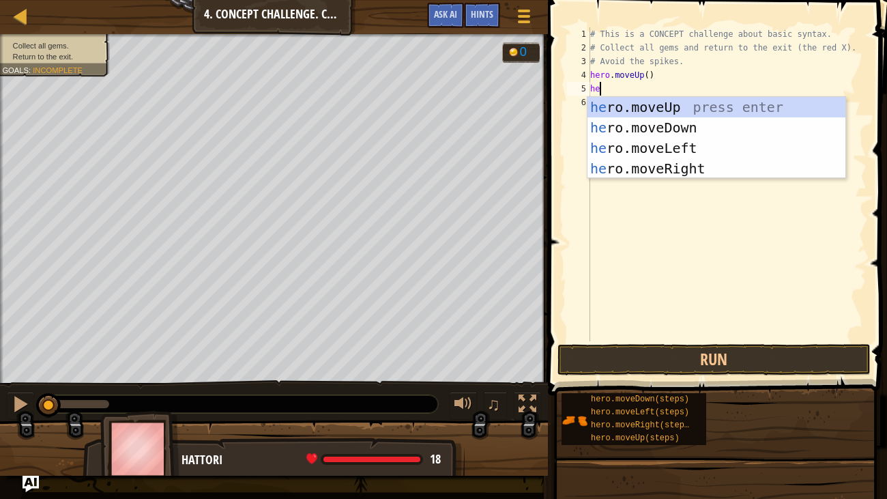
type textarea "her"
click at [688, 160] on div "her o.moveUp press enter her o.moveDown press enter her o.moveLeft press enter …" at bounding box center [716, 158] width 258 height 123
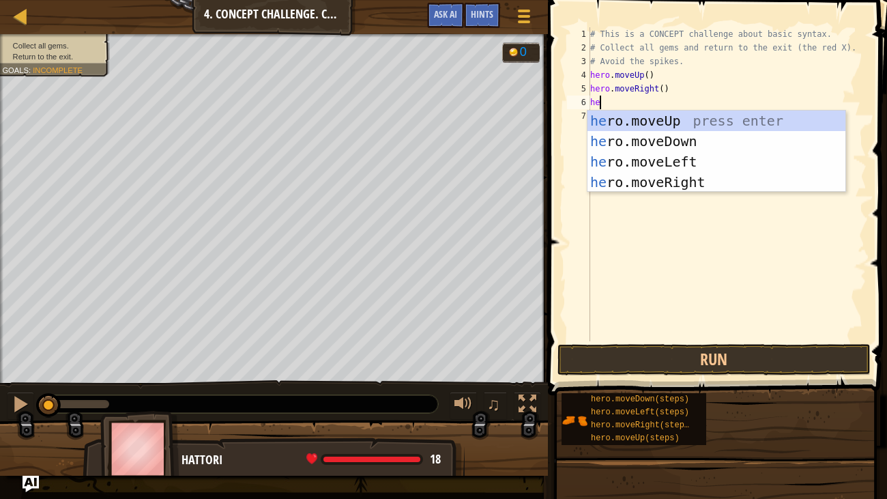
type textarea "her"
click at [677, 141] on div "her o.moveUp press enter her o.moveDown press enter her o.moveLeft press enter …" at bounding box center [716, 171] width 258 height 123
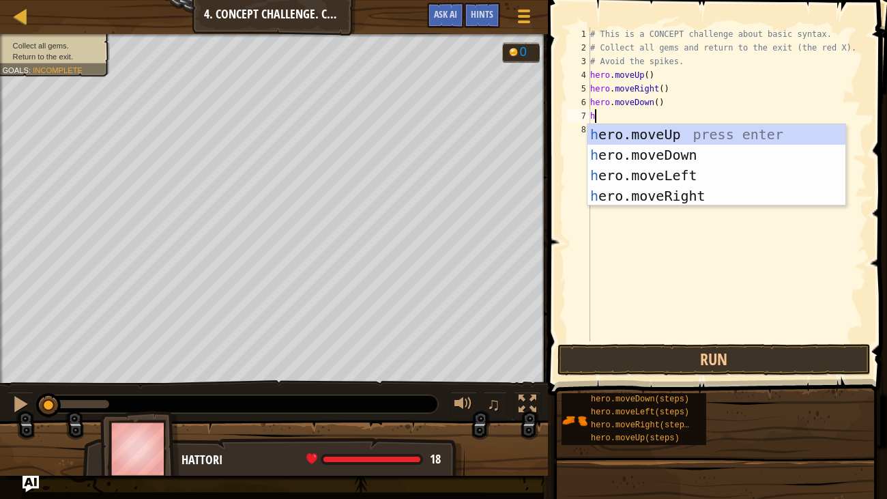
type textarea "hr"
click at [695, 156] on div "h e r o.moveUp press enter h e r o.moveDown press enter h e r o.moveLeft press …" at bounding box center [716, 185] width 258 height 123
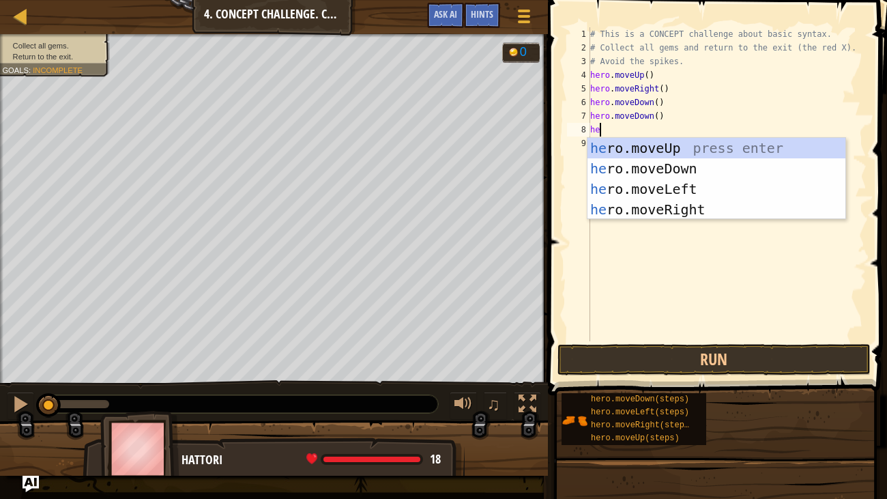
type textarea "her"
click at [696, 152] on div "her o.moveUp press enter her o.moveDown press enter her o.moveLeft press enter …" at bounding box center [716, 199] width 258 height 123
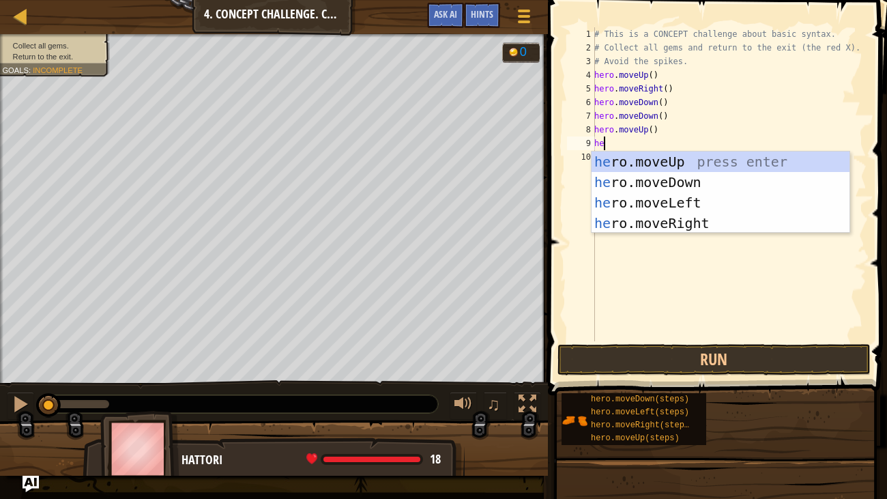
type textarea "her"
click at [725, 226] on div "her o.moveUp press enter her o.moveDown press enter her o.moveLeft press enter …" at bounding box center [720, 212] width 258 height 123
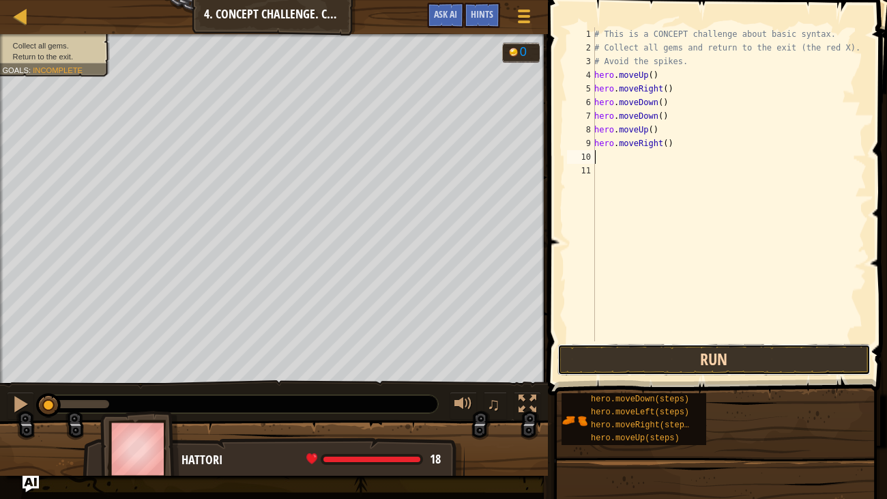
click at [728, 364] on button "Run" at bounding box center [713, 359] width 313 height 31
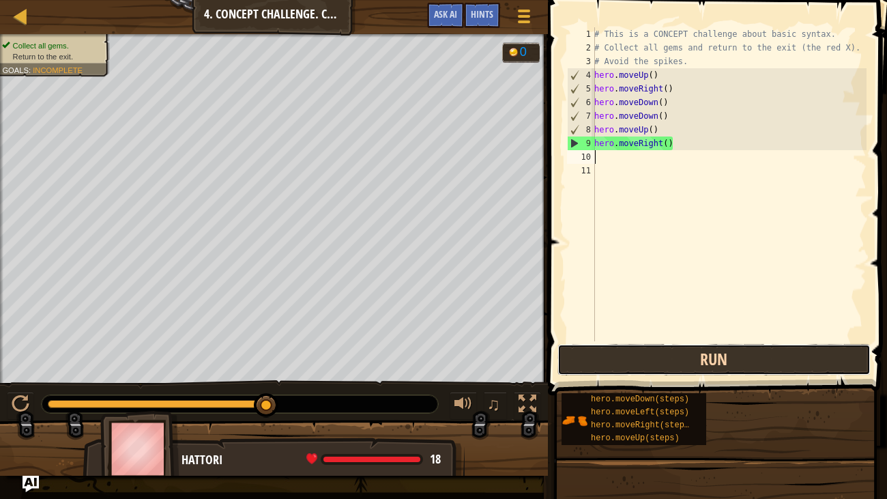
click at [760, 359] on button "Run" at bounding box center [713, 359] width 313 height 31
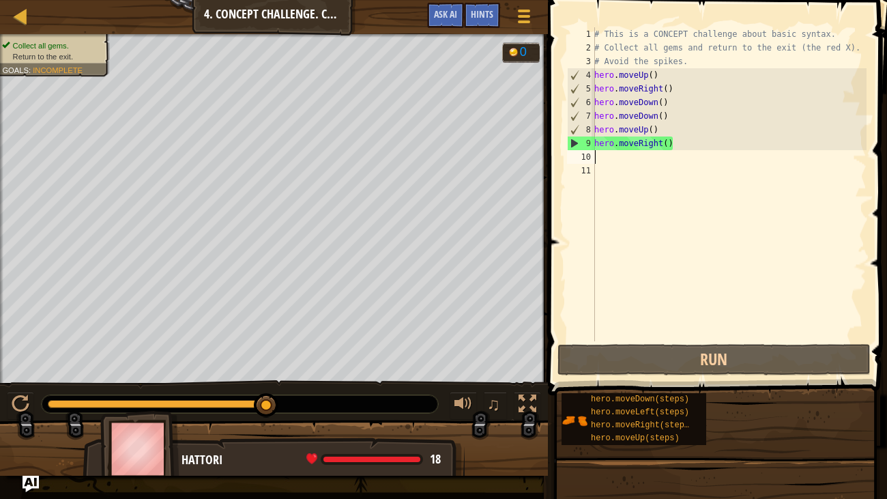
click at [651, 158] on div "# This is a CONCEPT challenge about basic syntax. # Collect all gems and return…" at bounding box center [728, 197] width 275 height 341
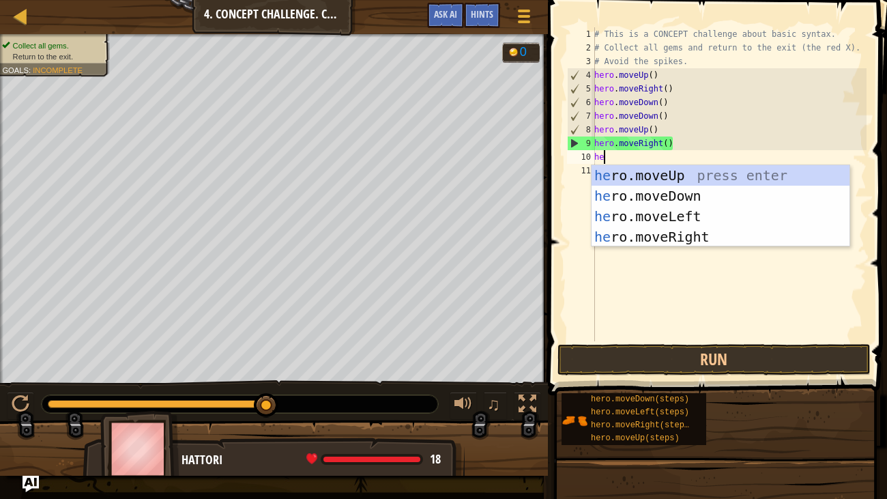
type textarea "her"
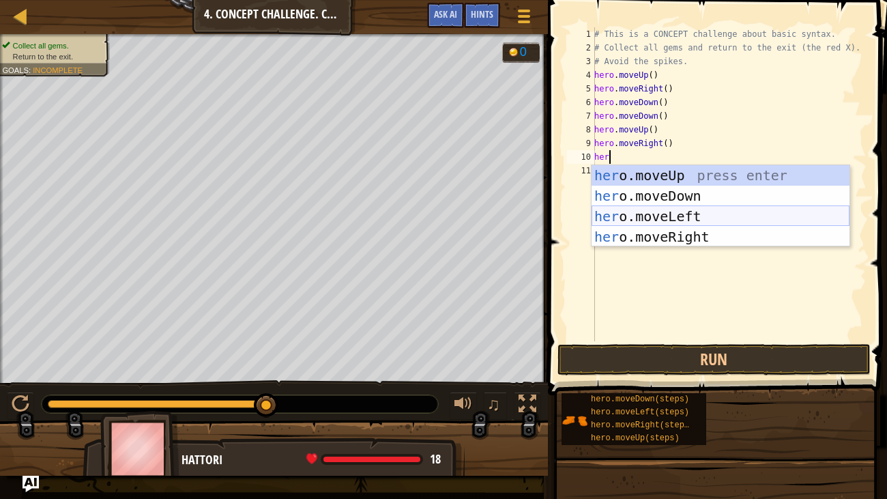
click at [683, 214] on div "her o.moveUp press enter her o.moveDown press enter her o.moveLeft press enter …" at bounding box center [720, 226] width 258 height 123
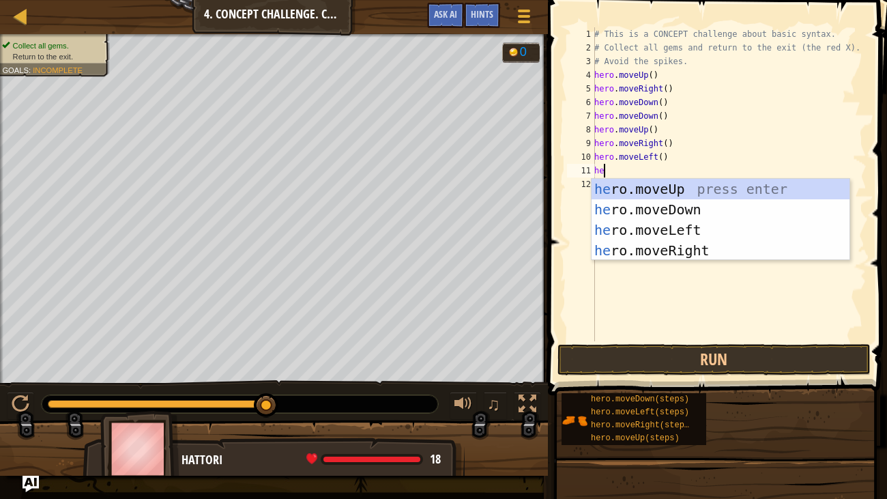
type textarea "her"
click at [685, 183] on div "her o.moveUp press enter her o.moveDown press enter her o.moveLeft press enter …" at bounding box center [720, 240] width 258 height 123
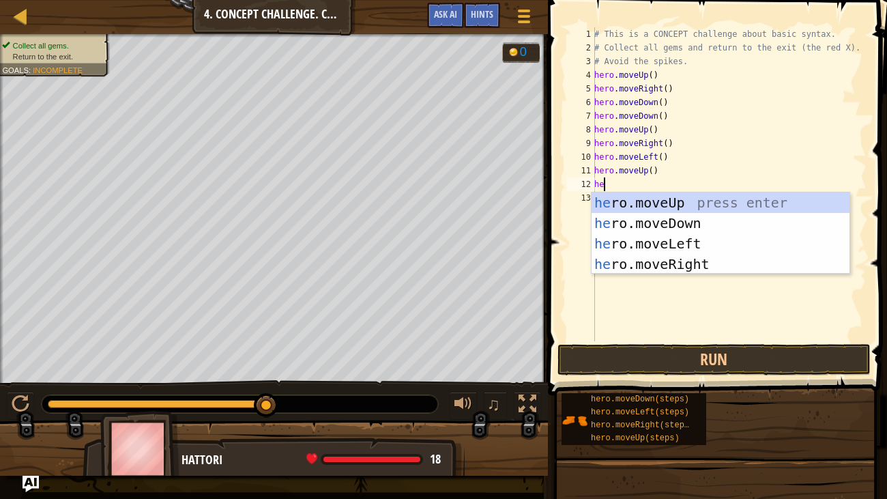
type textarea "her"
click at [705, 244] on div "her o.moveUp press enter her o.moveDown press enter her o.moveLeft press enter …" at bounding box center [720, 253] width 258 height 123
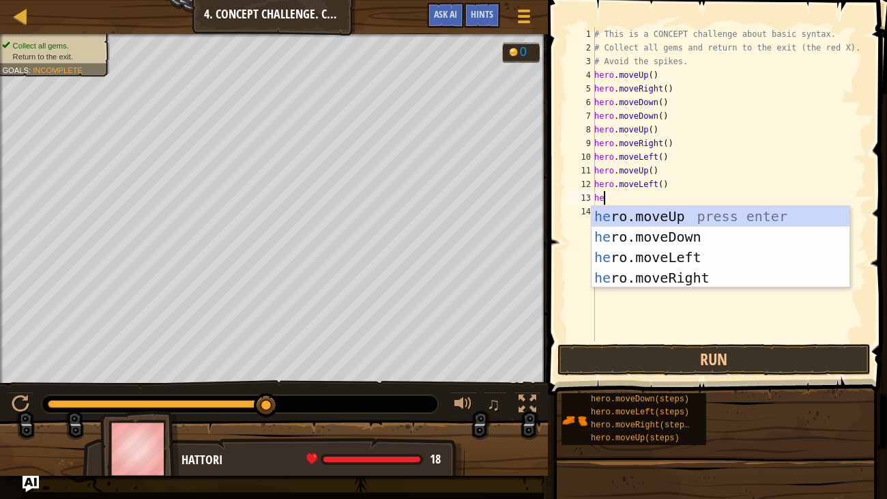
type textarea "her"
click at [706, 258] on div "her o.moveUp press enter her o.moveDown press enter her o.moveLeft press enter …" at bounding box center [720, 267] width 258 height 123
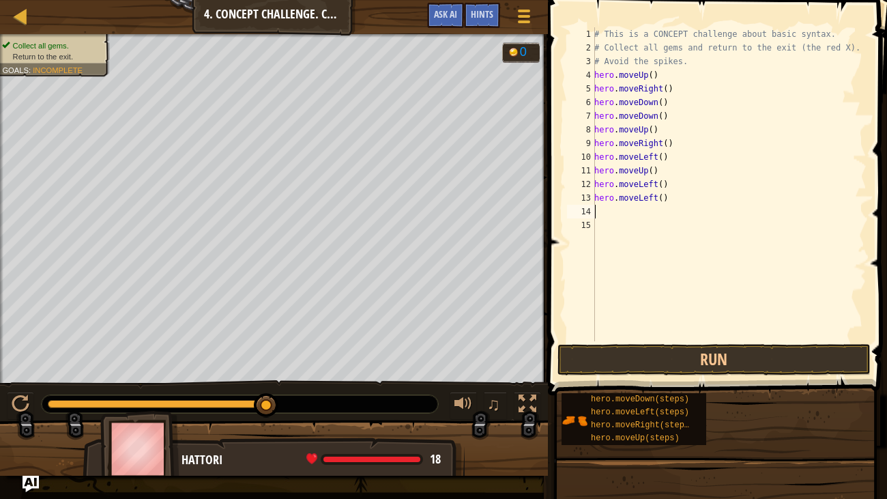
click at [651, 220] on div "# This is a CONCEPT challenge about basic syntax. # Collect all gems and return…" at bounding box center [728, 197] width 275 height 341
click at [644, 207] on div "# This is a CONCEPT challenge about basic syntax. # Collect all gems and return…" at bounding box center [728, 197] width 275 height 341
click at [694, 342] on span at bounding box center [719, 177] width 350 height 435
click at [701, 352] on button "Run" at bounding box center [713, 359] width 313 height 31
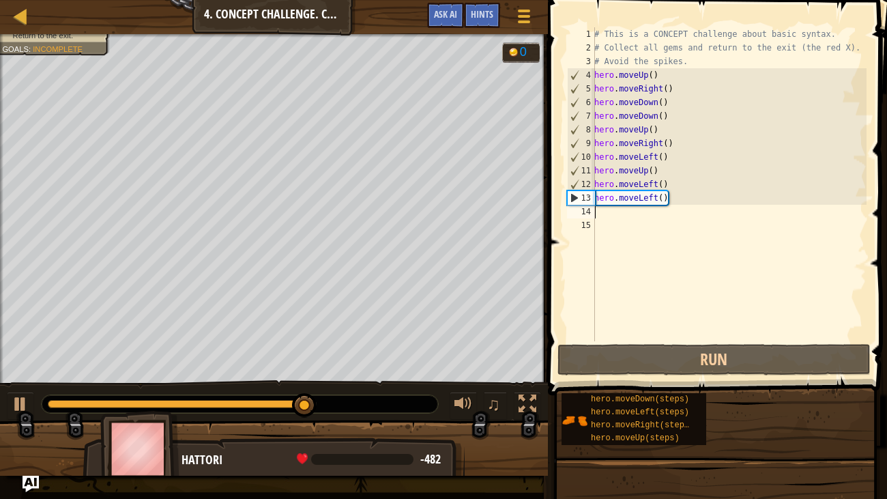
click at [682, 205] on div "# This is a CONCEPT challenge about basic syntax. # Collect all gems and return…" at bounding box center [728, 197] width 275 height 341
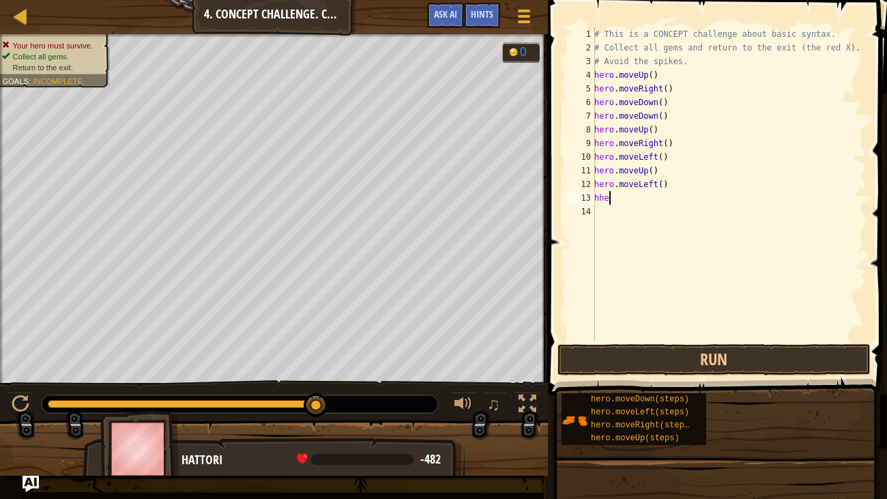
type textarea "h"
type textarea "hero.moveLeft"
click at [592, 200] on div "13" at bounding box center [581, 198] width 28 height 14
click at [620, 190] on div "# This is a CONCEPT challenge about basic syntax. # Collect all gems and return…" at bounding box center [728, 197] width 275 height 341
click at [642, 187] on div "# This is a CONCEPT challenge about basic syntax. # Collect all gems and return…" at bounding box center [728, 197] width 275 height 341
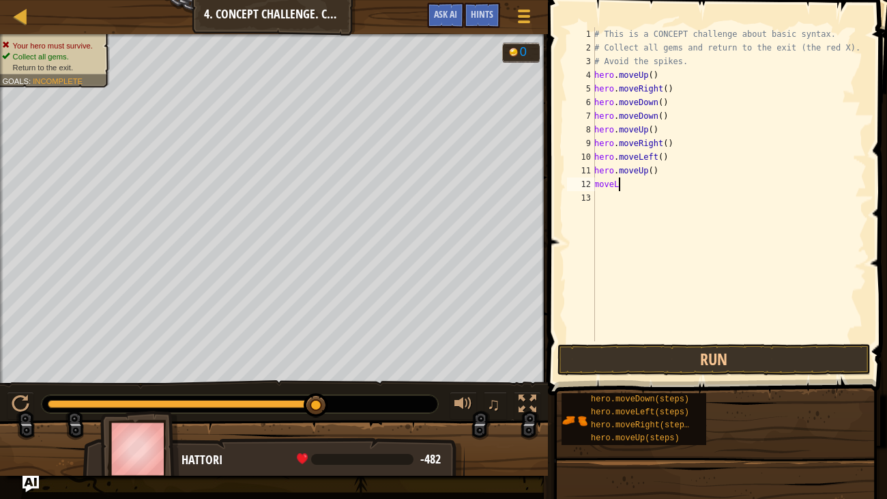
type textarea "m"
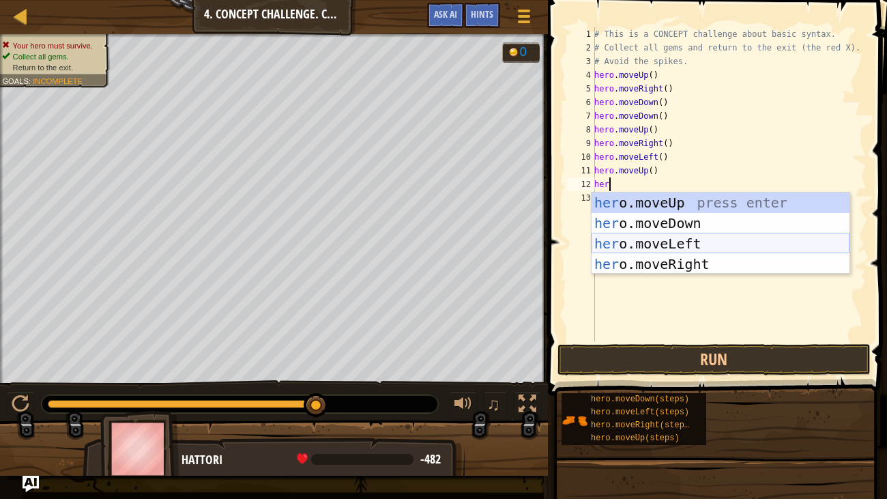
type textarea "her"
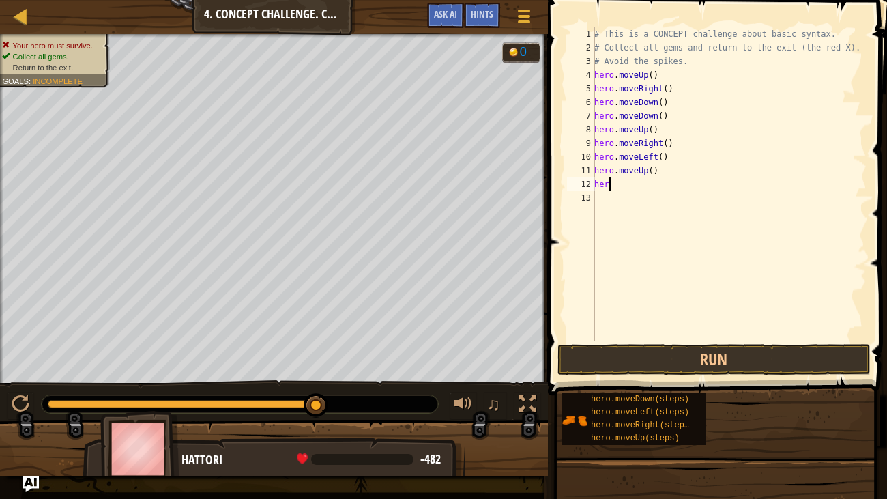
click at [656, 195] on div "# This is a CONCEPT challenge about basic syntax. # Collect all gems and return…" at bounding box center [728, 197] width 275 height 341
click at [665, 187] on div "# This is a CONCEPT challenge about basic syntax. # Collect all gems and return…" at bounding box center [728, 197] width 275 height 341
type textarea "h"
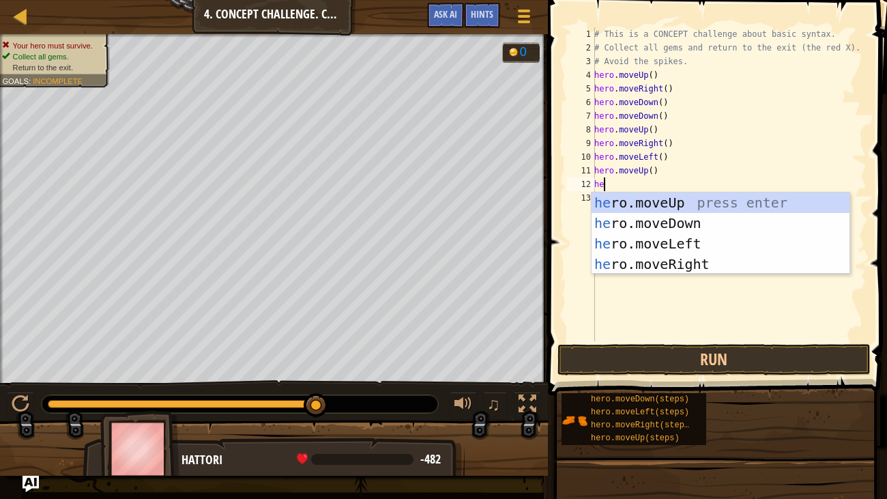
type textarea "hero"
click at [687, 239] on div "hero .moveUp press enter hero .moveDown press enter hero .moveLeft press enter …" at bounding box center [720, 253] width 258 height 123
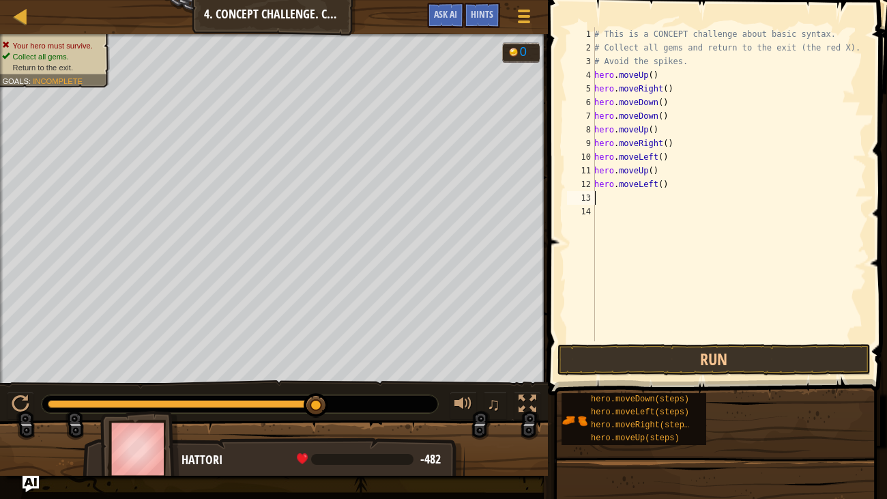
scroll to position [6, 0]
click at [725, 355] on button "Run" at bounding box center [713, 359] width 313 height 31
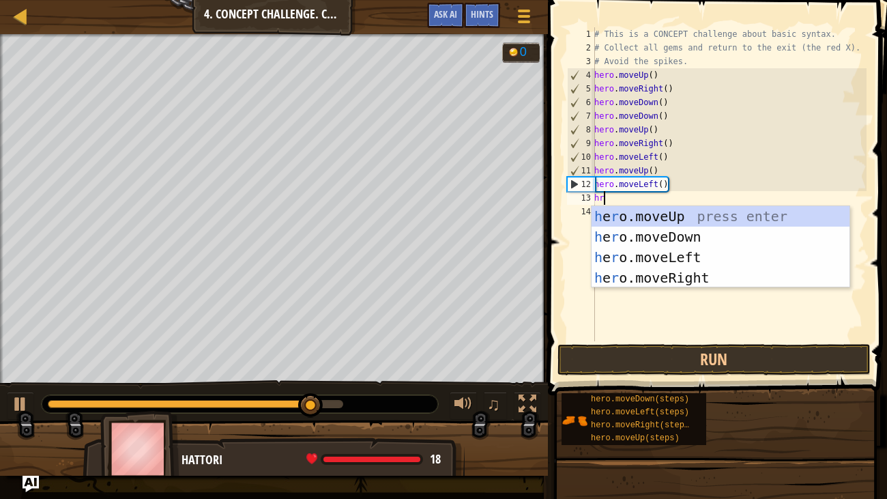
type textarea "hro"
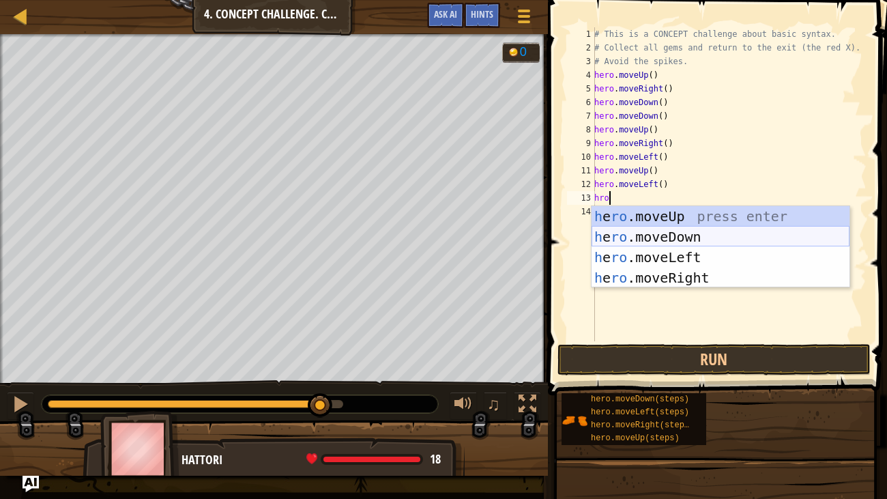
click at [684, 237] on div "h e ro .moveUp press enter h e ro .moveDown press enter h e ro .moveLeft press …" at bounding box center [720, 267] width 258 height 123
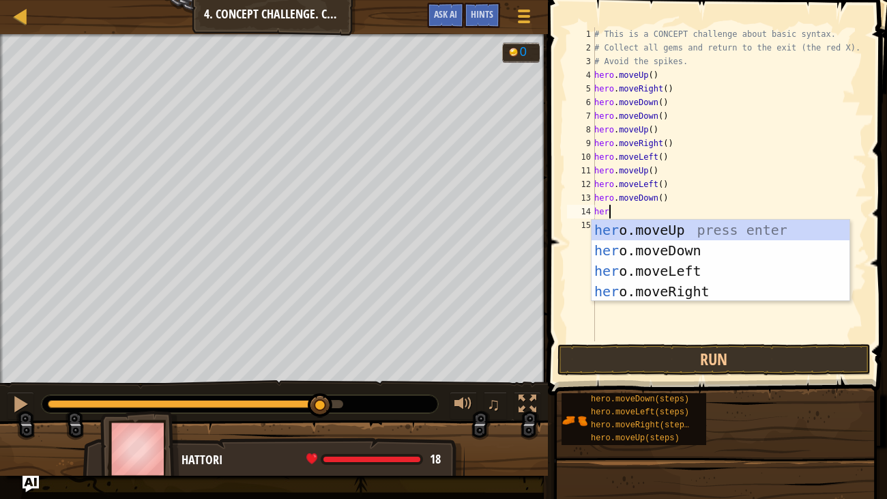
type textarea "hero"
click at [714, 283] on div "hero .moveUp press enter hero .moveDown press enter hero .moveLeft press enter …" at bounding box center [720, 281] width 258 height 123
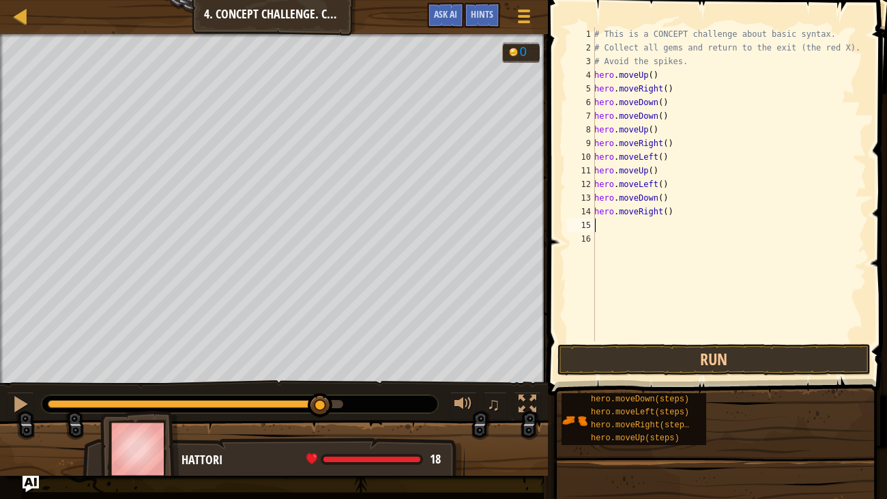
click at [679, 209] on div "# This is a CONCEPT challenge about basic syntax. # Collect all gems and return…" at bounding box center [728, 197] width 275 height 341
type textarea "h"
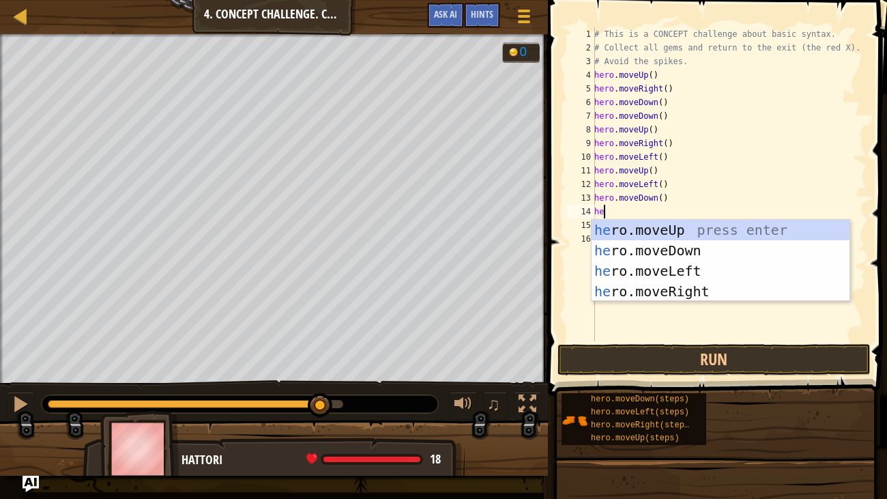
type textarea "her"
click at [694, 274] on div "her o.moveUp press enter her o.moveDown press enter her o.moveLeft press enter …" at bounding box center [720, 281] width 258 height 123
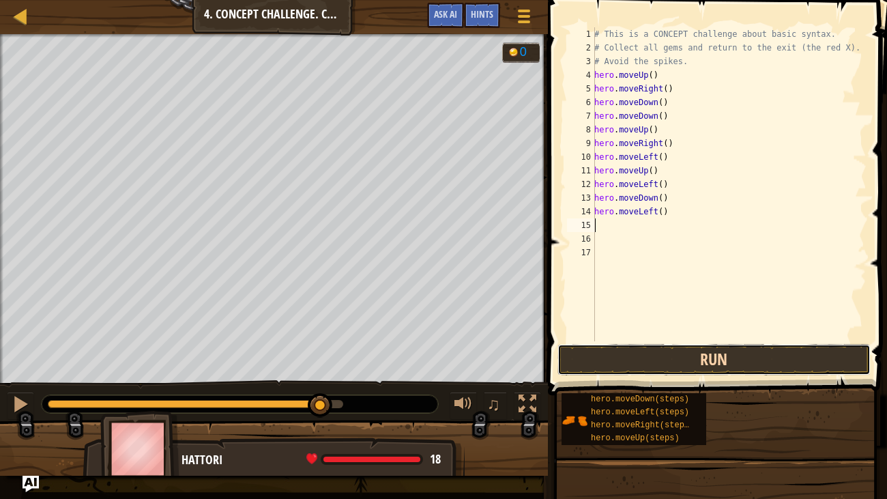
click at [721, 353] on button "Run" at bounding box center [713, 359] width 313 height 31
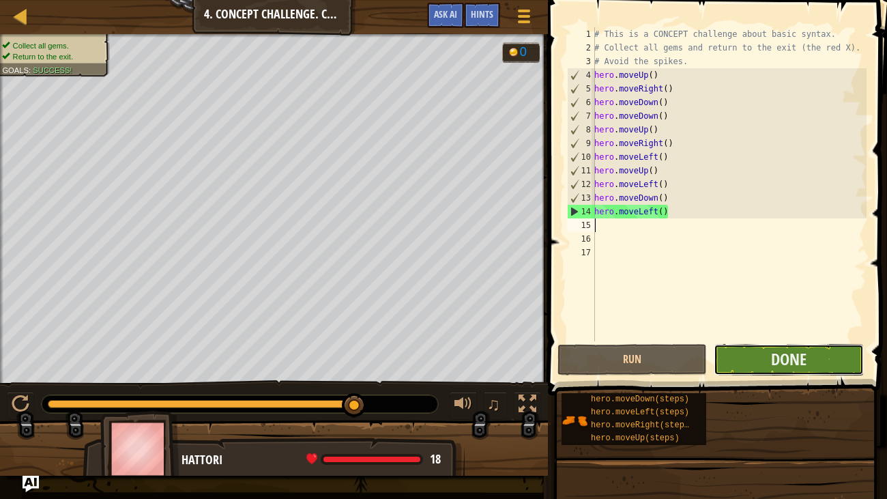
click at [735, 355] on button "Done" at bounding box center [787, 359] width 149 height 31
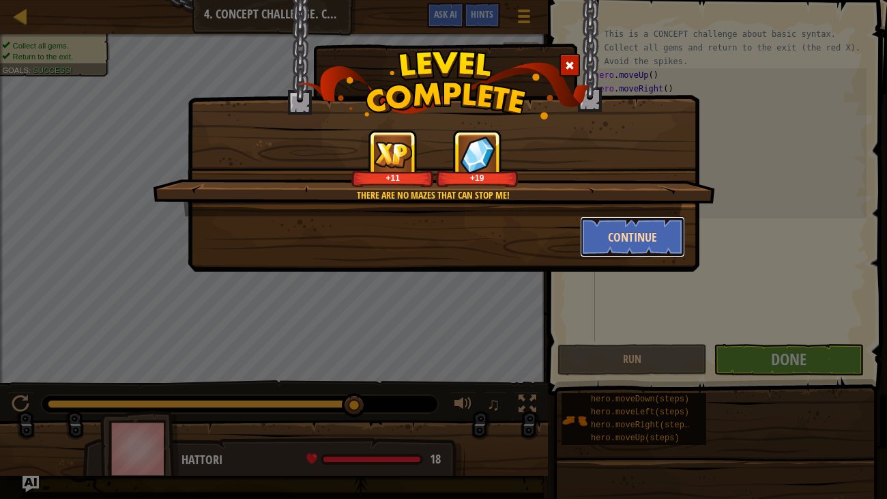
click at [597, 238] on button "Continue" at bounding box center [633, 236] width 106 height 41
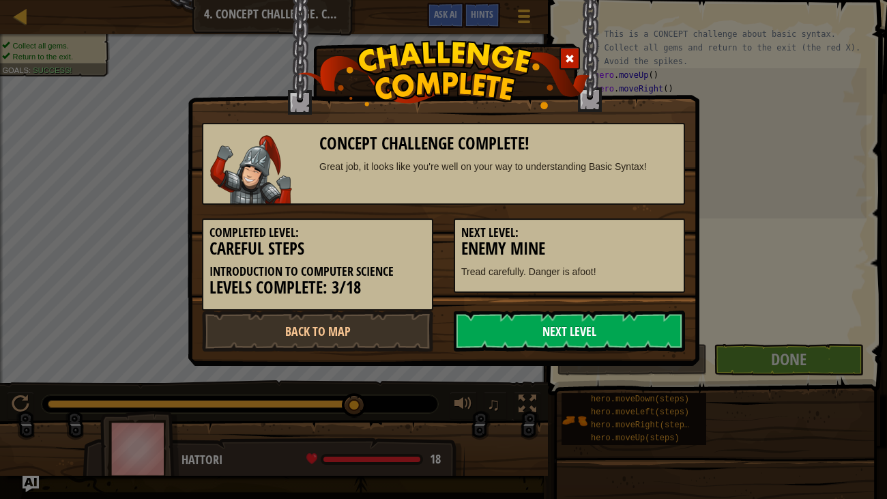
click at [587, 329] on link "Next Level" at bounding box center [569, 330] width 231 height 41
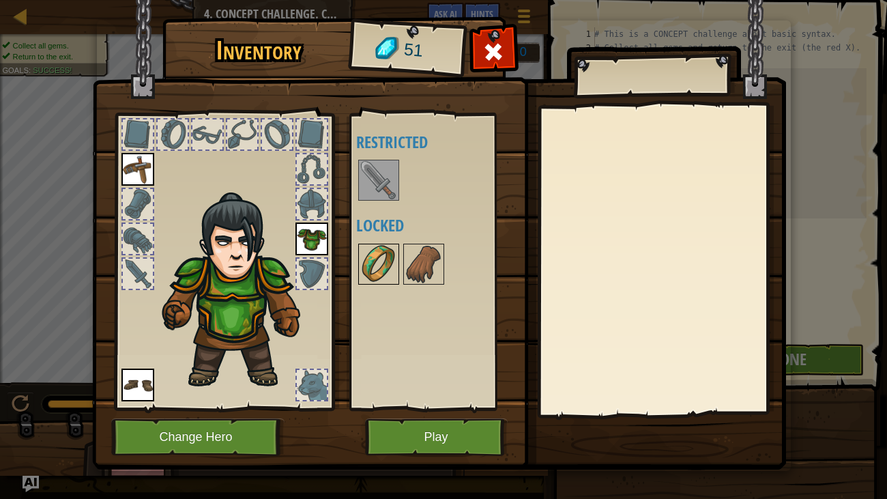
click at [374, 276] on img at bounding box center [378, 264] width 38 height 38
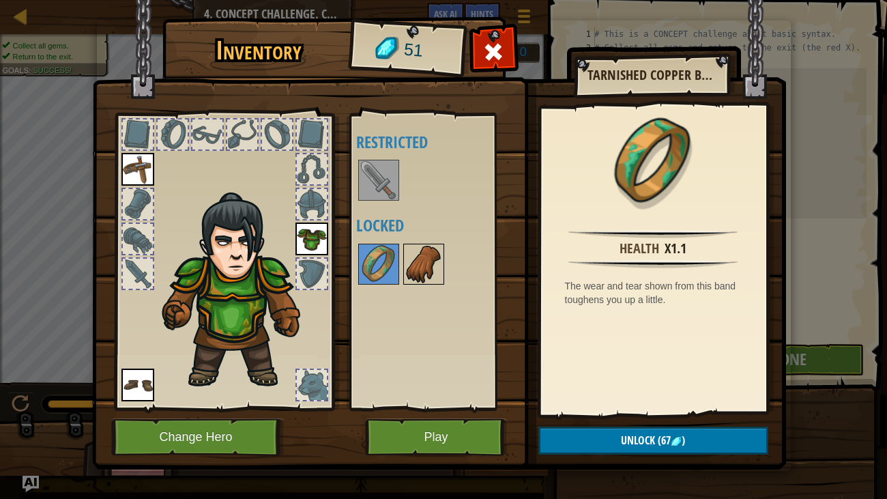
click at [410, 281] on img at bounding box center [423, 264] width 38 height 38
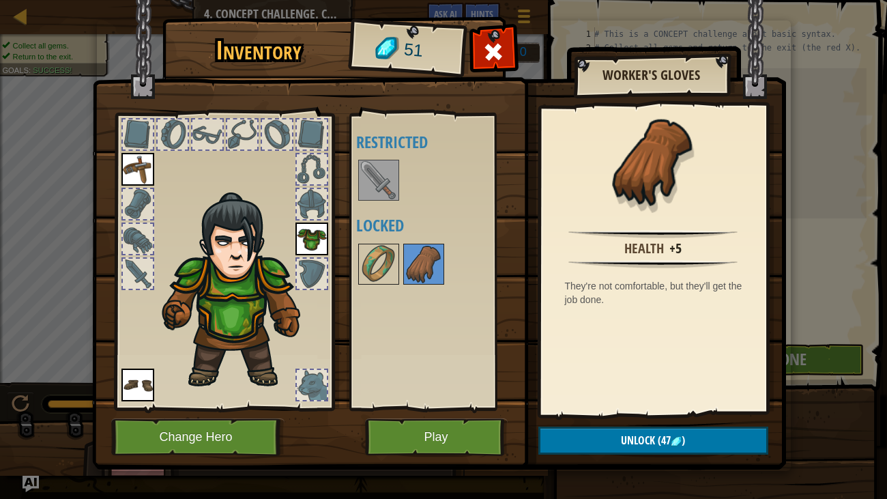
click at [597, 382] on img at bounding box center [439, 221] width 694 height 495
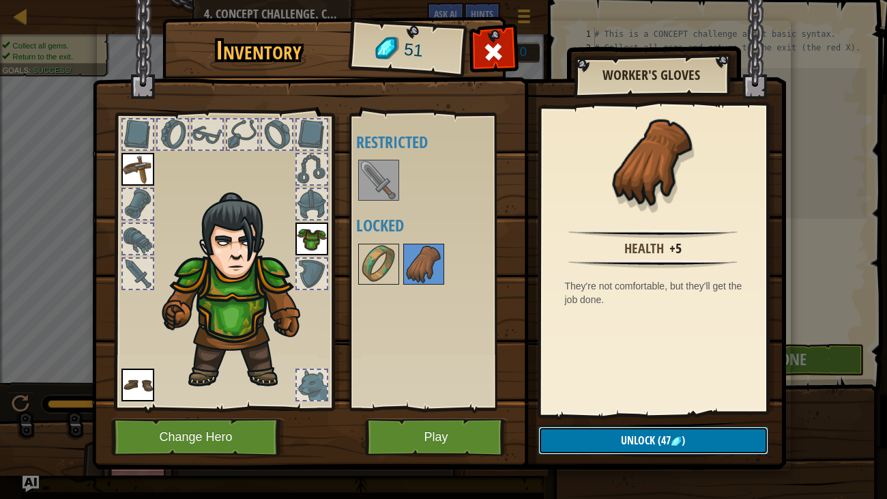
click at [605, 382] on button "Unlock (47 )" at bounding box center [653, 440] width 230 height 28
click at [583, 382] on button "Confirm" at bounding box center [653, 440] width 230 height 28
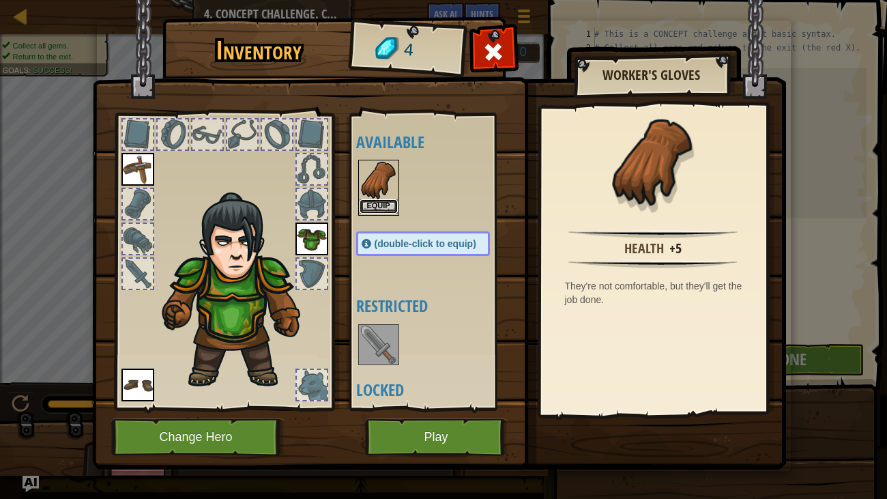
click at [388, 200] on button "Equip" at bounding box center [378, 206] width 38 height 14
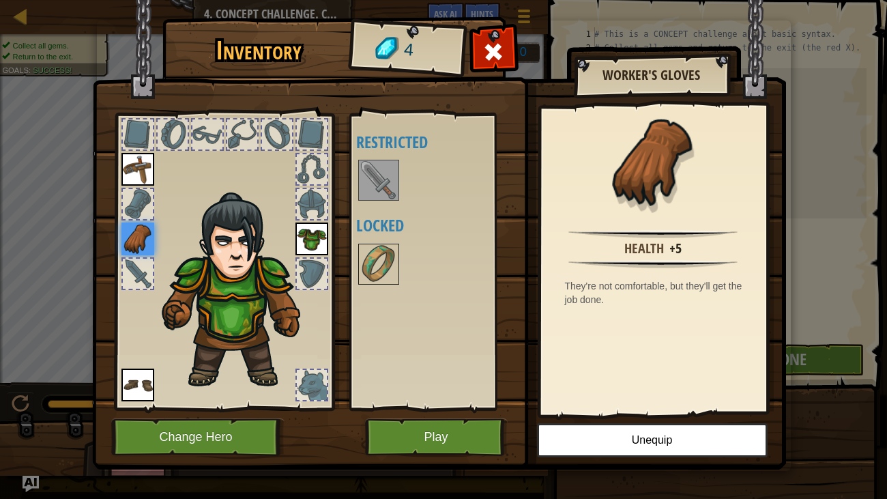
click at [386, 195] on img at bounding box center [378, 180] width 38 height 38
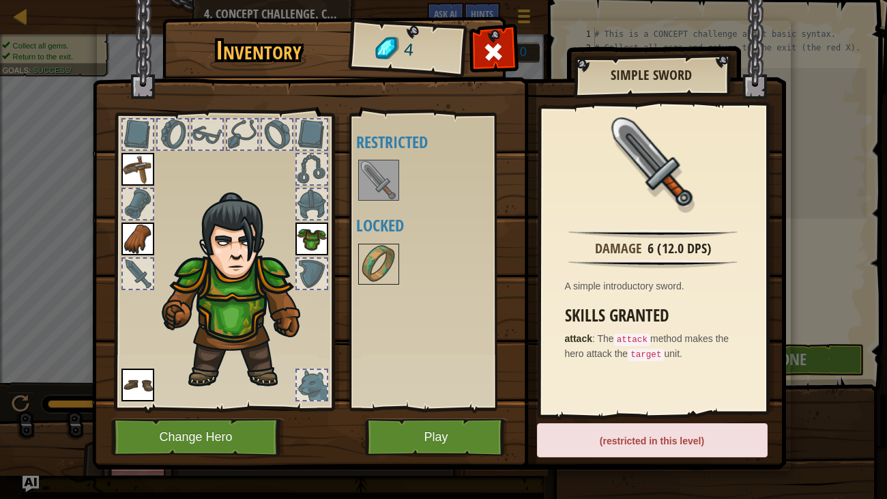
click at [386, 195] on img at bounding box center [378, 180] width 38 height 38
click at [428, 382] on button "Play" at bounding box center [436, 437] width 143 height 38
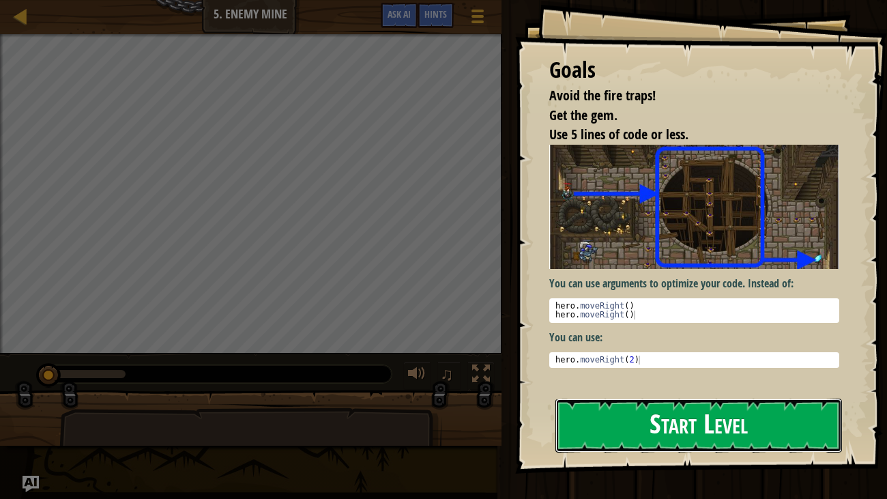
click at [620, 382] on button "Start Level" at bounding box center [698, 425] width 287 height 54
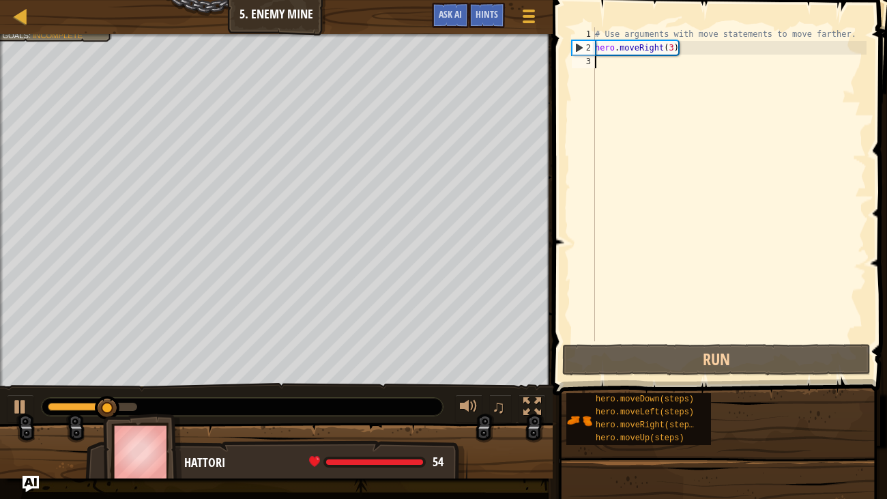
click at [635, 80] on div "# Use arguments with move statements to move farther. hero . moveRight ( 3 )" at bounding box center [729, 197] width 274 height 341
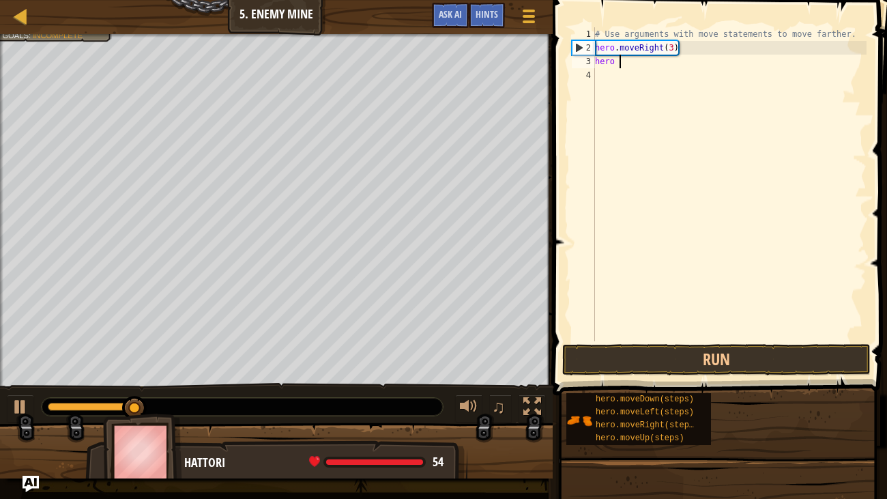
scroll to position [6, 1]
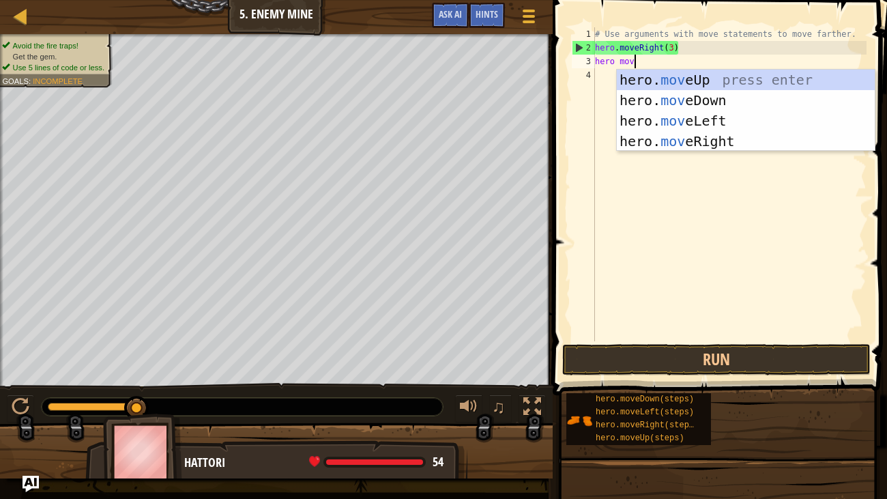
type textarea "hero move"
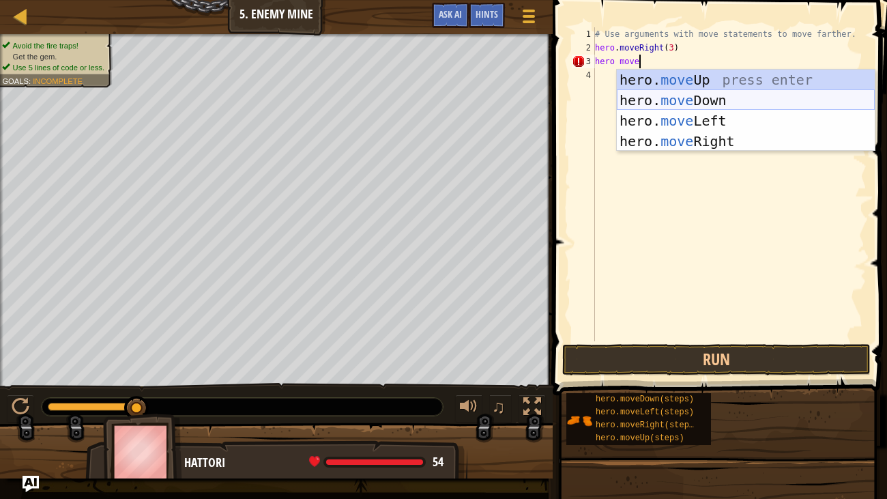
click at [747, 97] on div "hero. move Up press enter hero. move Down press enter hero. move Left press ent…" at bounding box center [746, 131] width 258 height 123
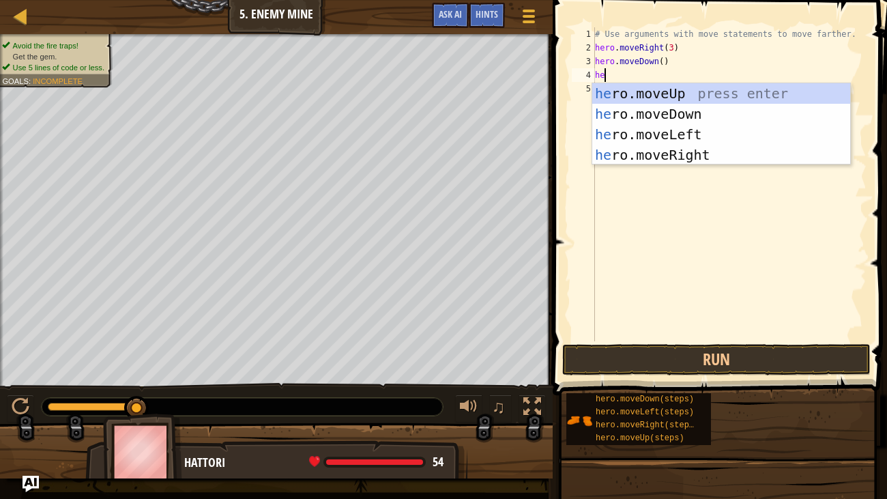
scroll to position [6, 0]
type textarea "hero"
click at [747, 138] on div "hero .moveUp press enter hero .moveDown press enter hero .moveLeft press enter …" at bounding box center [721, 144] width 258 height 123
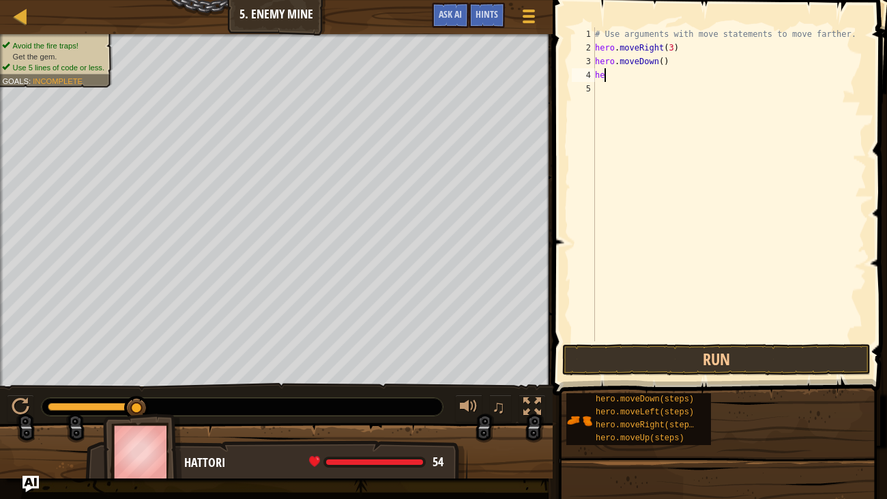
type textarea "h"
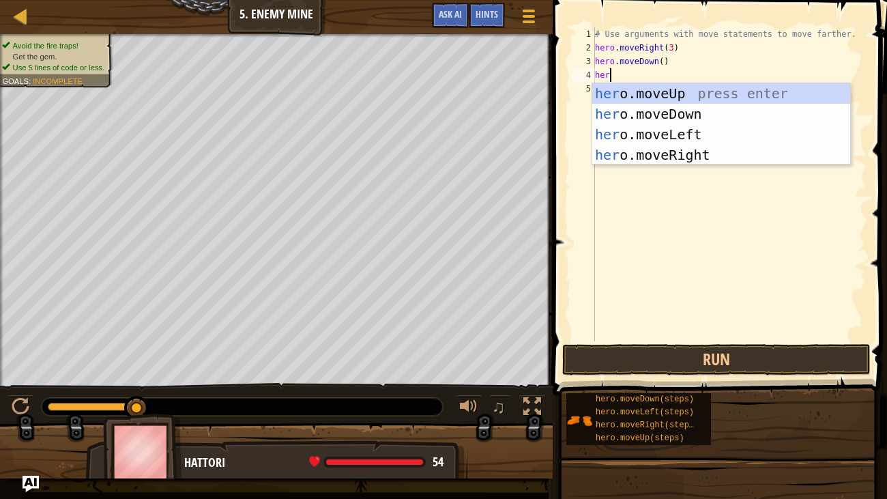
type textarea "hero"
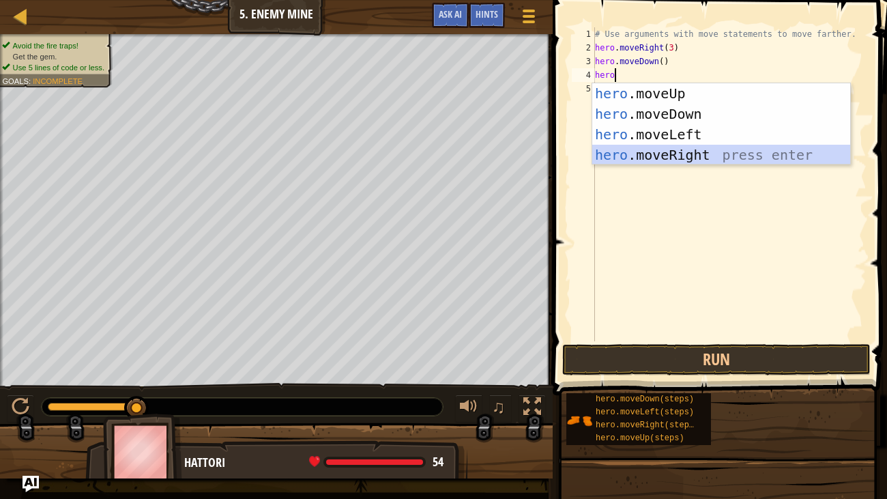
click at [733, 147] on div "hero .moveUp press enter hero .moveDown press enter hero .moveLeft press enter …" at bounding box center [721, 144] width 258 height 123
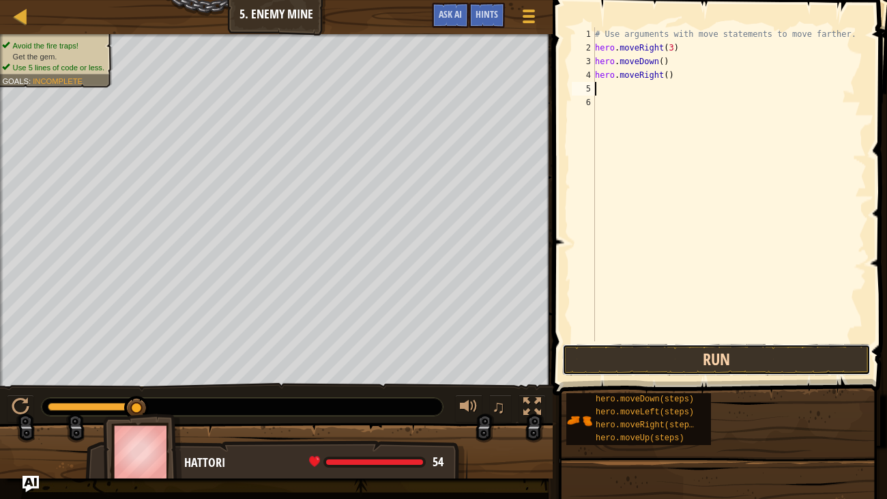
click at [754, 355] on button "Run" at bounding box center [716, 359] width 308 height 31
